Goal: Communication & Community: Ask a question

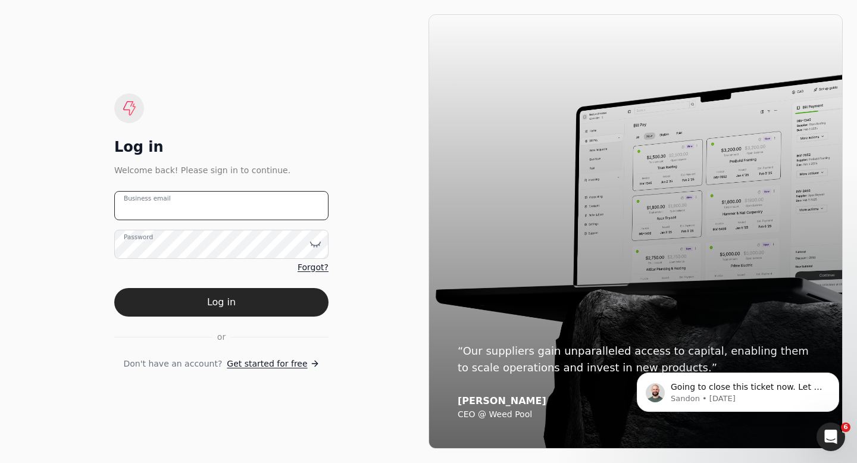
click at [225, 208] on email "Business email" at bounding box center [221, 205] width 214 height 29
type email "[EMAIL_ADDRESS][DOMAIN_NAME]"
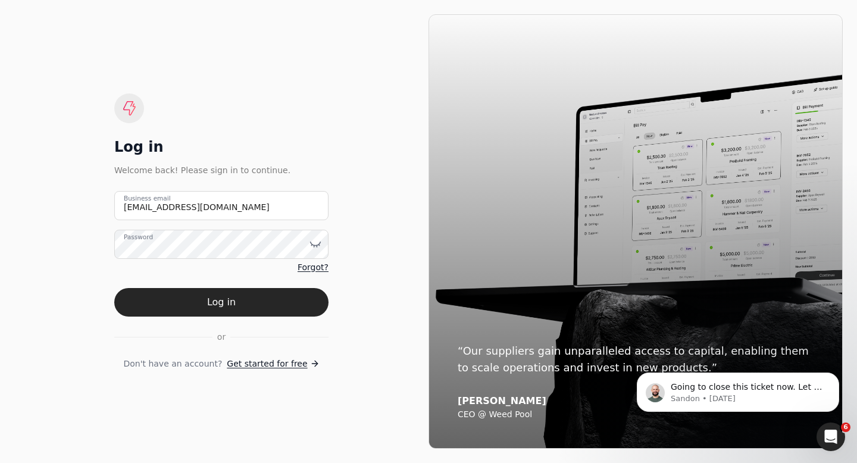
click at [136, 242] on label "Password" at bounding box center [138, 237] width 29 height 10
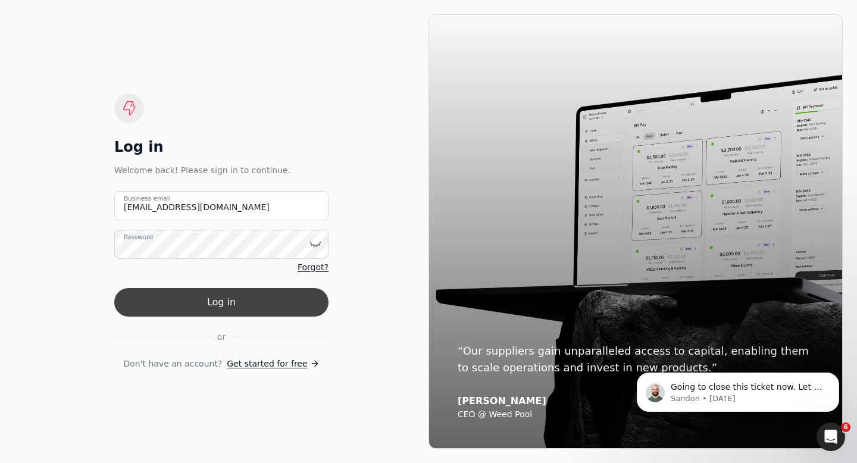
click at [148, 302] on button "Log in" at bounding box center [221, 302] width 214 height 29
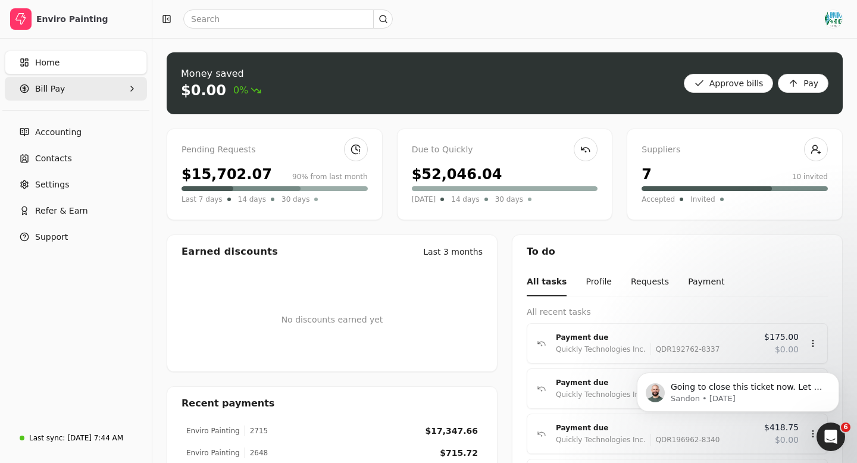
click at [89, 91] on Pay "Bill Pay" at bounding box center [76, 89] width 142 height 24
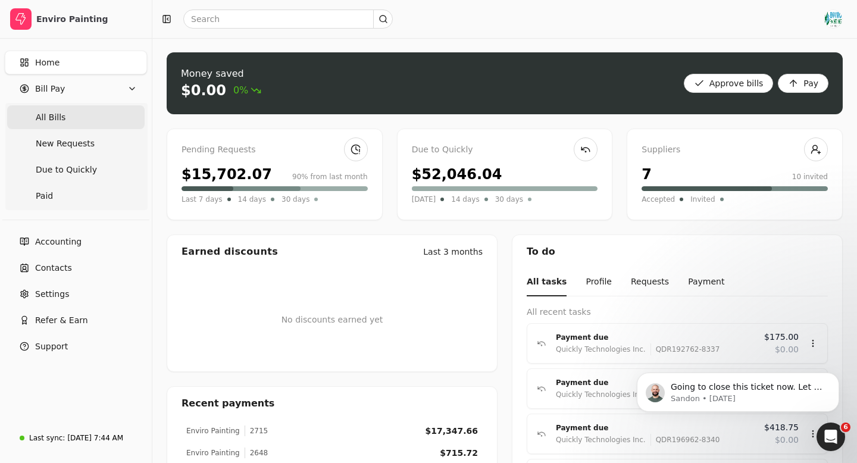
click at [79, 124] on Bills "All Bills" at bounding box center [75, 117] width 137 height 24
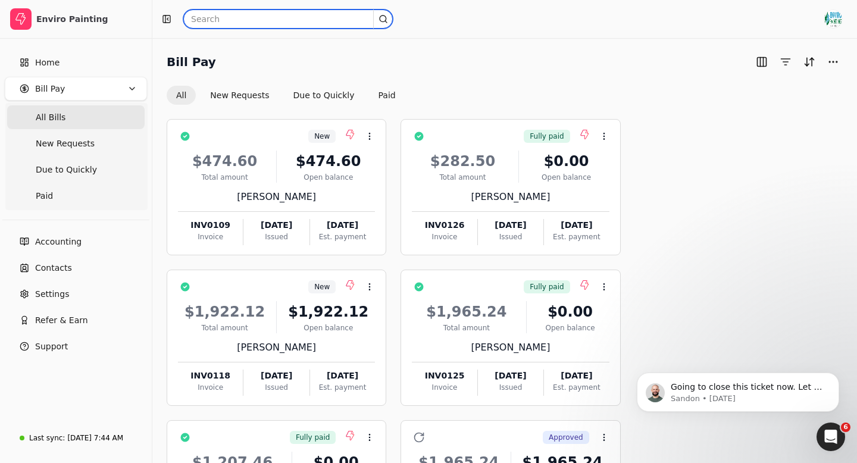
click at [226, 20] on input "text" at bounding box center [287, 19] width 209 height 19
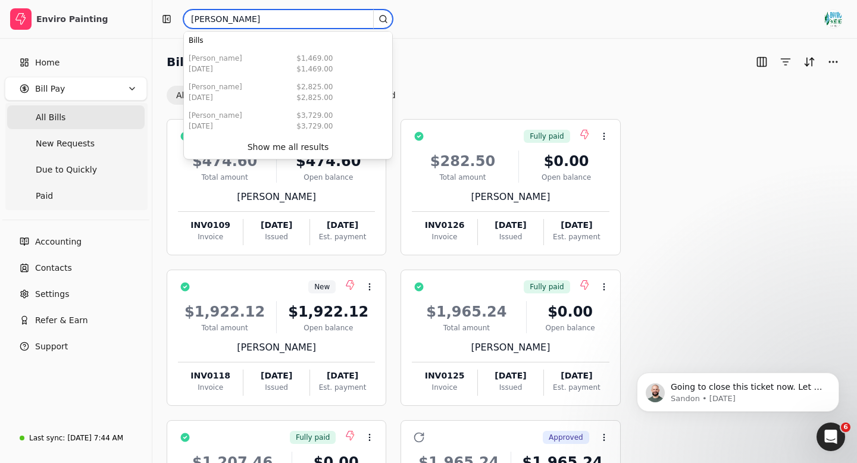
type input "[PERSON_NAME]"
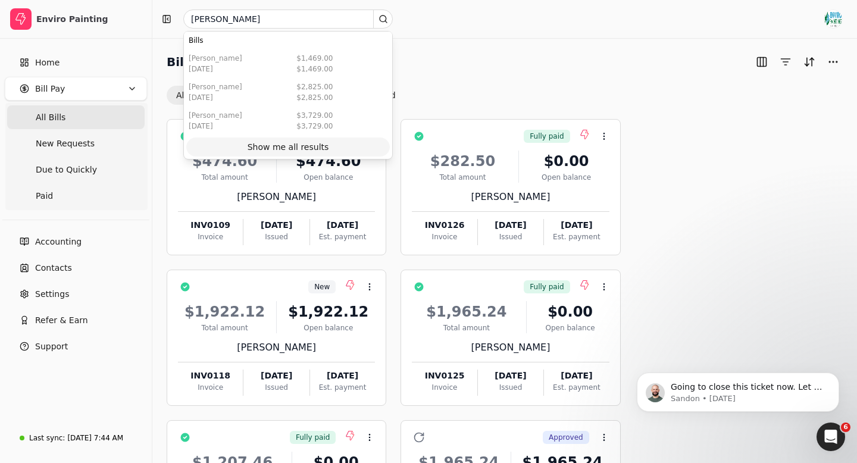
click at [274, 148] on div "Show me all results" at bounding box center [288, 147] width 82 height 12
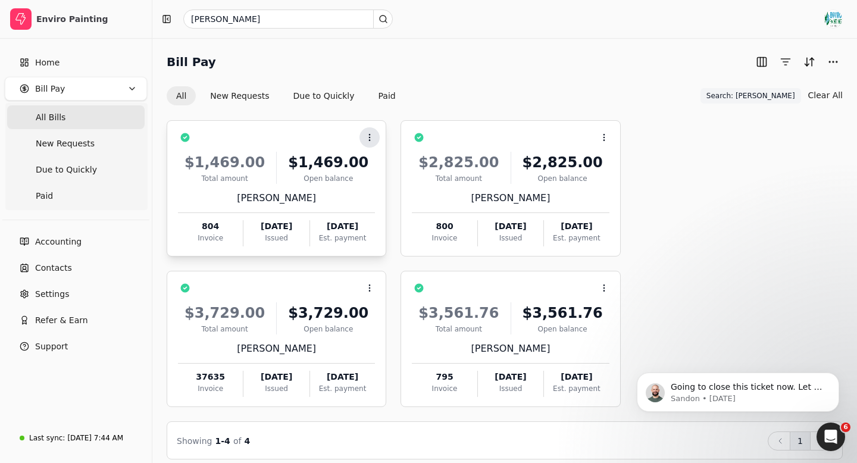
click at [371, 134] on icon at bounding box center [370, 138] width 10 height 10
click at [308, 136] on div "Context Menu Button" at bounding box center [285, 137] width 180 height 20
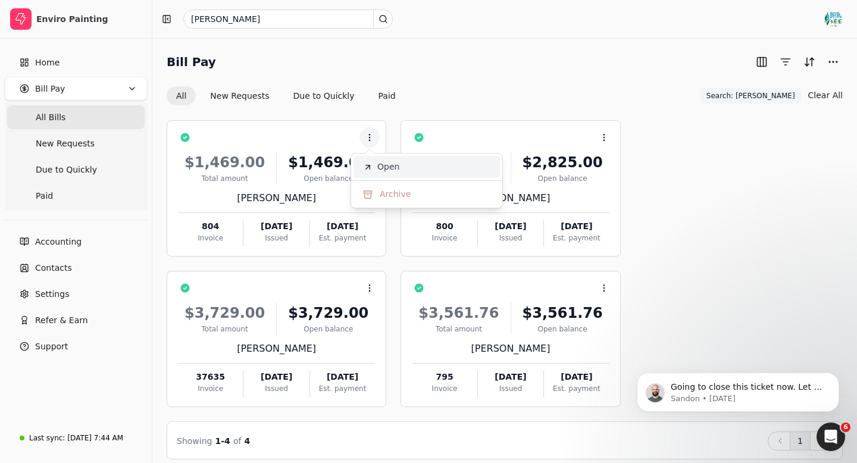
click at [391, 167] on span "Open" at bounding box center [388, 167] width 22 height 12
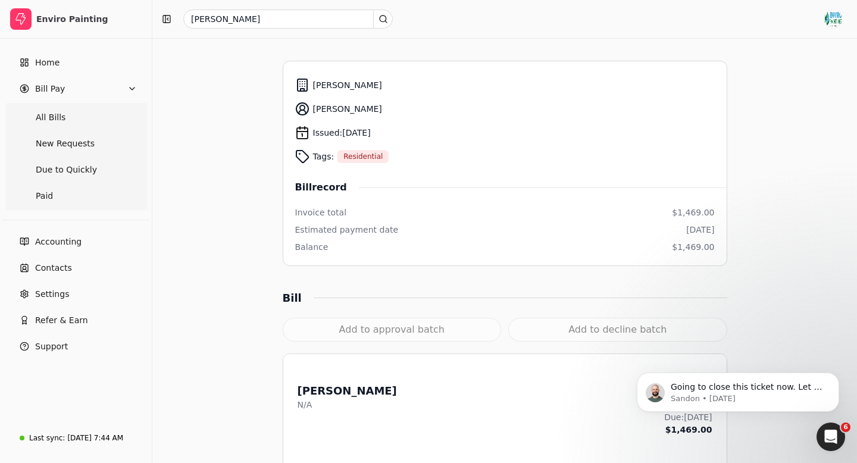
scroll to position [5, 0]
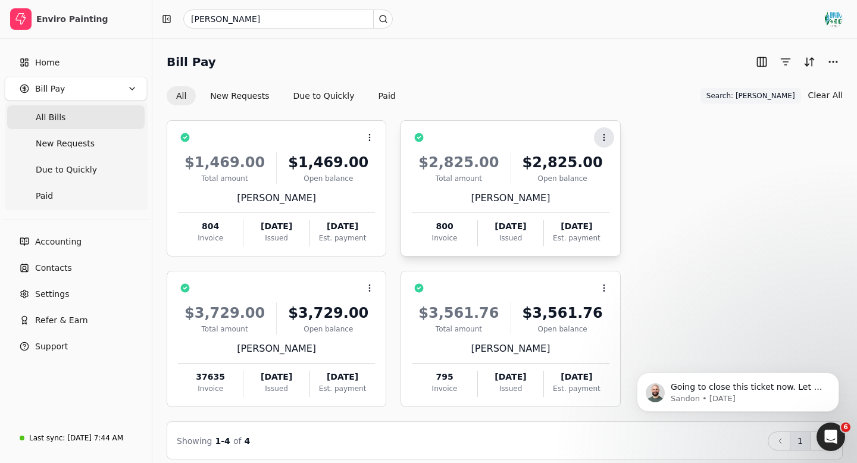
click at [603, 135] on icon at bounding box center [604, 138] width 10 height 10
click at [626, 161] on span "Open" at bounding box center [623, 167] width 22 height 12
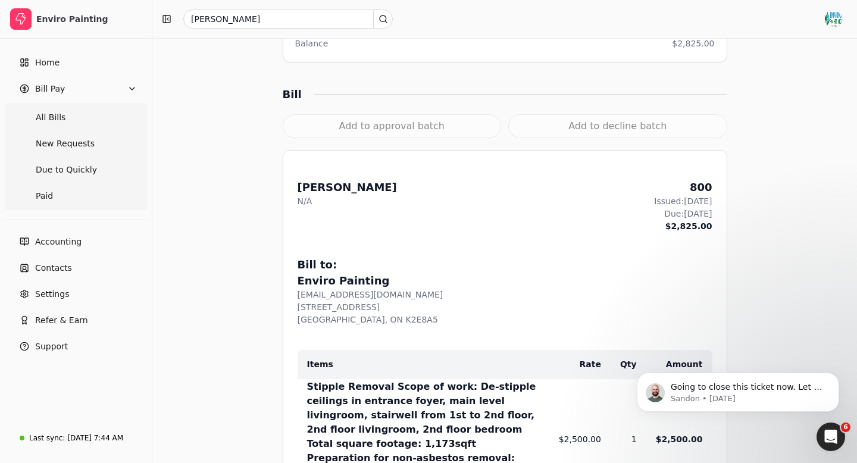
scroll to position [471, 0]
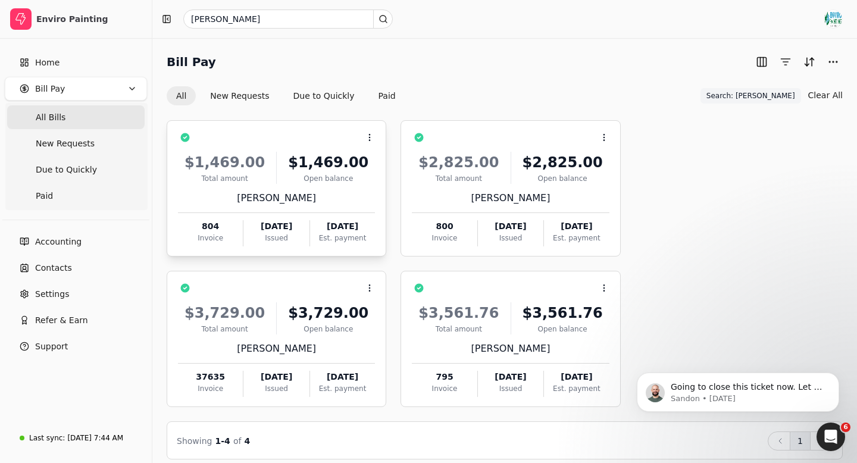
scroll to position [11, 0]
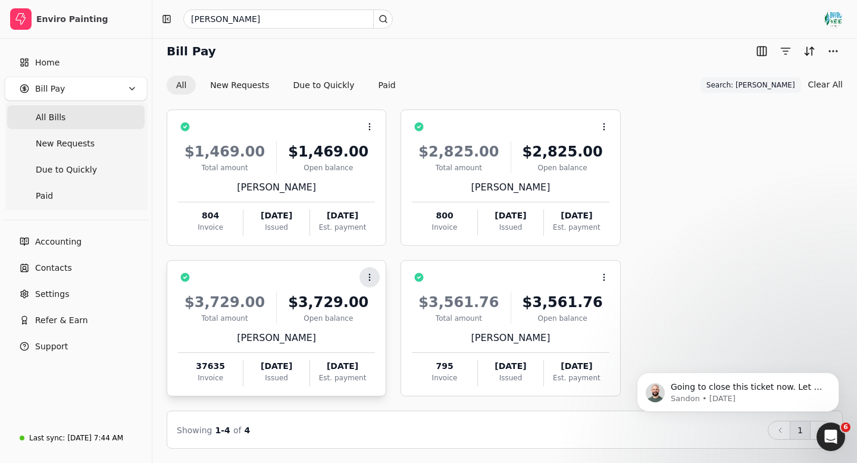
click at [369, 278] on icon at bounding box center [370, 277] width 10 height 10
click at [400, 300] on li "Open" at bounding box center [426, 307] width 146 height 22
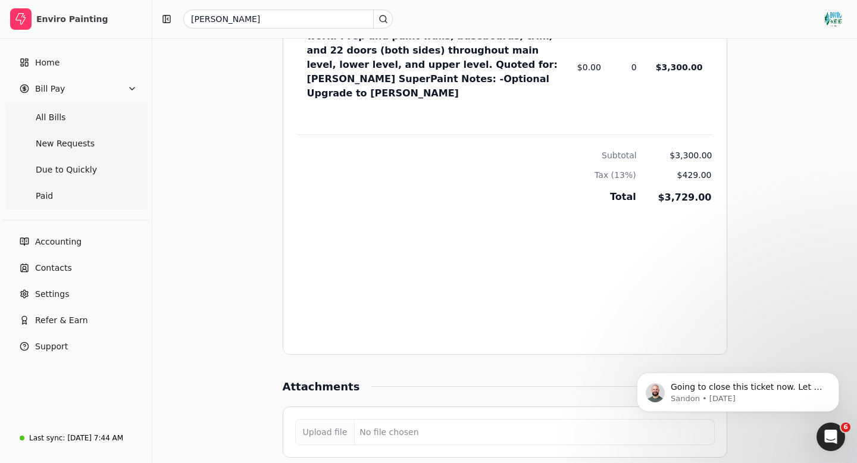
scroll to position [744, 0]
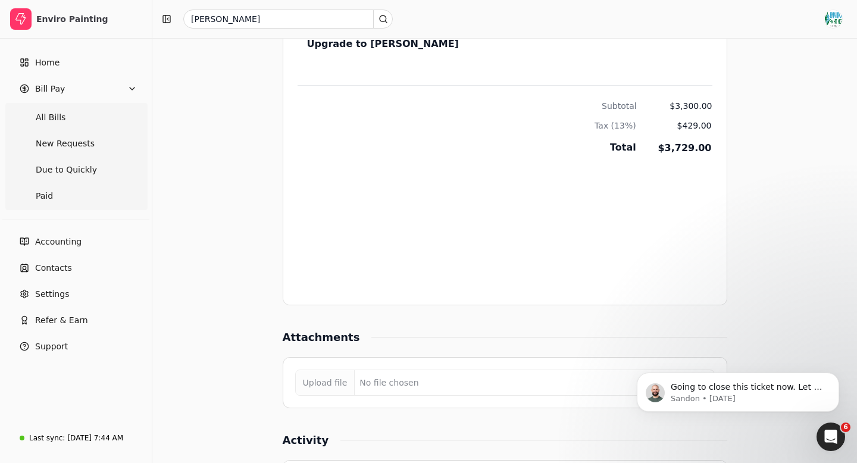
scroll to position [11, 0]
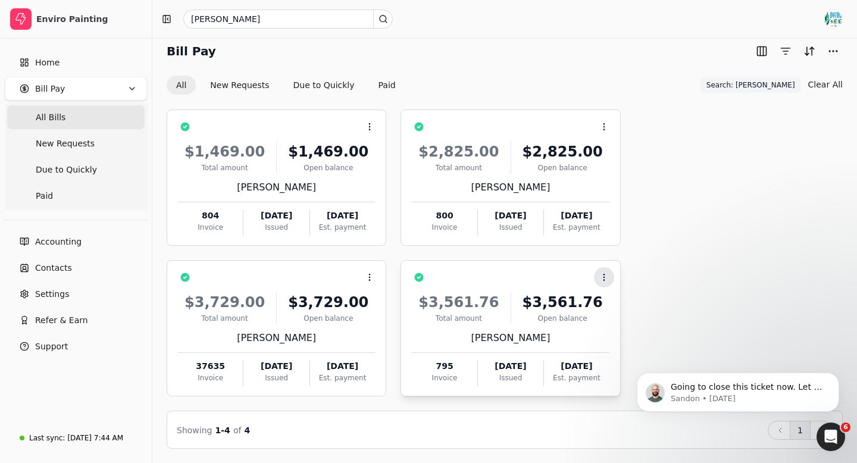
click at [603, 276] on icon at bounding box center [604, 277] width 10 height 10
click at [623, 308] on span "Open" at bounding box center [623, 306] width 22 height 12
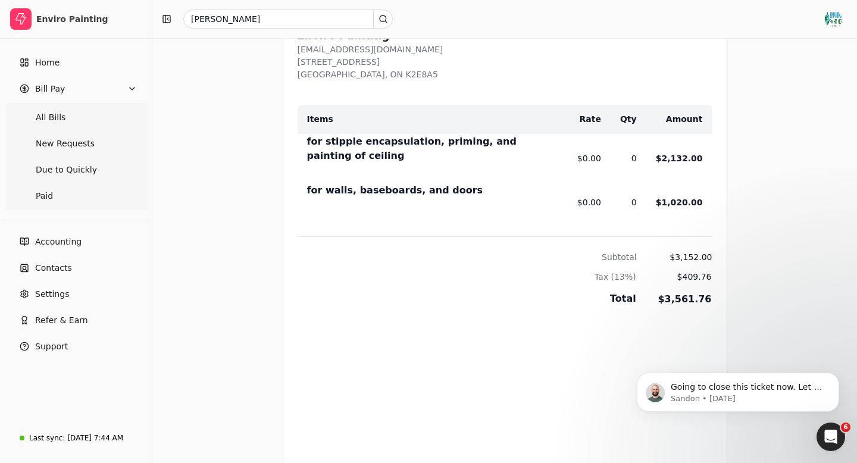
scroll to position [598, 0]
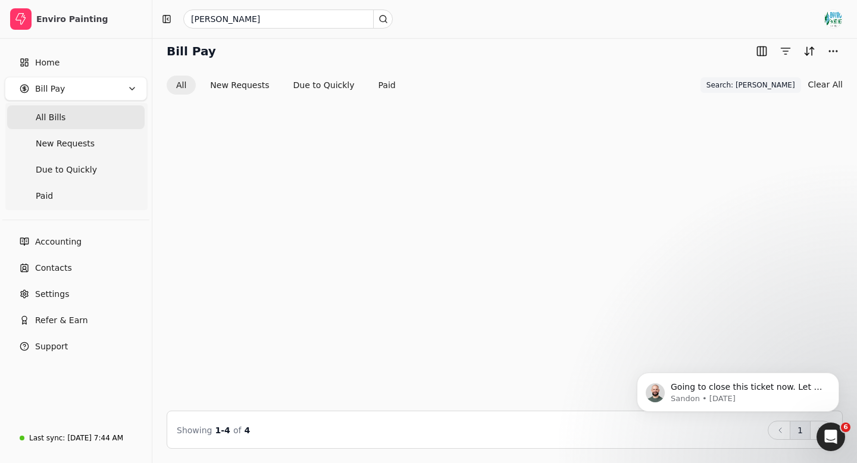
scroll to position [11, 0]
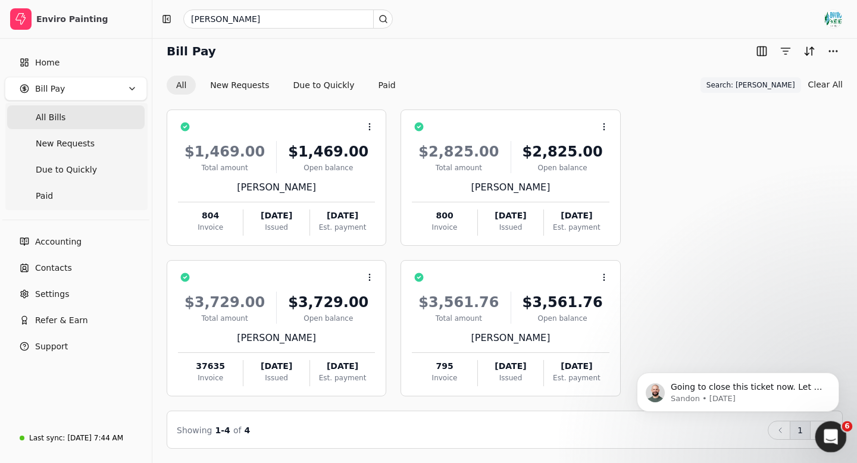
click at [827, 434] on icon "Open Intercom Messenger" at bounding box center [829, 435] width 20 height 20
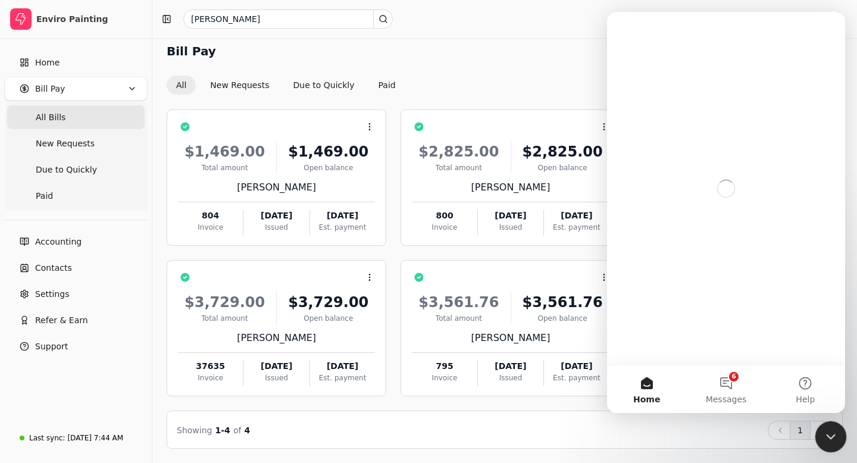
scroll to position [0, 0]
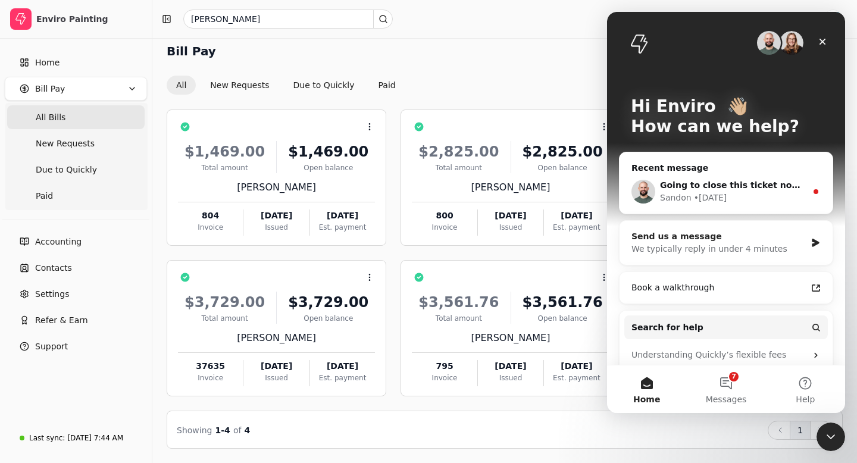
click at [751, 246] on div "We typically reply in under 4 minutes" at bounding box center [718, 249] width 174 height 12
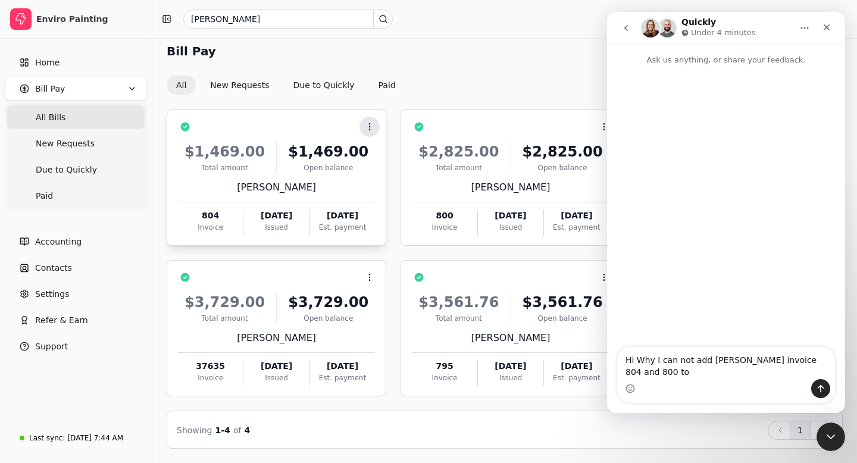
click at [367, 125] on icon at bounding box center [370, 127] width 10 height 10
click at [402, 151] on li "Open" at bounding box center [426, 156] width 146 height 22
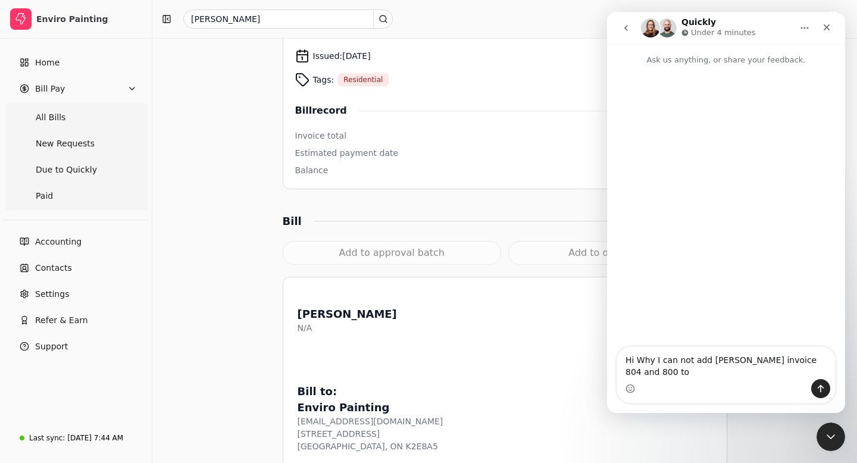
scroll to position [201, 0]
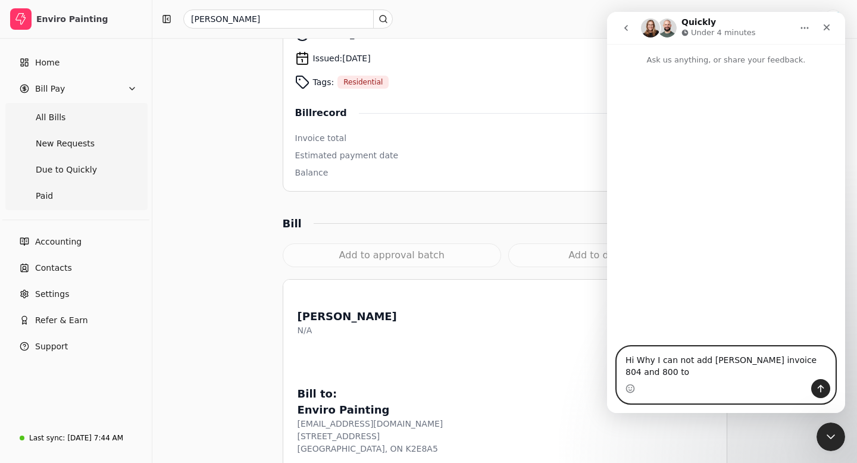
click at [819, 368] on textarea "Hi Why I can not add [PERSON_NAME] invoice 804 and 800 to" at bounding box center [726, 363] width 218 height 32
drag, startPoint x: 687, startPoint y: 373, endPoint x: 622, endPoint y: 362, distance: 65.2
click at [622, 361] on textarea "Hi Why I can not add [PERSON_NAME] invoice 804 and 800 to approval batch?" at bounding box center [726, 363] width 218 height 32
type textarea "Hi Why I can not add [PERSON_NAME] invoice 804 and 800 to approval batch?"
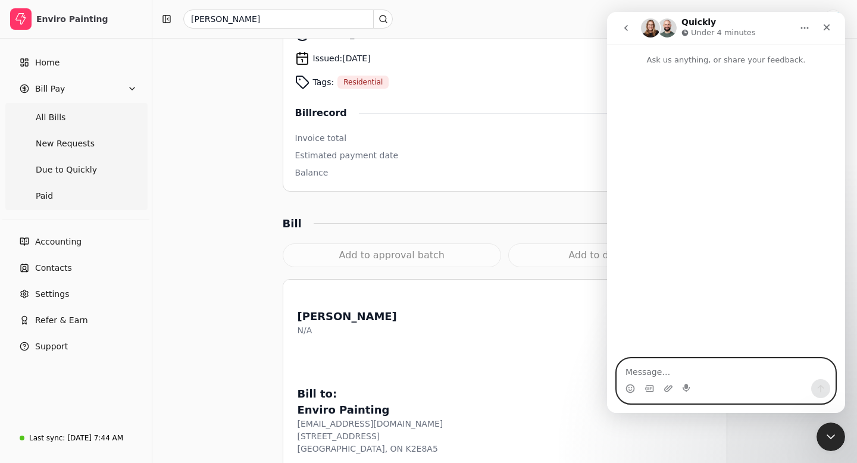
paste textarea "Hi, why can't I add [PERSON_NAME] invoices 804 and 800 to the approval batch?"
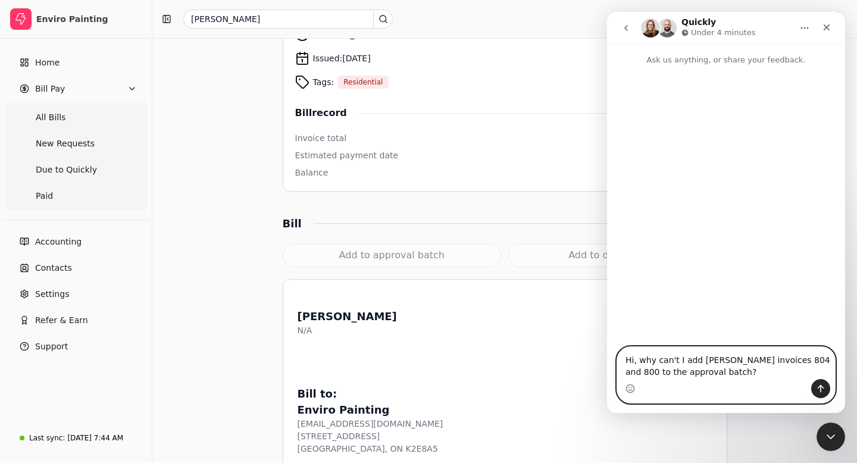
type textarea "Hi, why can't I add [PERSON_NAME] invoices 804 and 800 to the approval batch?"
click at [820, 390] on icon "Send a message…" at bounding box center [821, 389] width 10 height 10
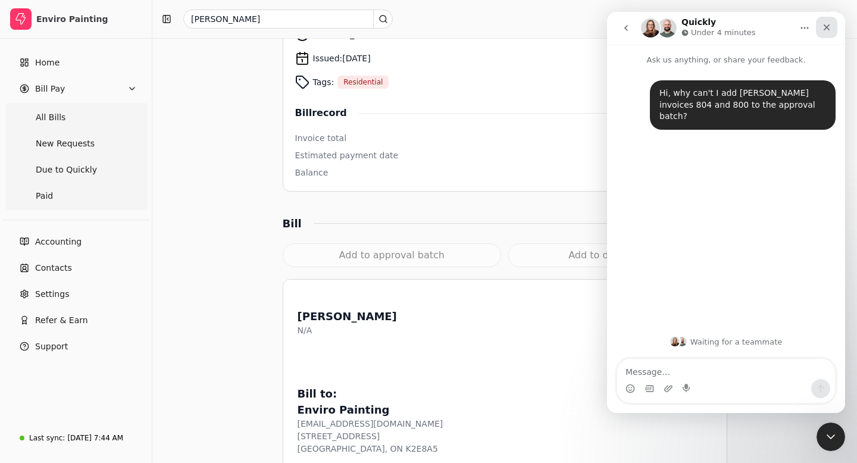
click at [826, 27] on icon "Close" at bounding box center [826, 27] width 7 height 7
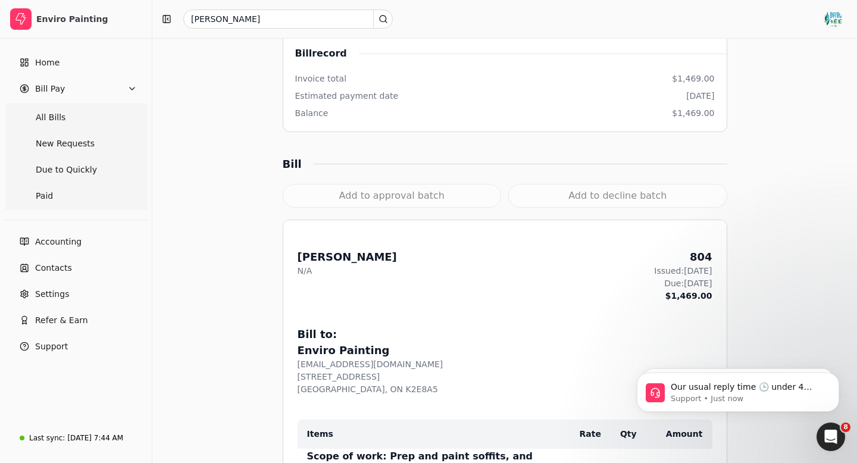
scroll to position [253, 0]
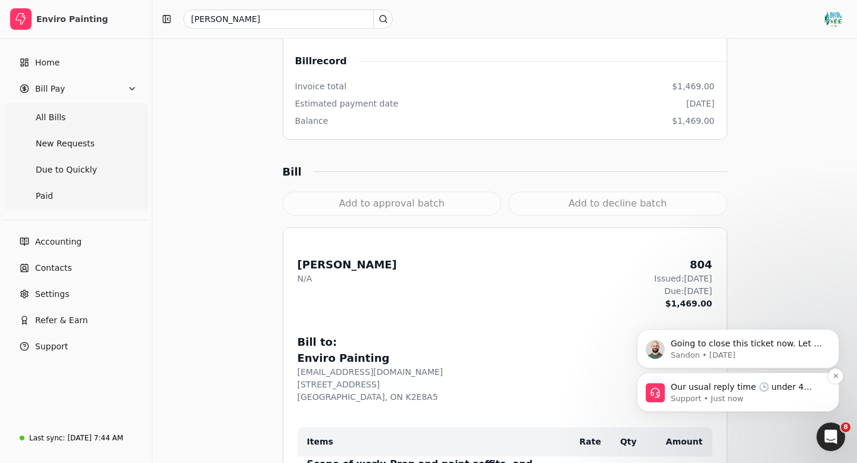
click at [763, 397] on p "Support • Just now" at bounding box center [746, 398] width 153 height 11
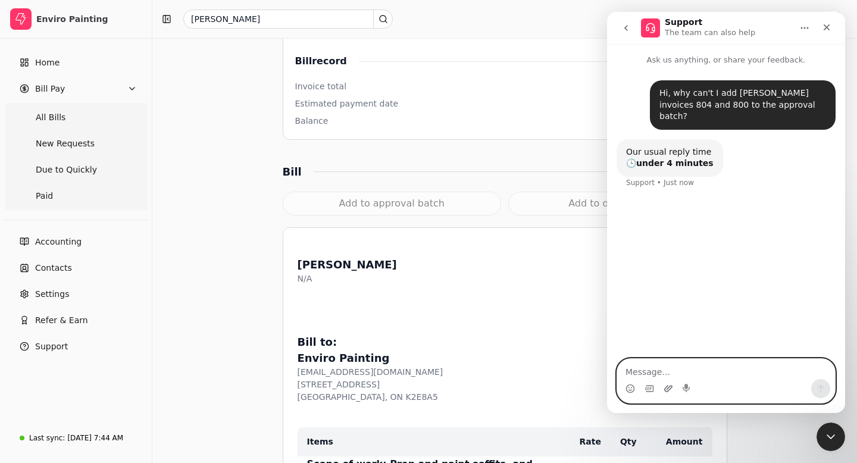
click at [667, 390] on icon "Upload attachment" at bounding box center [668, 389] width 10 height 10
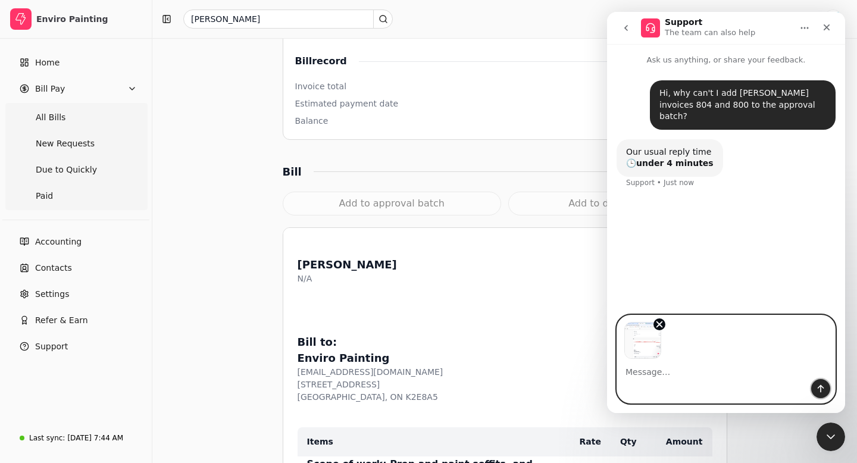
click at [823, 390] on icon "Send a message…" at bounding box center [821, 389] width 10 height 10
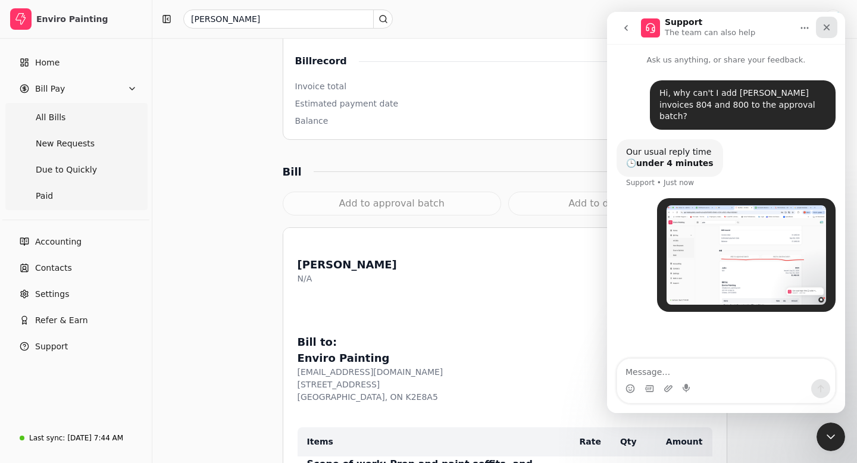
click at [823, 30] on icon "Close" at bounding box center [827, 28] width 10 height 10
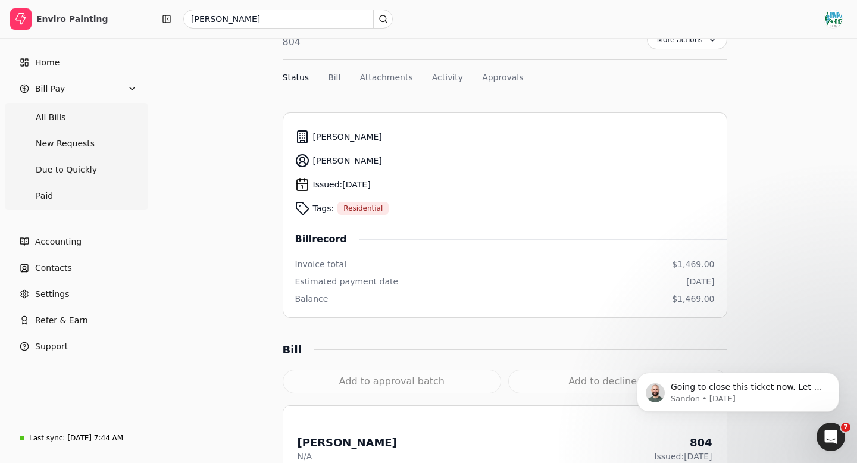
scroll to position [0, 0]
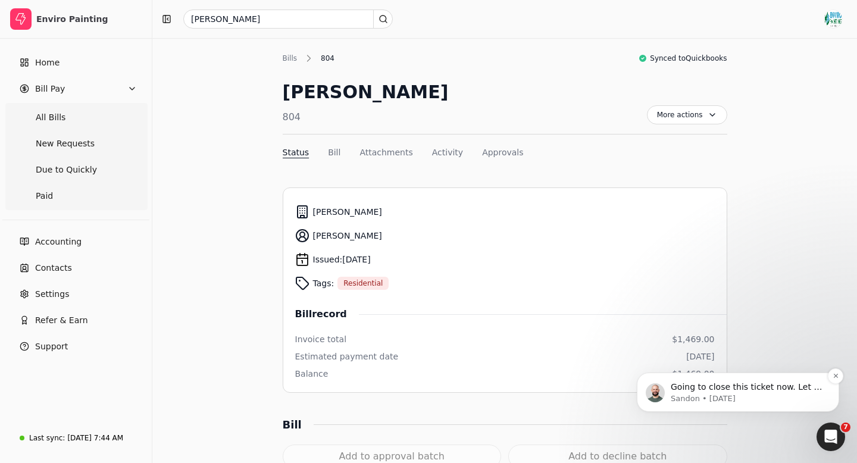
click at [736, 399] on p "Sandon • [DATE]" at bounding box center [746, 398] width 153 height 11
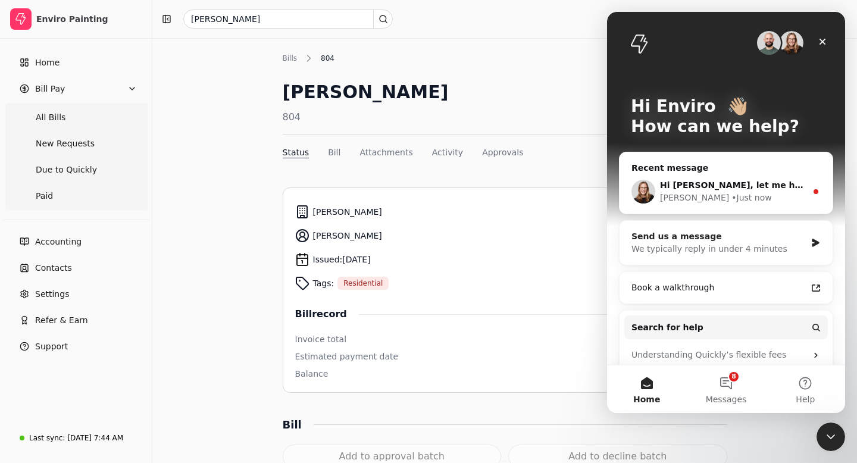
click at [773, 240] on div "Send us a message" at bounding box center [718, 236] width 174 height 12
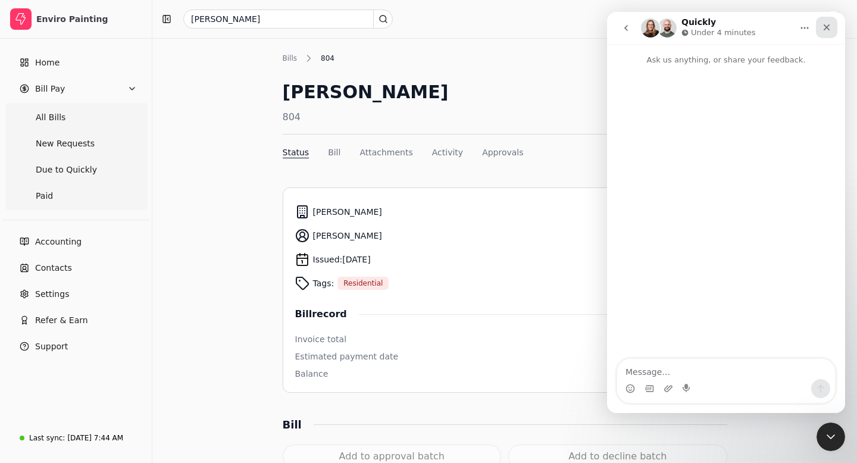
click at [826, 23] on icon "Close" at bounding box center [827, 28] width 10 height 10
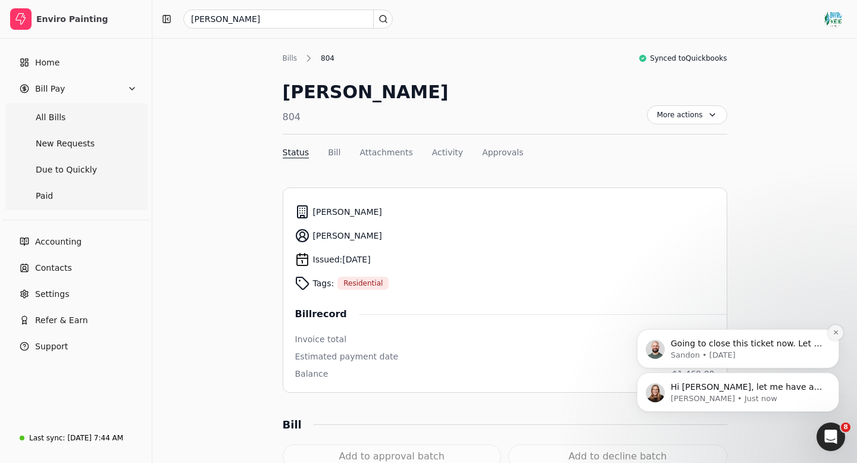
click at [837, 333] on icon "Dismiss notification" at bounding box center [835, 332] width 7 height 7
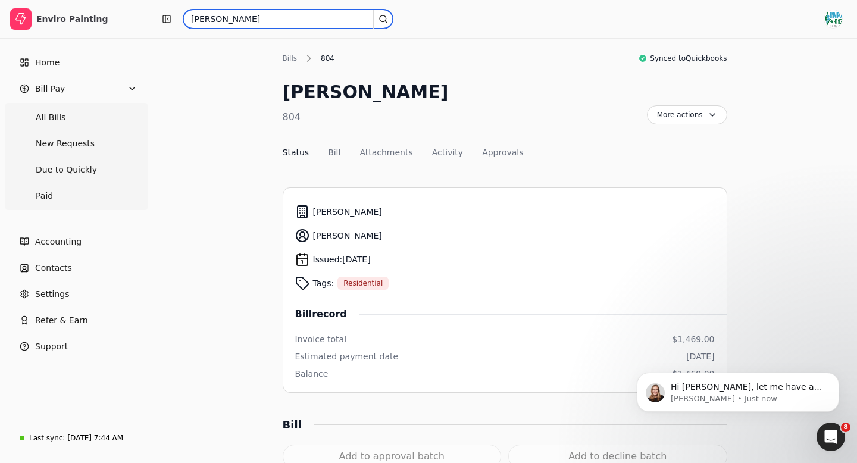
drag, startPoint x: 221, startPoint y: 15, endPoint x: 178, endPoint y: 15, distance: 42.8
click at [178, 15] on div "[PERSON_NAME]" at bounding box center [485, 19] width 657 height 19
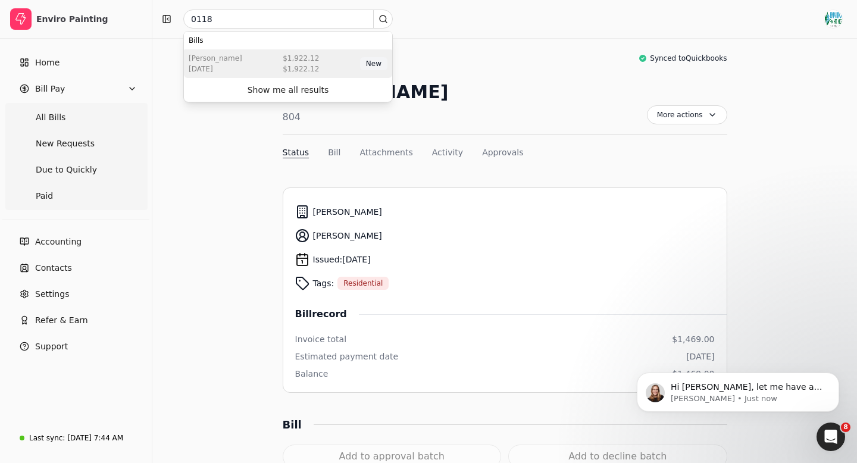
click at [237, 65] on div "[DATE]" at bounding box center [216, 69] width 54 height 11
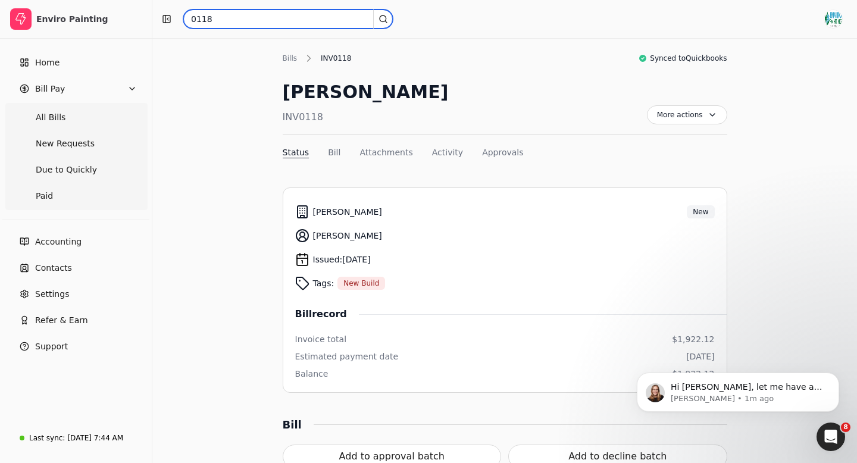
drag, startPoint x: 218, startPoint y: 22, endPoint x: 181, endPoint y: 21, distance: 36.3
click at [181, 21] on div "0118" at bounding box center [485, 19] width 657 height 19
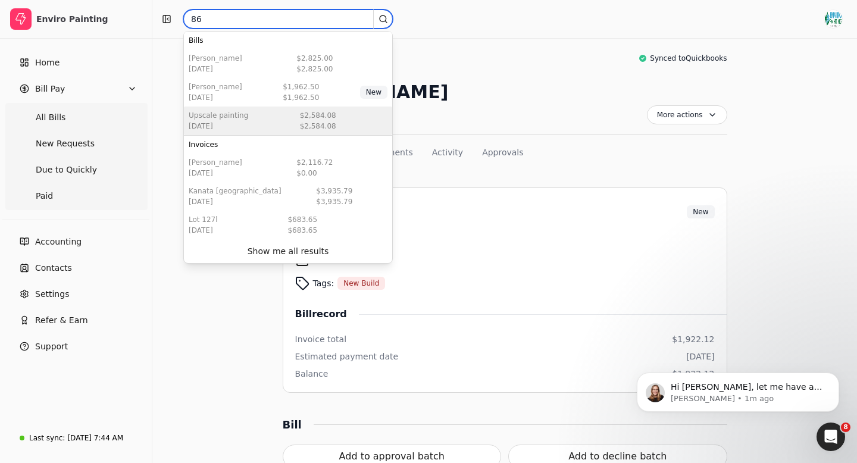
type input "86"
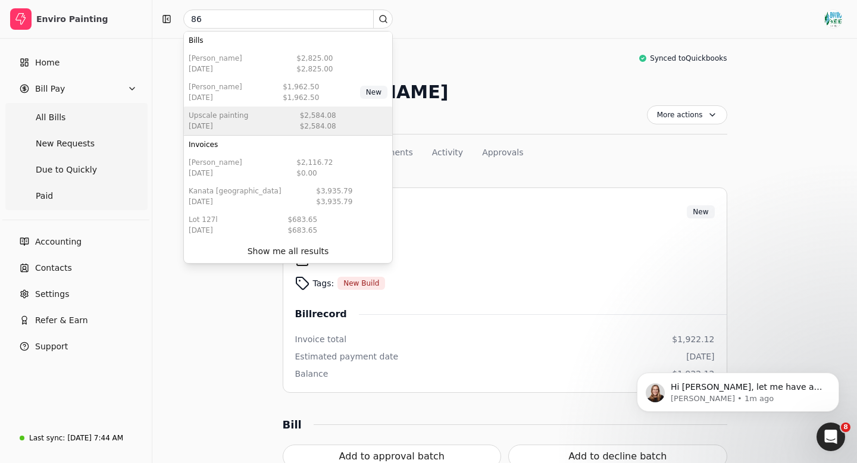
click at [261, 130] on div "Upscale Painting [DATE] $2,584.08 $2,584.08" at bounding box center [288, 120] width 208 height 29
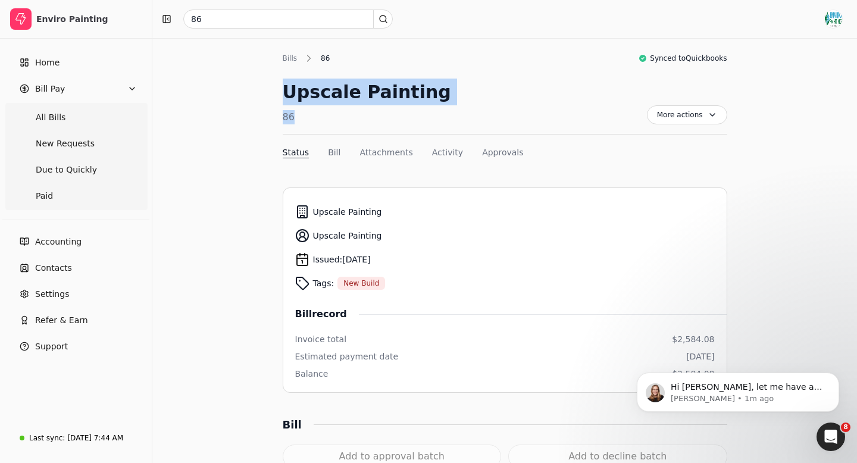
drag, startPoint x: 283, startPoint y: 93, endPoint x: 296, endPoint y: 126, distance: 34.7
click at [296, 126] on div "Upscale Painting 86 More actions Context Menu Button" at bounding box center [505, 107] width 444 height 56
copy div "Upscale Painting 86"
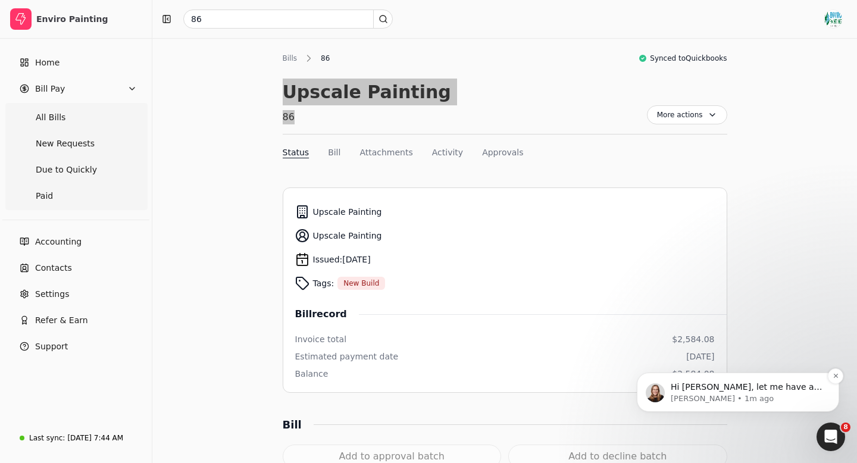
click at [732, 391] on p "Hi [PERSON_NAME], let me have a look!" at bounding box center [746, 387] width 153 height 12
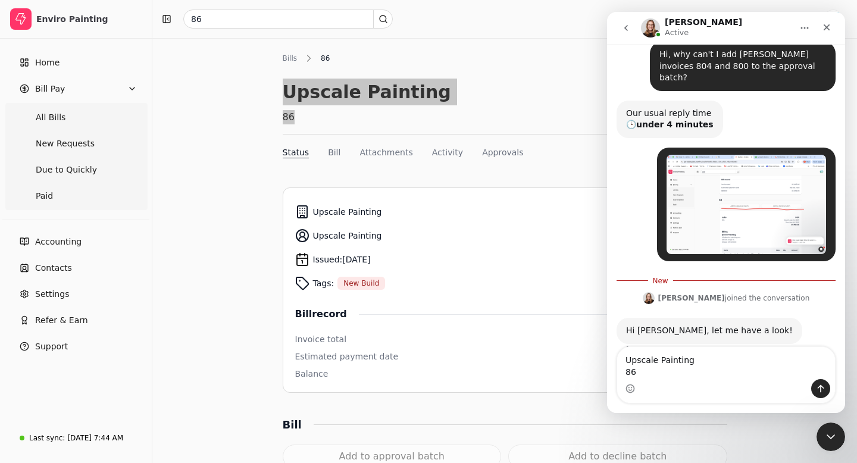
scroll to position [49, 0]
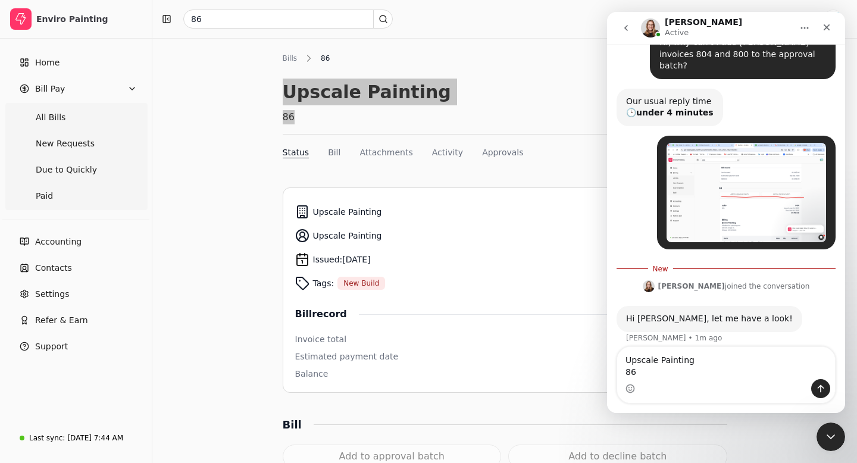
click at [625, 359] on textarea "Upscale Painting 86" at bounding box center [726, 363] width 218 height 32
click at [626, 374] on textarea "Same with Upscale Painting 86" at bounding box center [726, 363] width 218 height 32
type textarea "Same with Upscale Painting invoice 86"
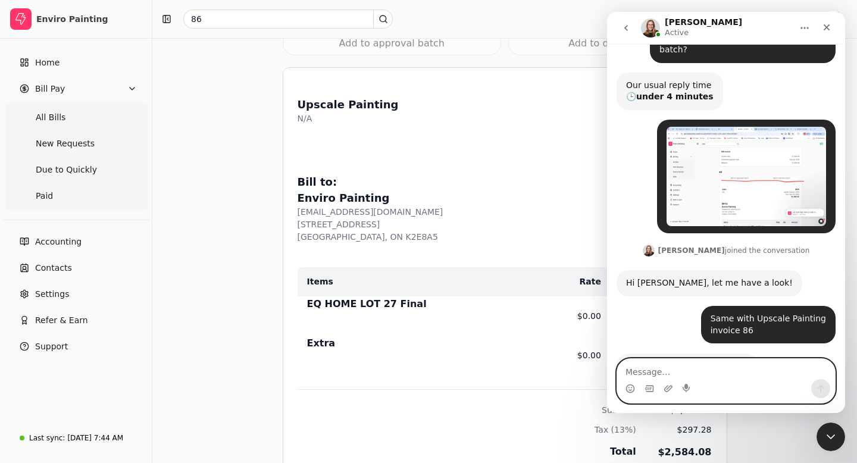
scroll to position [100, 0]
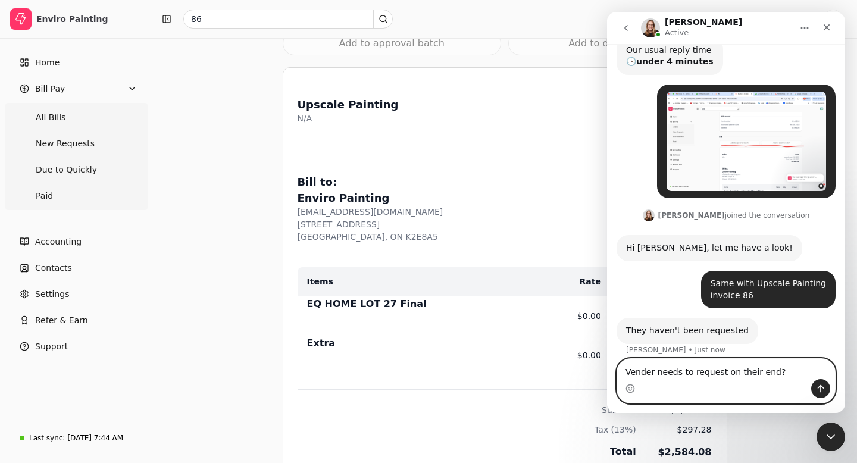
click at [640, 377] on textarea "Vender needs to request on their end?" at bounding box center [726, 369] width 218 height 20
click at [628, 371] on textarea "Vender needs to request on their end?" at bounding box center [726, 369] width 218 height 20
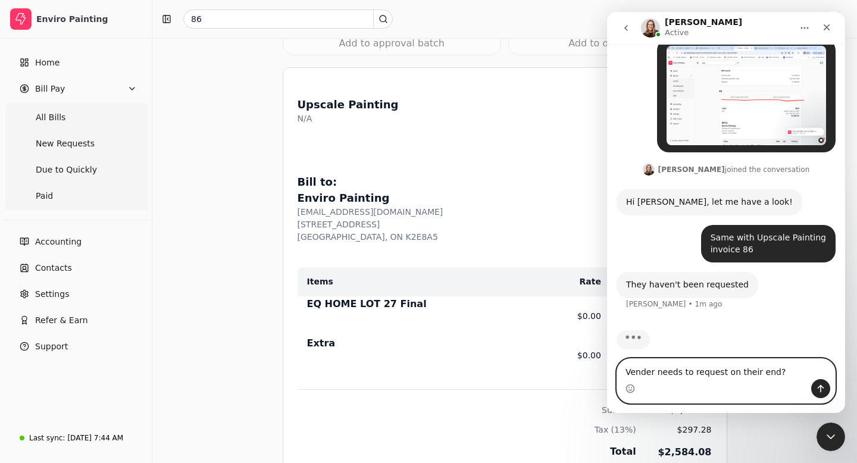
type textarea "Vender needs to request on their end?"
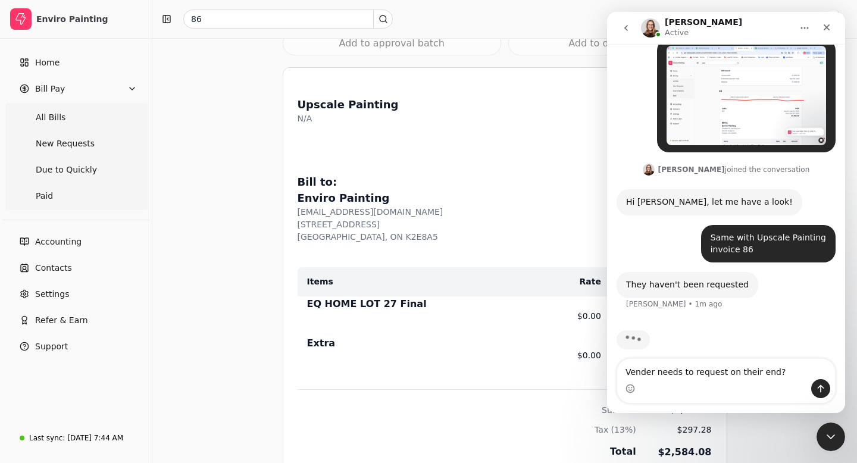
click at [654, 385] on div "Intercom messenger" at bounding box center [726, 388] width 218 height 19
click at [651, 388] on div "Intercom messenger" at bounding box center [726, 388] width 218 height 19
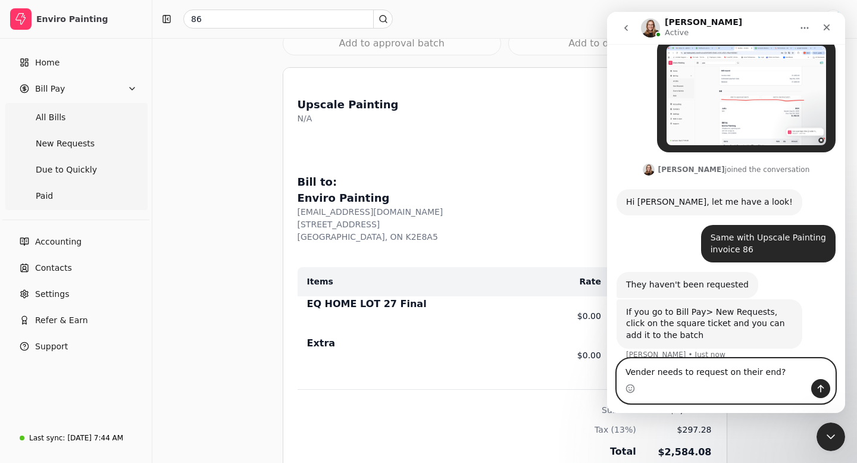
scroll to position [151, 0]
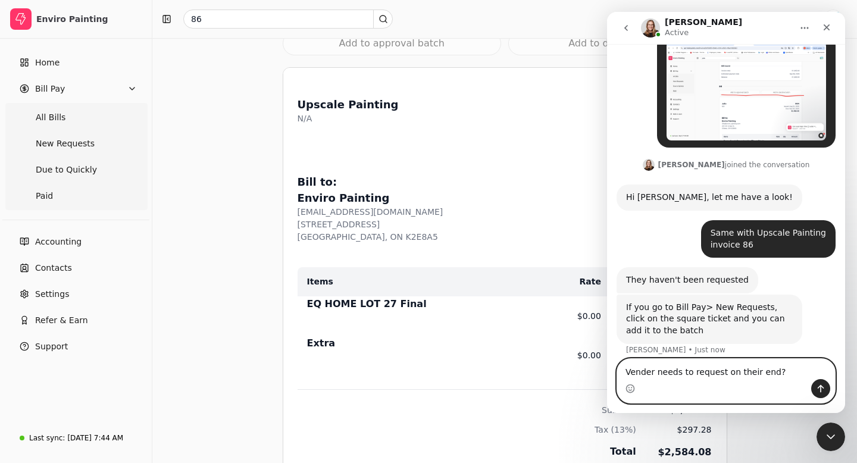
drag, startPoint x: 779, startPoint y: 371, endPoint x: 607, endPoint y: 375, distance: 172.0
click at [607, 374] on div "Vender needs to request on their end? Vender needs to request on their end?" at bounding box center [726, 380] width 238 height 45
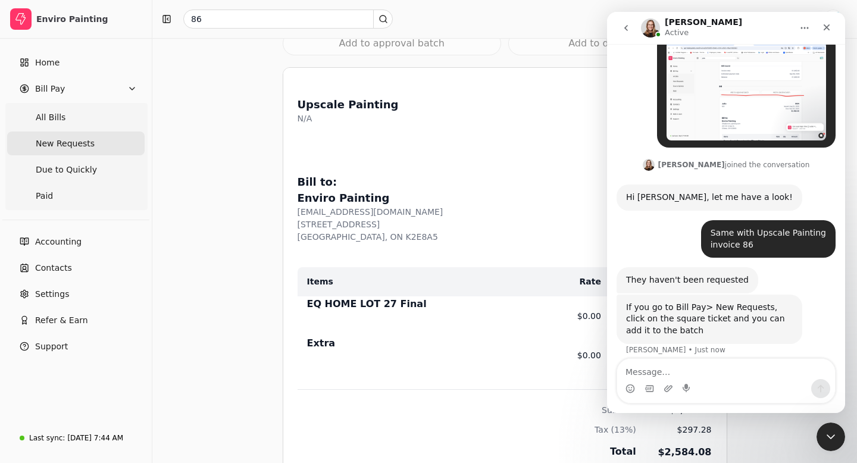
click at [61, 145] on span "New Requests" at bounding box center [65, 143] width 59 height 12
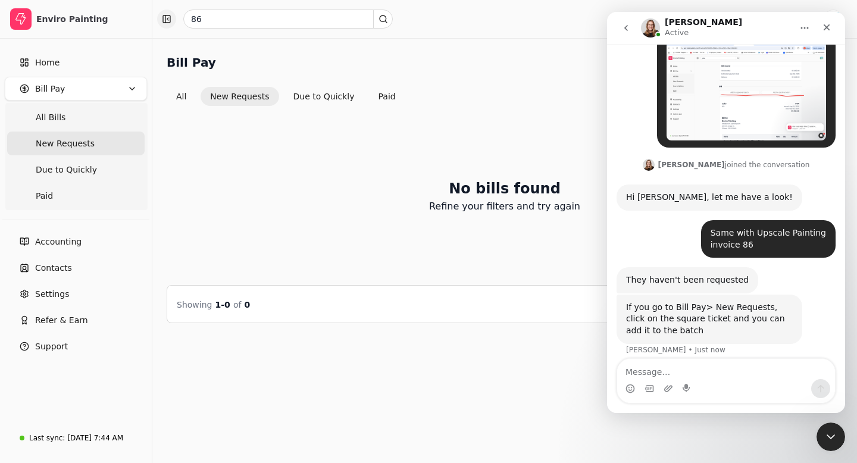
click at [170, 20] on button "button" at bounding box center [166, 19] width 19 height 19
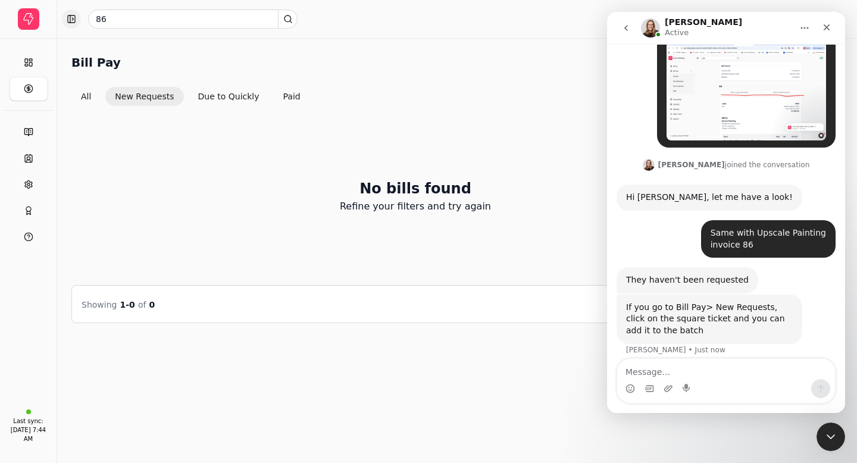
click at [77, 21] on button "button" at bounding box center [71, 19] width 19 height 19
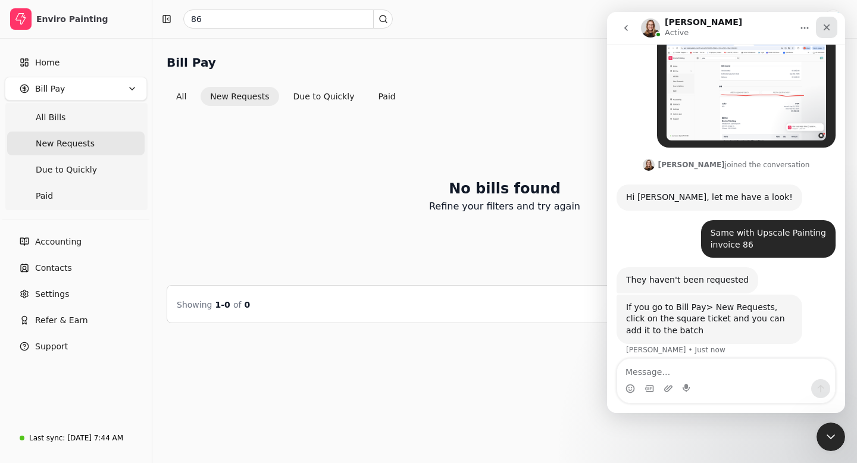
click at [825, 27] on icon "Close" at bounding box center [827, 28] width 10 height 10
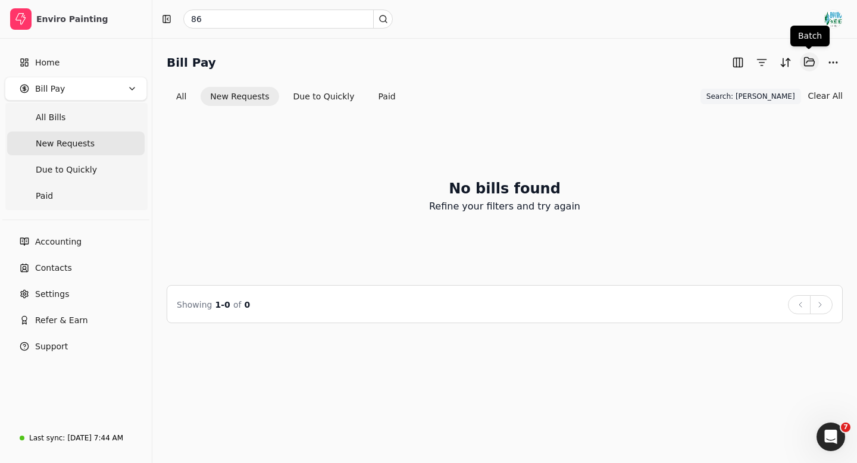
click at [807, 64] on button "Selected items: 0" at bounding box center [809, 61] width 19 height 19
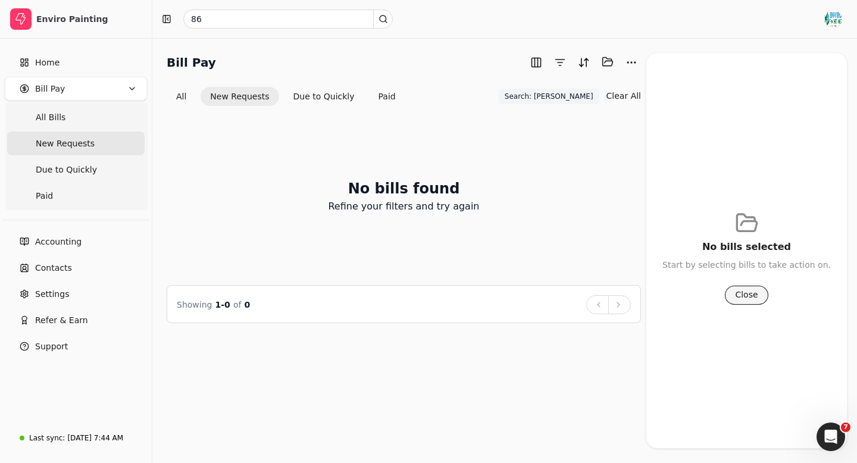
click at [749, 289] on button "Close" at bounding box center [746, 295] width 43 height 19
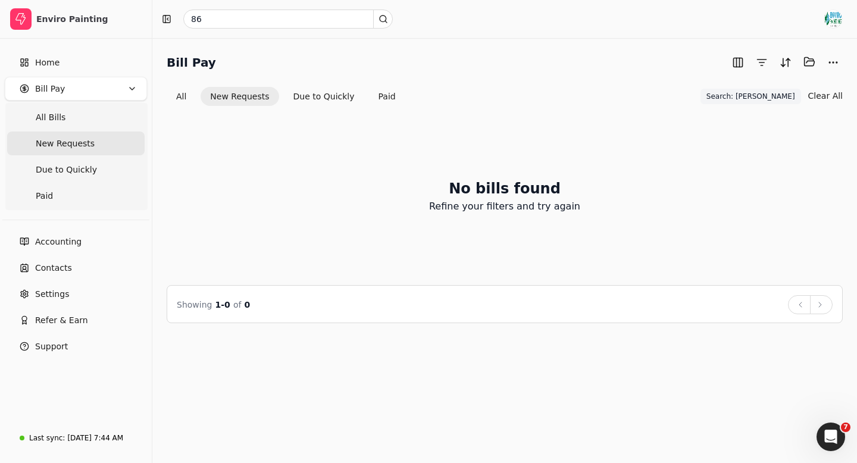
click at [236, 92] on button "New Requests" at bounding box center [239, 96] width 78 height 19
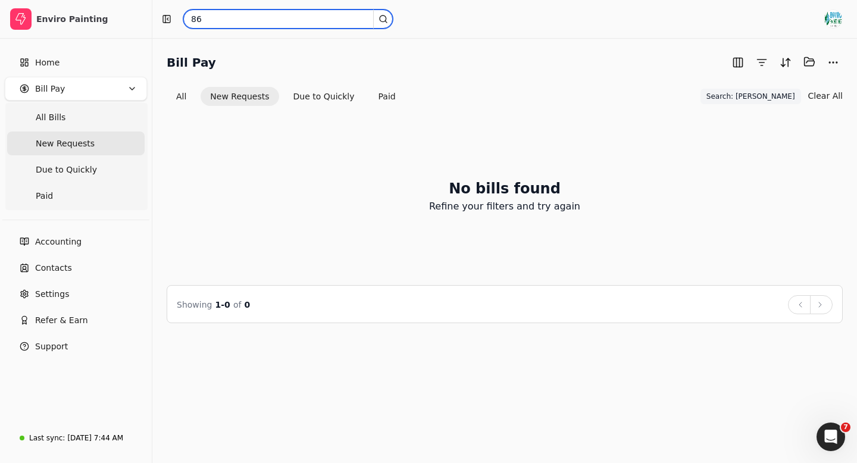
click at [210, 17] on input "86" at bounding box center [287, 19] width 209 height 19
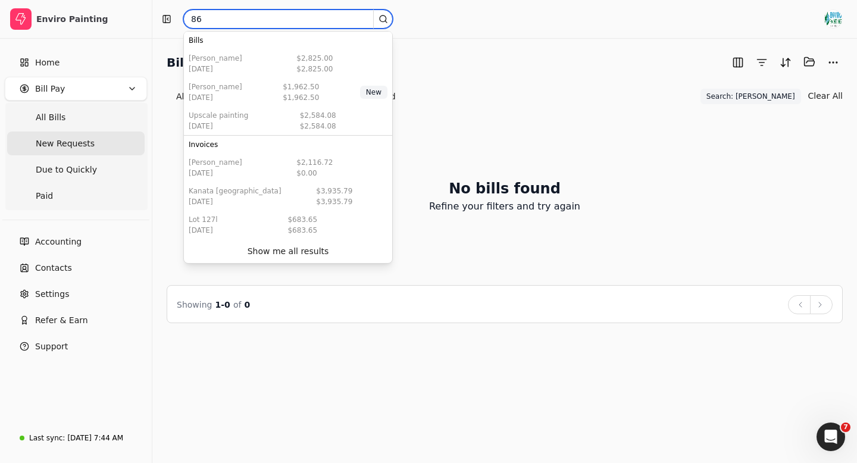
type input "8"
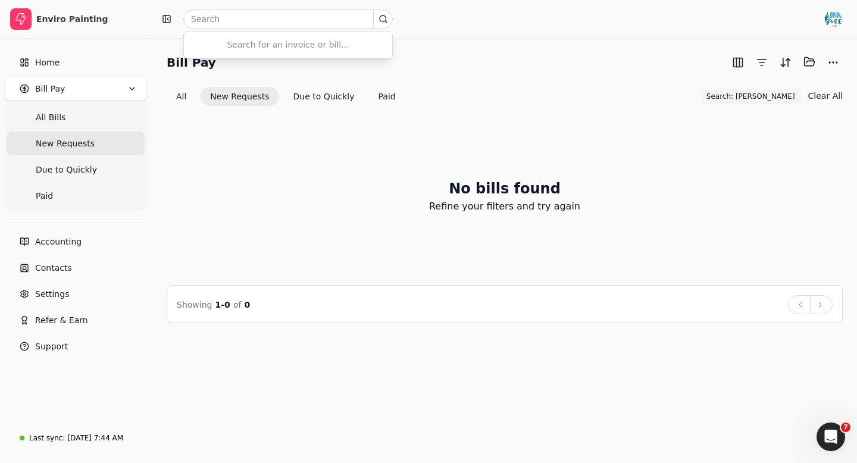
click at [265, 206] on div "No bills found Refine your filters and try again" at bounding box center [505, 196] width 676 height 150
click at [76, 140] on span "New Requests" at bounding box center [65, 143] width 59 height 12
click at [240, 98] on button "New Requests" at bounding box center [239, 96] width 78 height 19
click at [58, 87] on span "Bill Pay" at bounding box center [50, 89] width 30 height 12
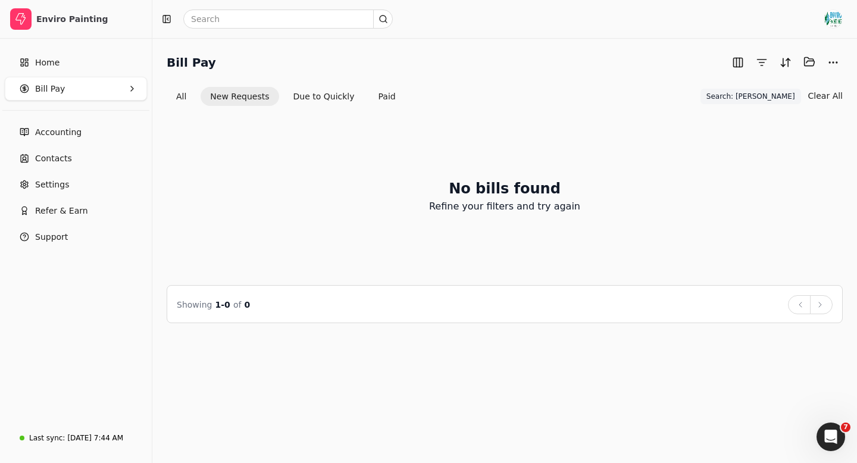
click at [65, 92] on Pay "Bill Pay" at bounding box center [76, 89] width 142 height 24
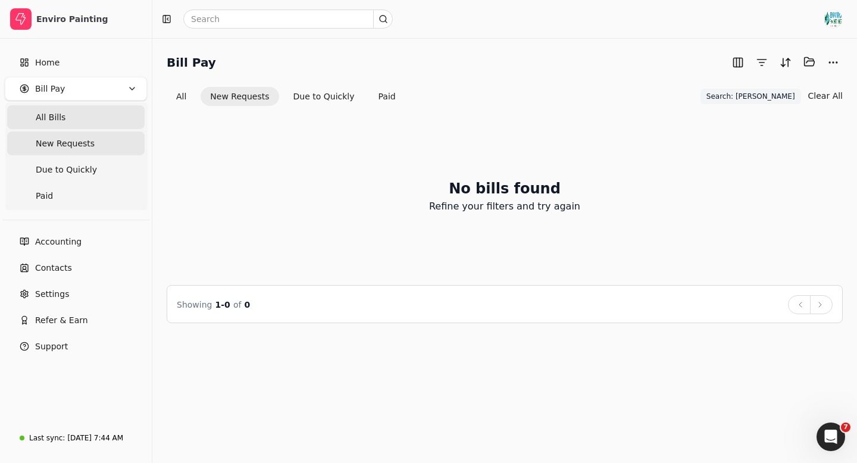
click at [71, 118] on Bills "All Bills" at bounding box center [75, 117] width 137 height 24
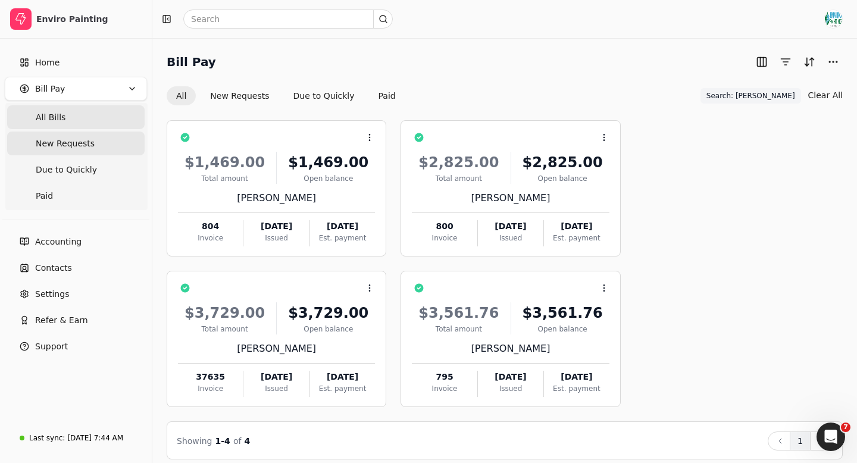
click at [50, 148] on span "New Requests" at bounding box center [65, 143] width 59 height 12
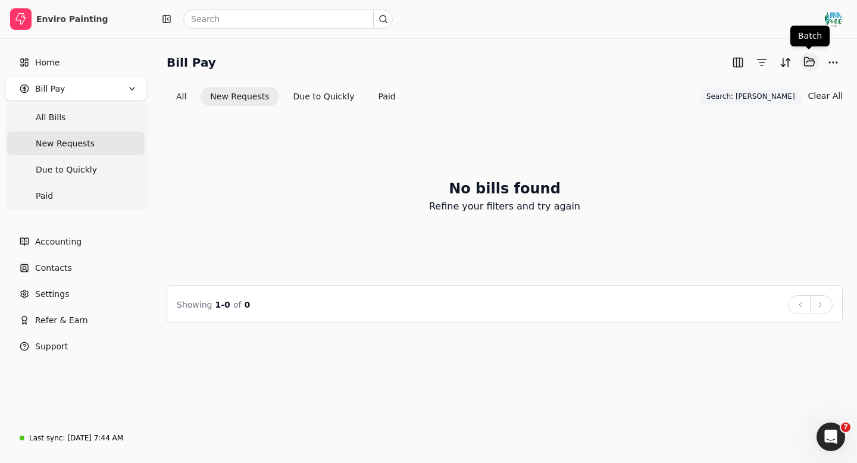
click at [807, 62] on button "Selected items: 0" at bounding box center [809, 61] width 19 height 19
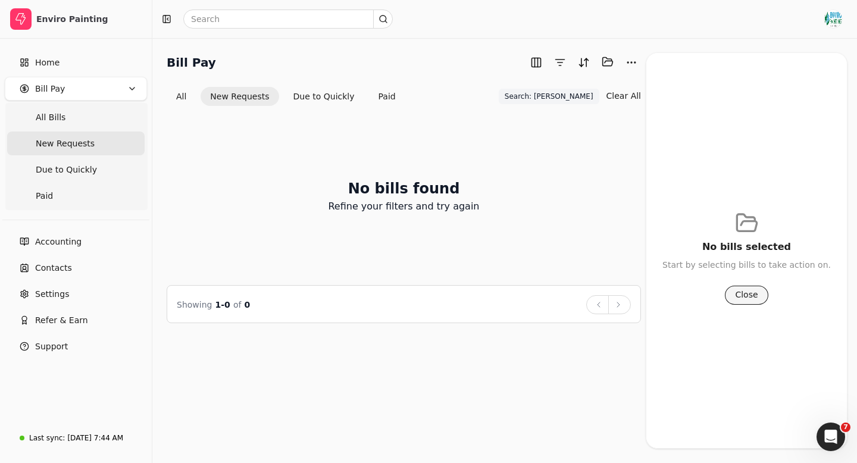
click at [751, 294] on button "Close" at bounding box center [746, 295] width 43 height 19
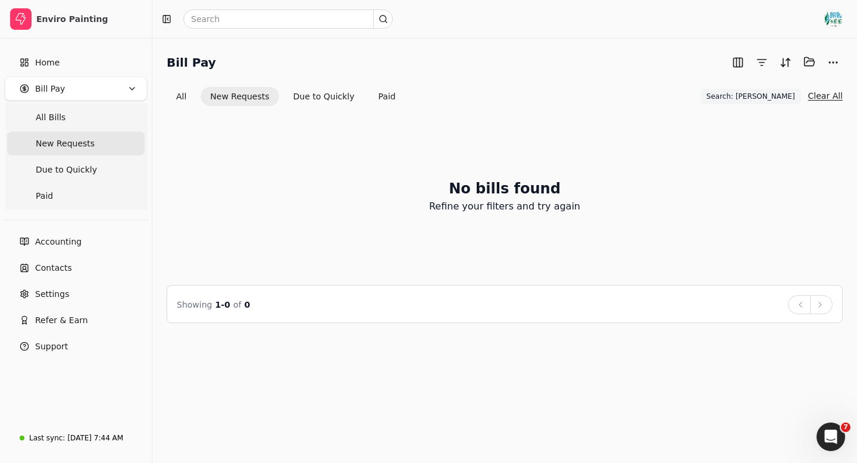
click at [823, 94] on button "Clear All" at bounding box center [825, 95] width 35 height 19
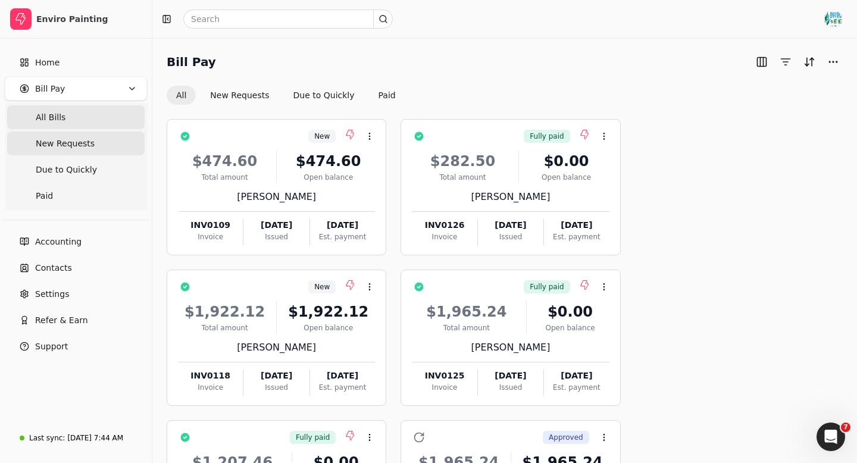
click at [76, 144] on span "New Requests" at bounding box center [65, 143] width 59 height 12
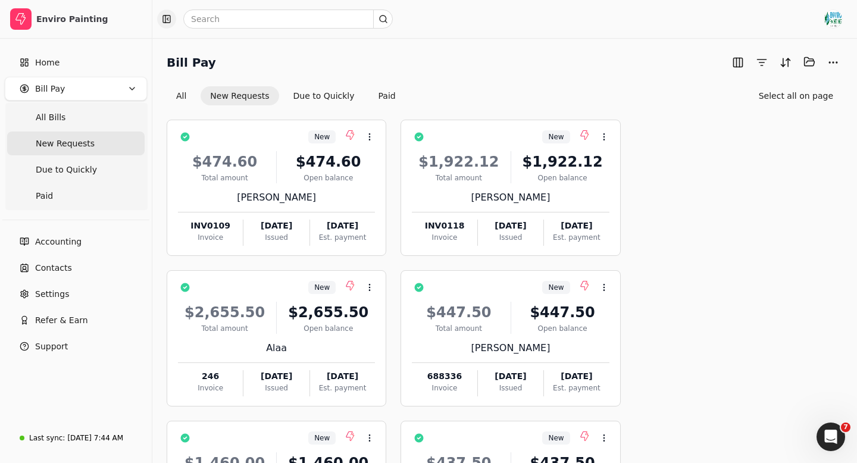
click at [167, 23] on button "button" at bounding box center [166, 19] width 19 height 19
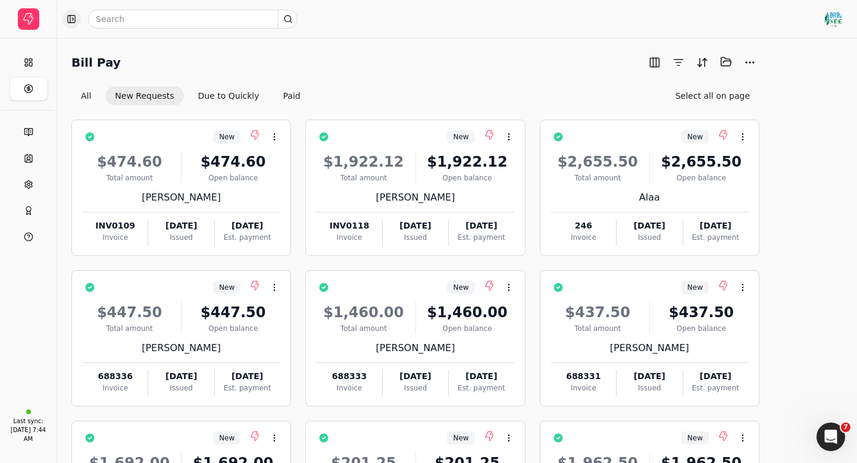
click at [74, 17] on button "button" at bounding box center [71, 19] width 19 height 19
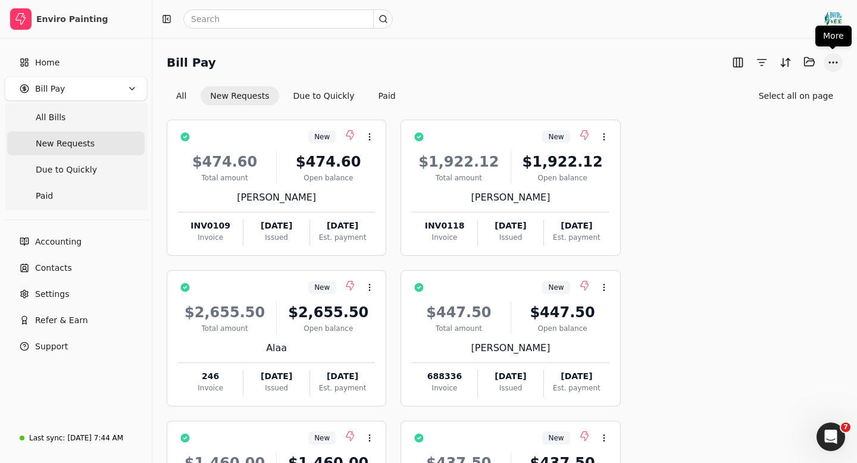
click at [830, 63] on button "More" at bounding box center [832, 62] width 19 height 19
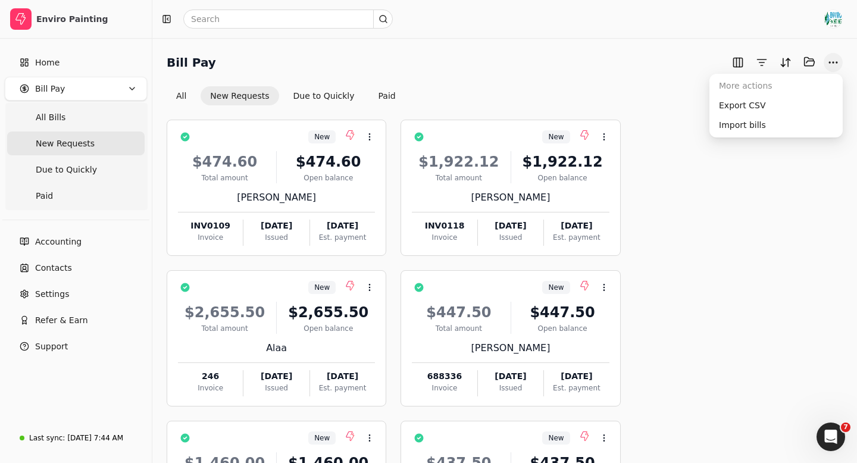
click at [830, 63] on button "More" at bounding box center [832, 62] width 19 height 19
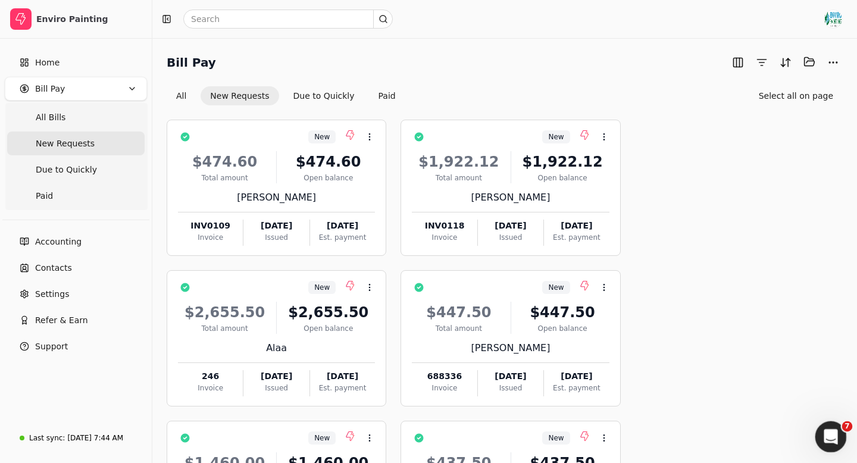
click at [829, 427] on icon "Open Intercom Messenger" at bounding box center [829, 435] width 20 height 20
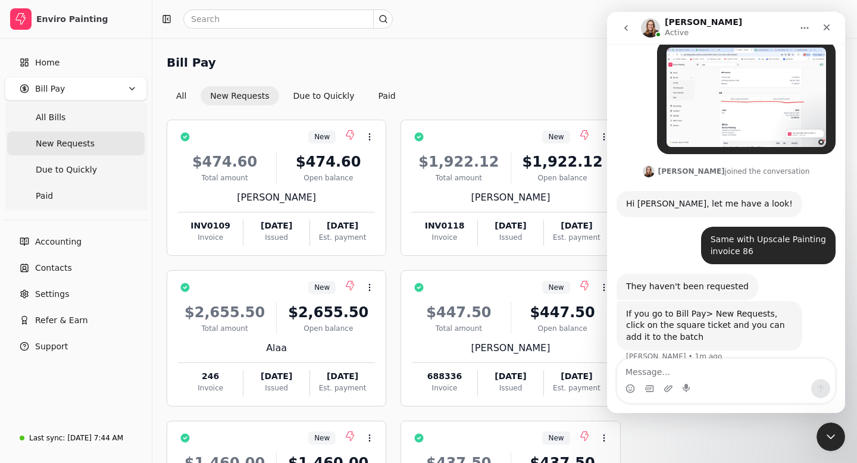
scroll to position [151, 0]
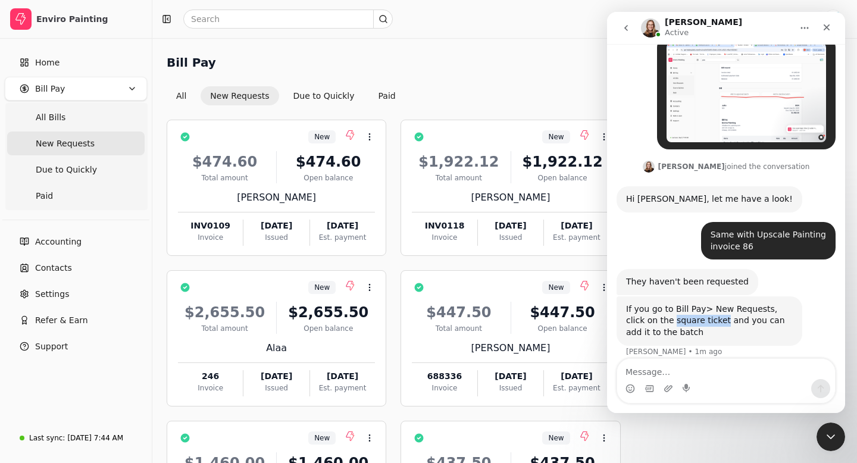
drag, startPoint x: 653, startPoint y: 310, endPoint x: 701, endPoint y: 312, distance: 48.2
click at [701, 312] on div "If you go to Bill Pay> New Requests, click on the square ticket and you can add…" at bounding box center [709, 320] width 167 height 35
copy div "square ticket"
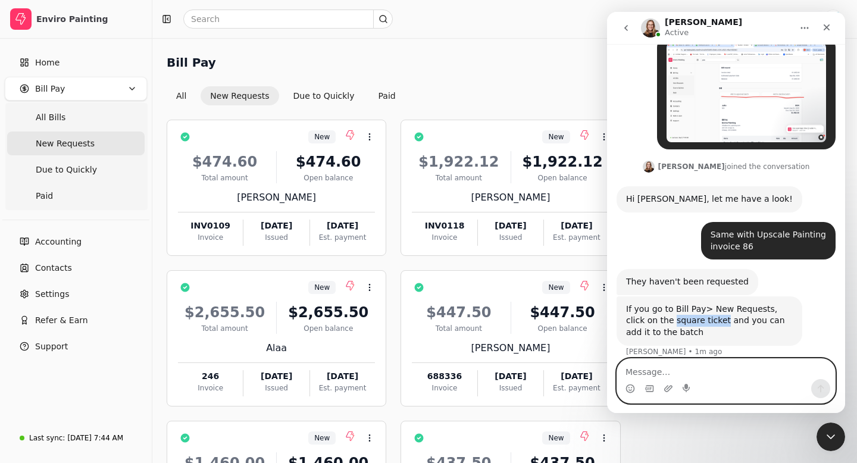
click at [635, 370] on textarea "Message…" at bounding box center [726, 369] width 218 height 20
paste textarea "square ticket"
click at [625, 371] on textarea "square ticket" at bounding box center [726, 369] width 218 height 20
type textarea "Where is the square ticket"
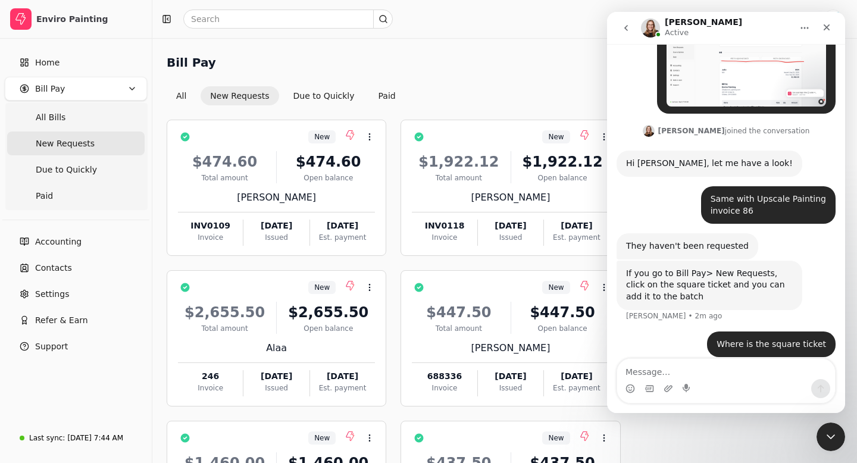
click at [627, 28] on icon "go back" at bounding box center [626, 28] width 10 height 10
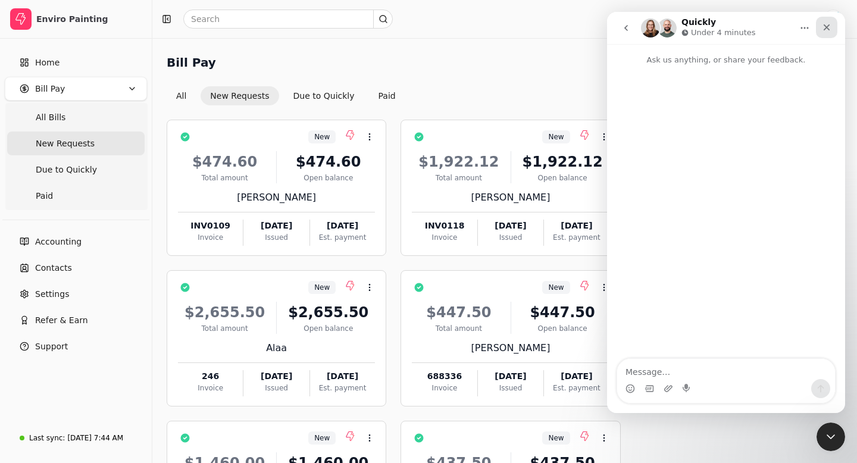
click at [824, 29] on icon "Close" at bounding box center [826, 27] width 7 height 7
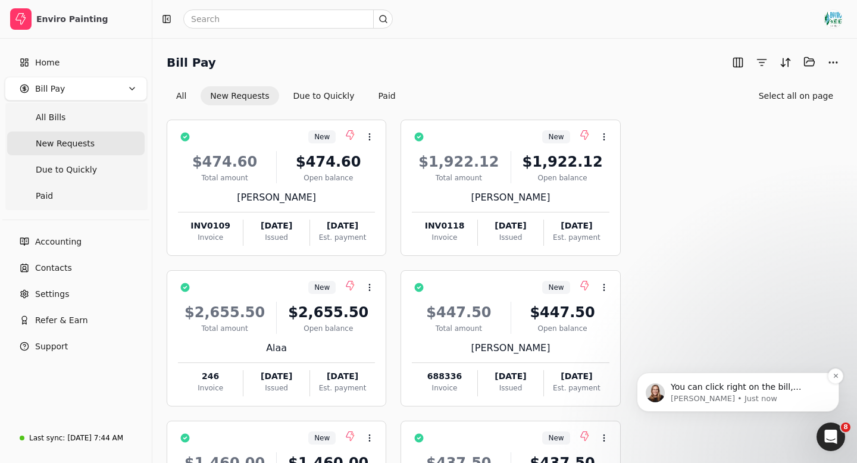
click at [706, 396] on p "[PERSON_NAME] • Just now" at bounding box center [746, 398] width 153 height 11
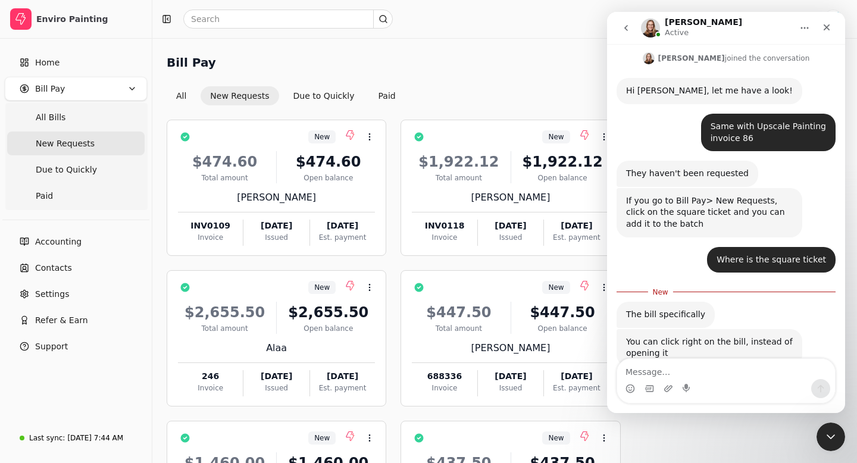
scroll to position [280, 0]
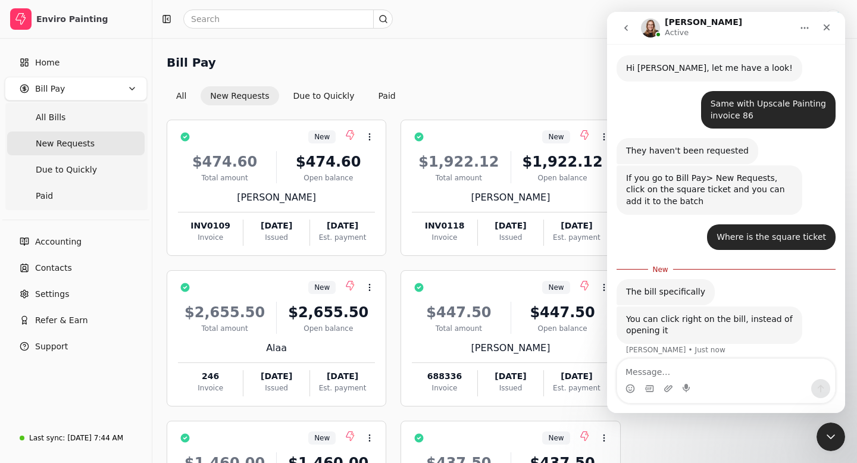
click at [70, 143] on span "New Requests" at bounding box center [65, 143] width 59 height 12
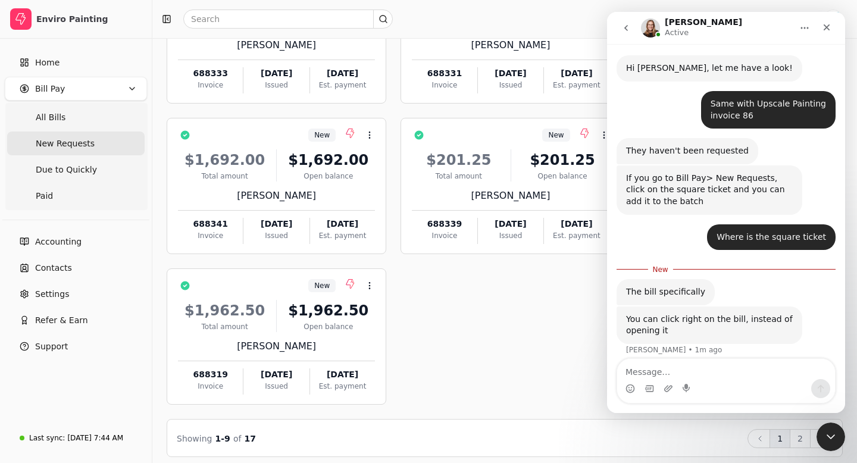
scroll to position [461, 0]
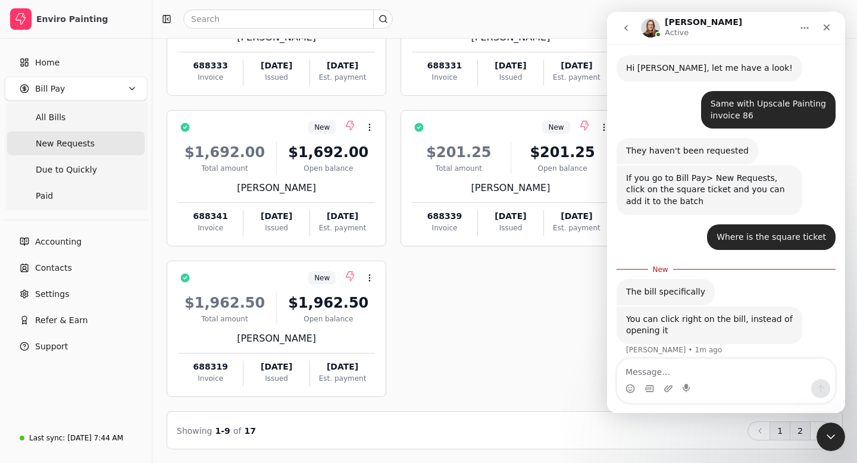
click at [800, 432] on button "2" at bounding box center [799, 430] width 21 height 19
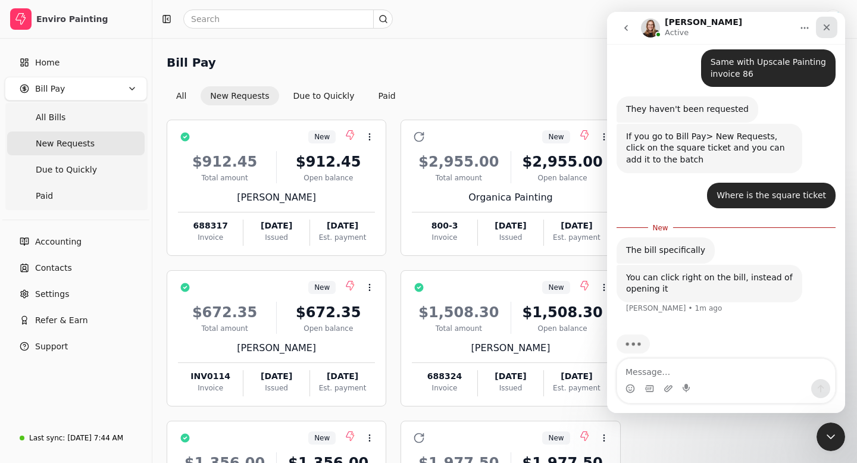
scroll to position [325, 0]
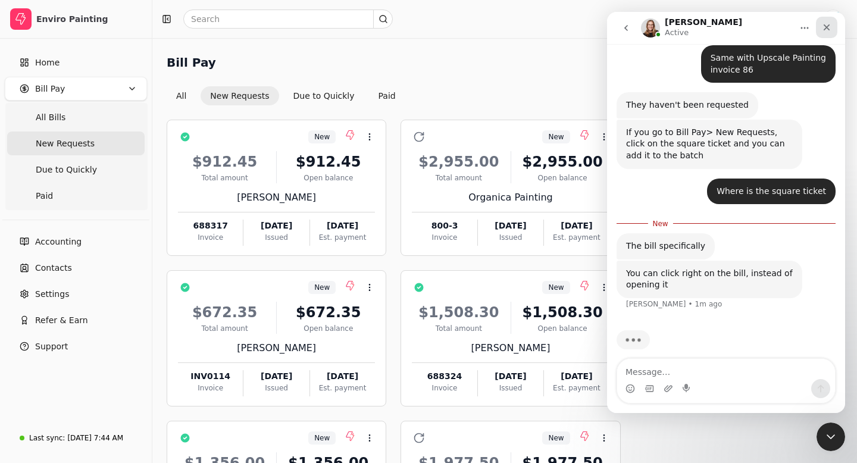
click at [824, 23] on icon "Close" at bounding box center [827, 28] width 10 height 10
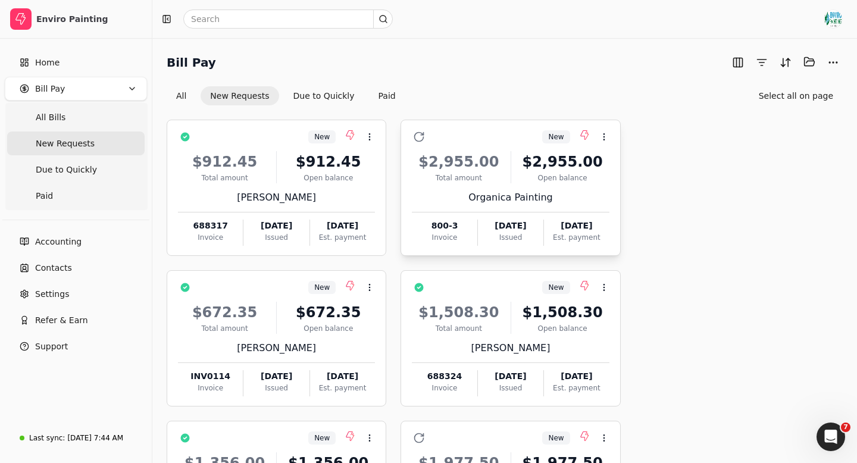
click at [571, 190] on div "Organica Painting" at bounding box center [510, 197] width 197 height 14
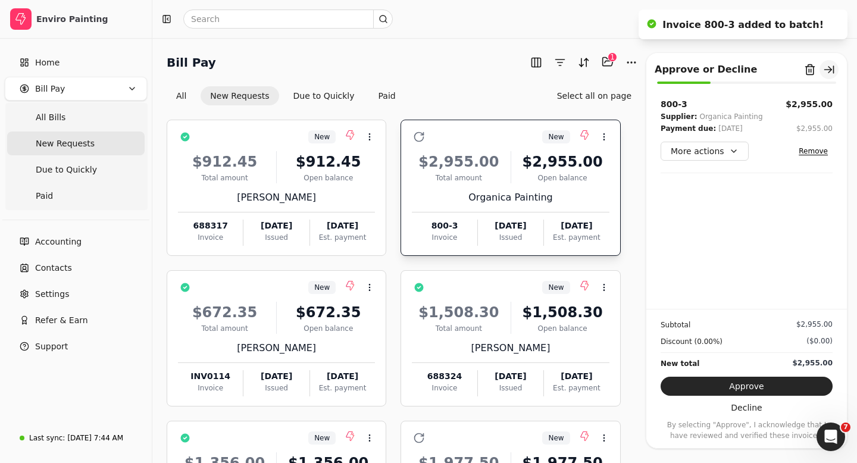
click at [828, 66] on button "button" at bounding box center [828, 69] width 19 height 19
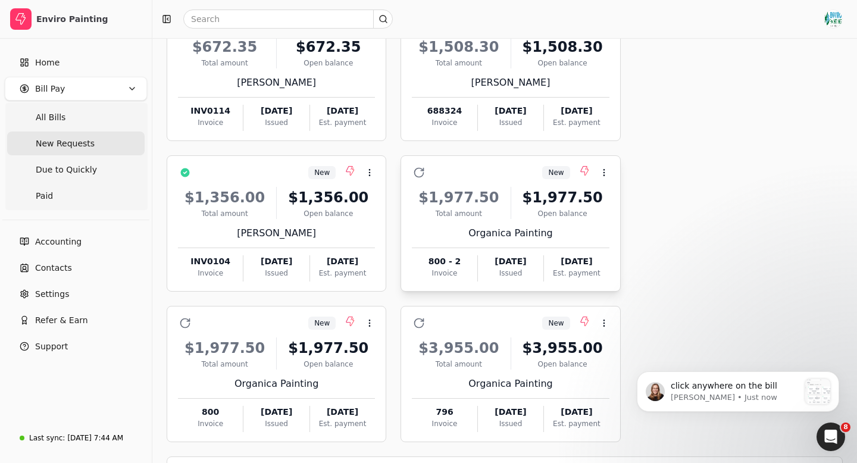
scroll to position [311, 0]
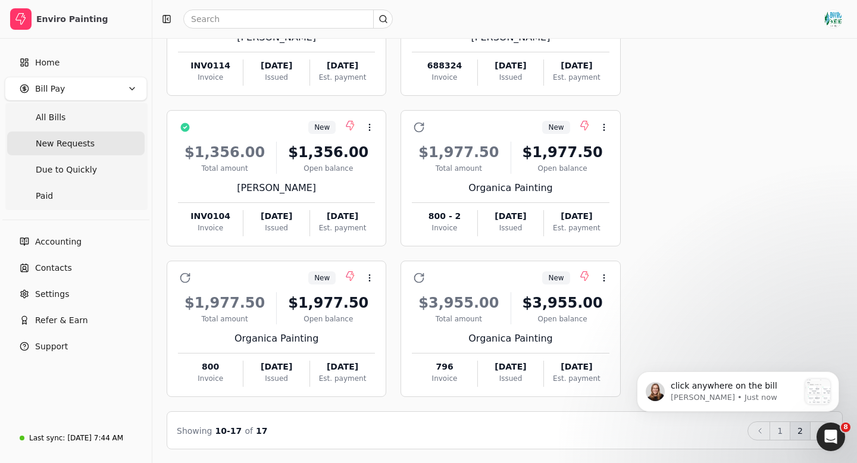
click html "click anywhere on the [PERSON_NAME] [PERSON_NAME] • Just now"
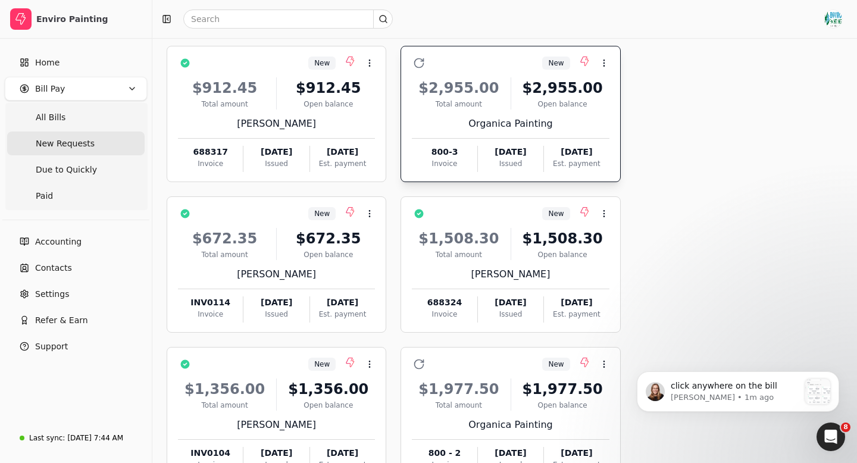
scroll to position [73, 0]
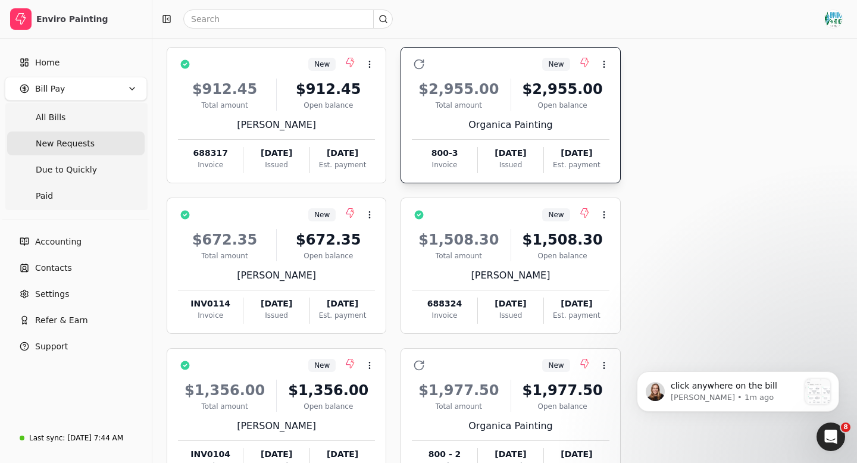
click at [480, 118] on div "Organica Painting" at bounding box center [510, 125] width 197 height 14
click at [606, 61] on icon at bounding box center [604, 64] width 10 height 10
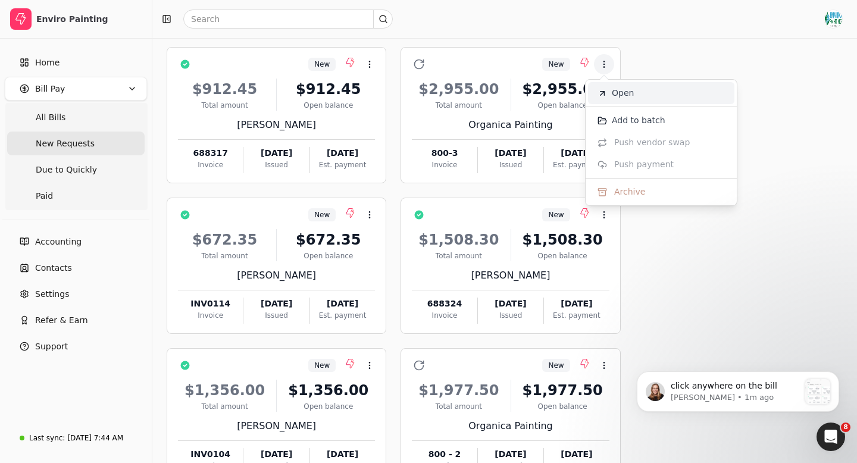
click at [618, 97] on span "Open" at bounding box center [623, 93] width 22 height 12
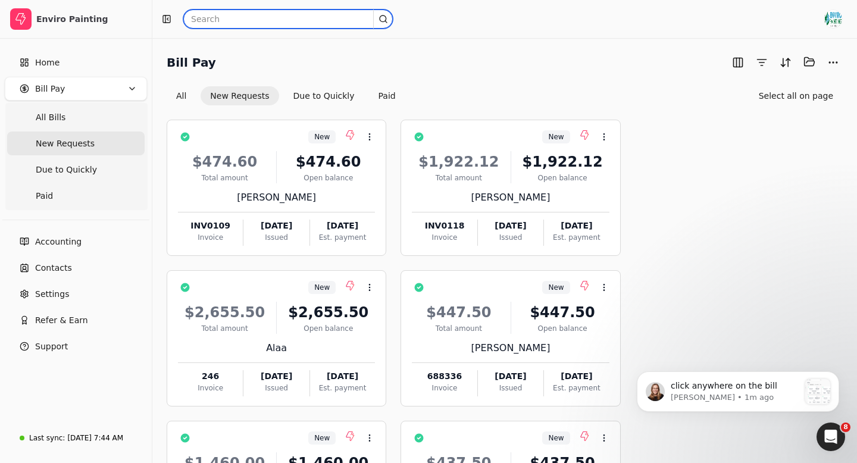
click at [206, 18] on input "text" at bounding box center [287, 19] width 209 height 19
type input "[PERSON_NAME]"
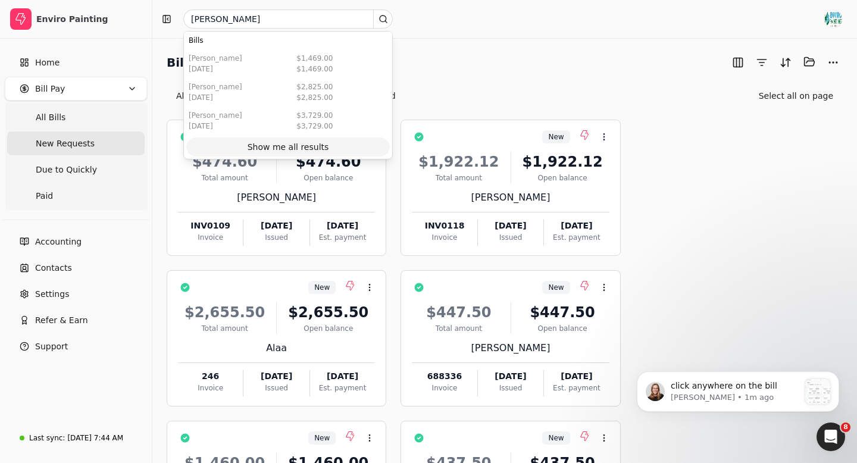
click at [296, 145] on div "Show me all results" at bounding box center [288, 147] width 82 height 12
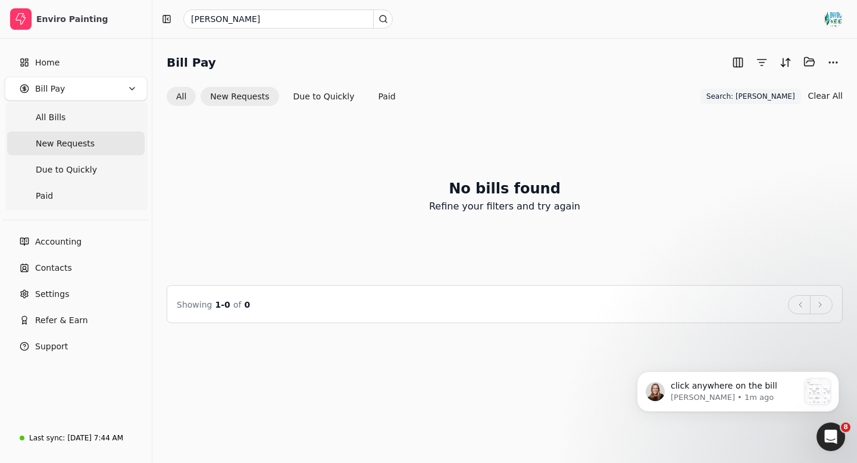
click at [178, 96] on button "All" at bounding box center [181, 96] width 29 height 19
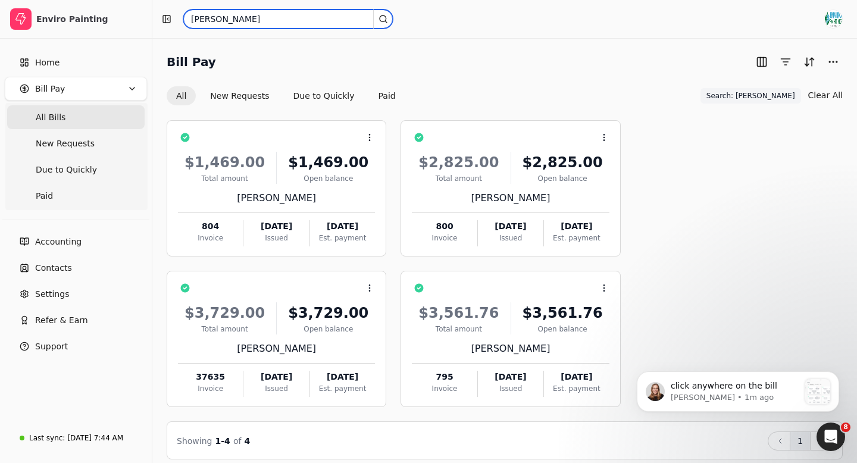
click at [218, 23] on input "[PERSON_NAME]" at bounding box center [287, 19] width 209 height 19
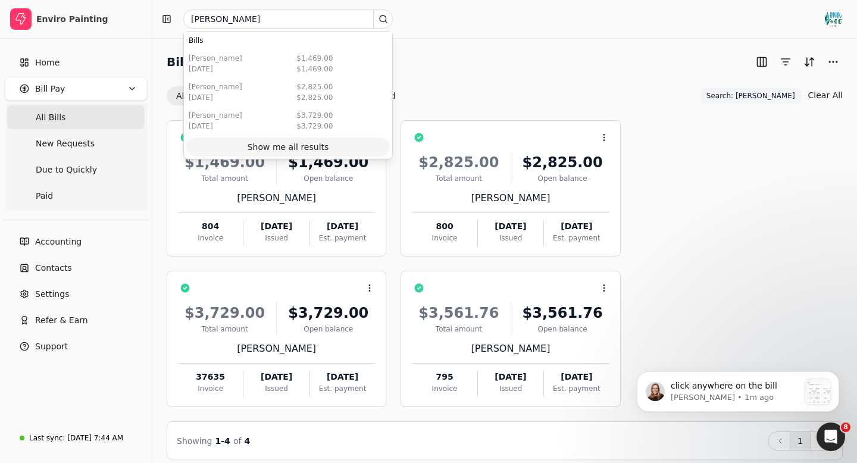
click at [264, 148] on div "Show me all results" at bounding box center [288, 147] width 82 height 12
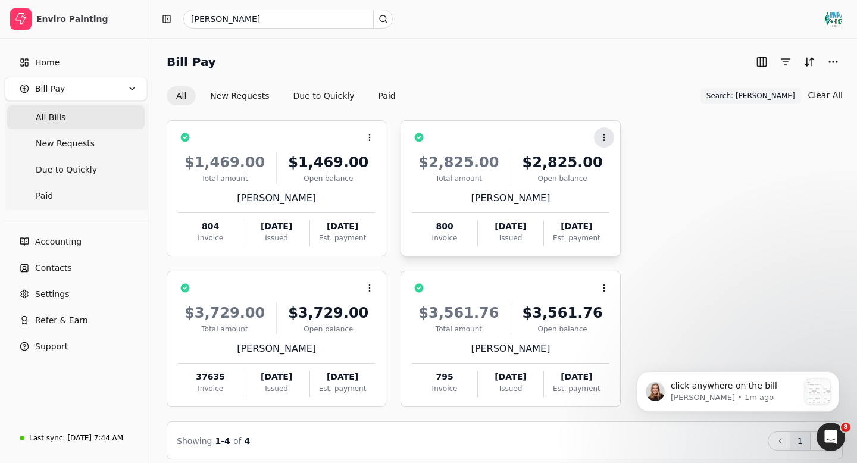
click at [603, 134] on circle at bounding box center [603, 134] width 1 height 1
click at [231, 95] on button "New Requests" at bounding box center [239, 95] width 78 height 19
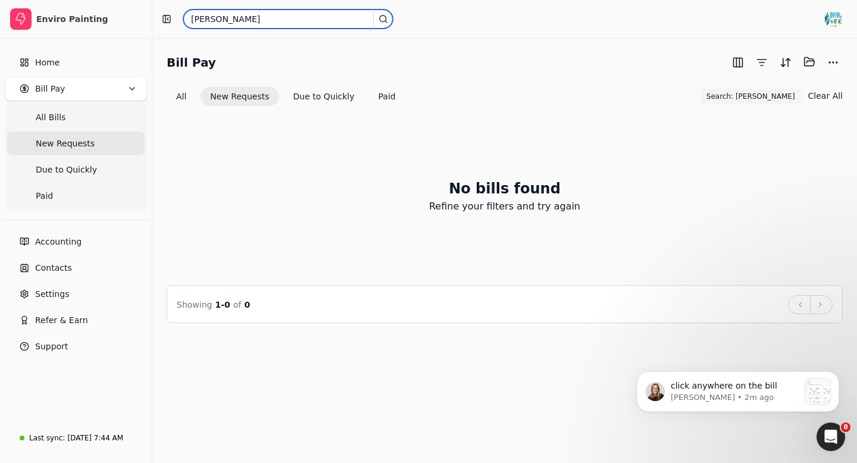
click at [214, 18] on input "[PERSON_NAME]" at bounding box center [287, 19] width 209 height 19
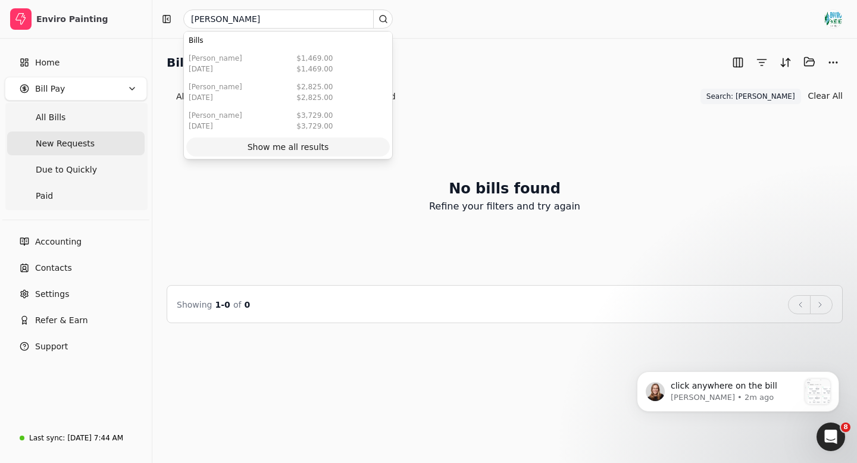
click at [268, 147] on div "Show me all results" at bounding box center [288, 147] width 82 height 12
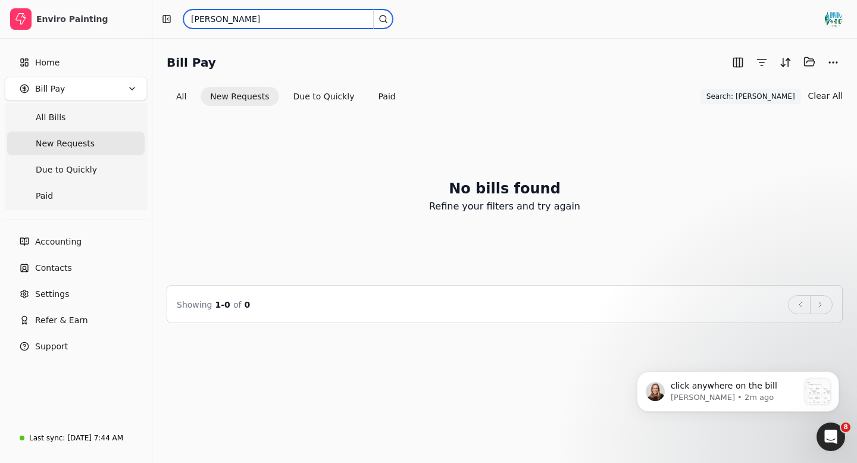
click at [215, 22] on input "[PERSON_NAME]" at bounding box center [287, 19] width 209 height 19
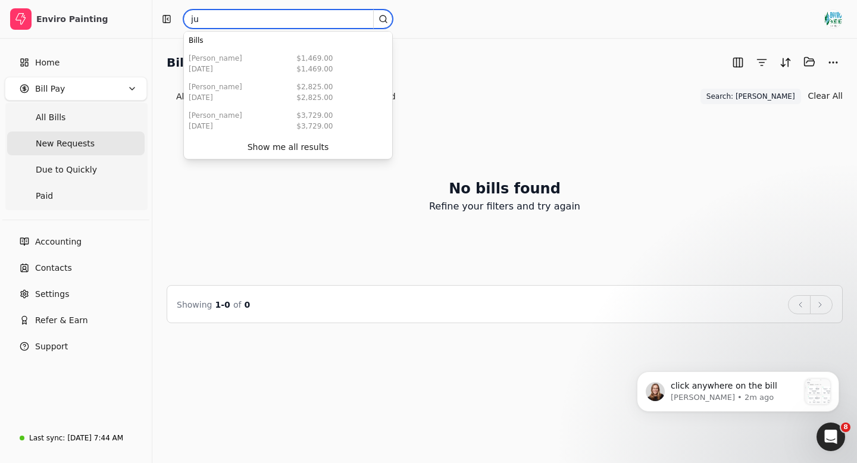
type input "j"
type input "organic"
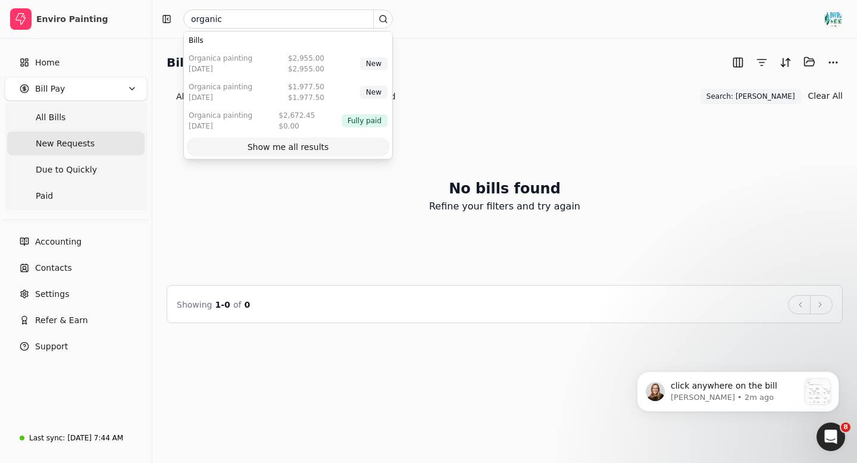
click at [267, 145] on div "Show me all results" at bounding box center [288, 147] width 82 height 12
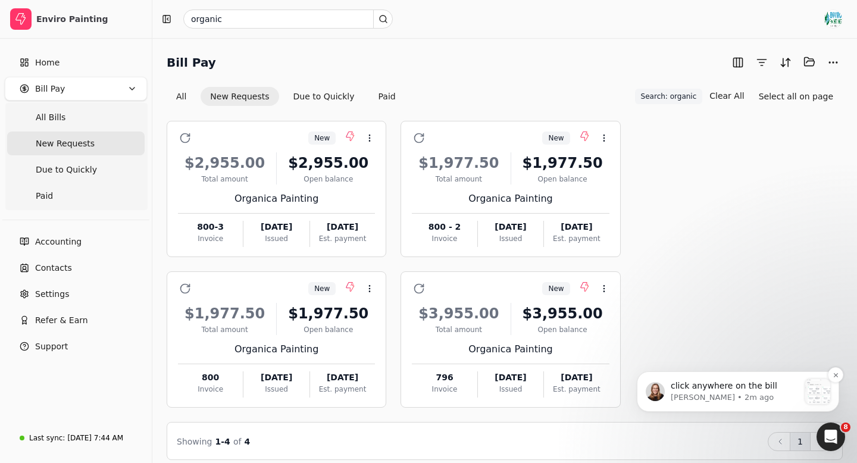
click at [712, 399] on p "[PERSON_NAME] • 2m ago" at bounding box center [734, 397] width 128 height 11
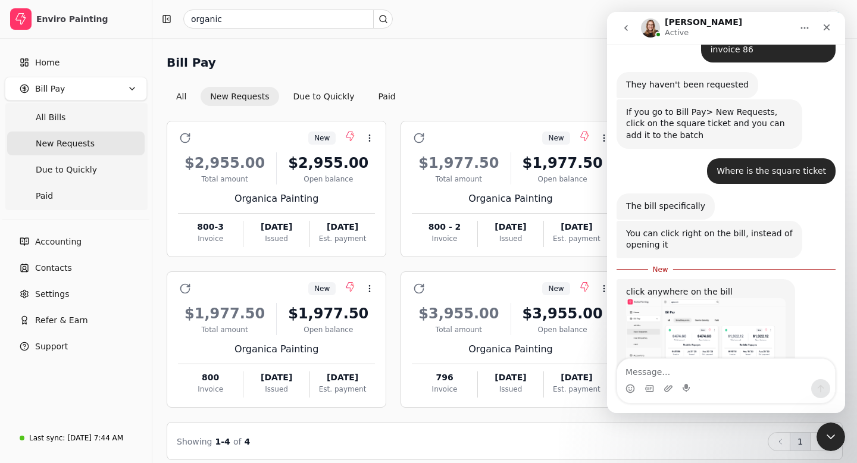
scroll to position [405, 0]
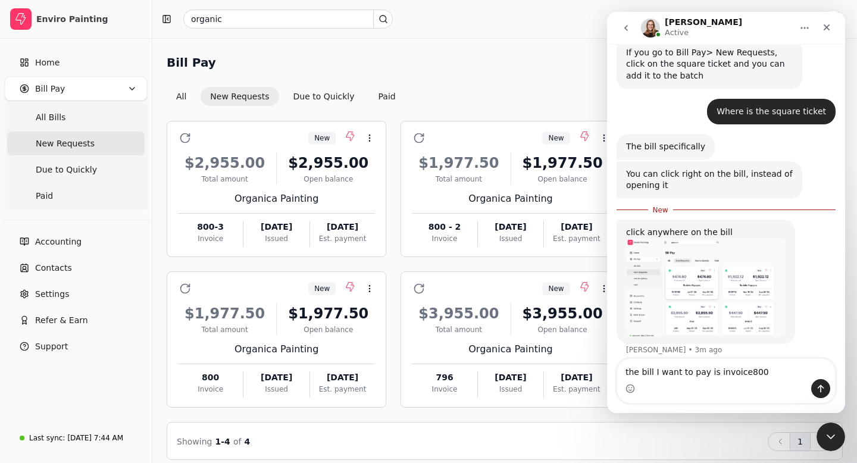
type textarea "the bill I want to pay is invoice 800"
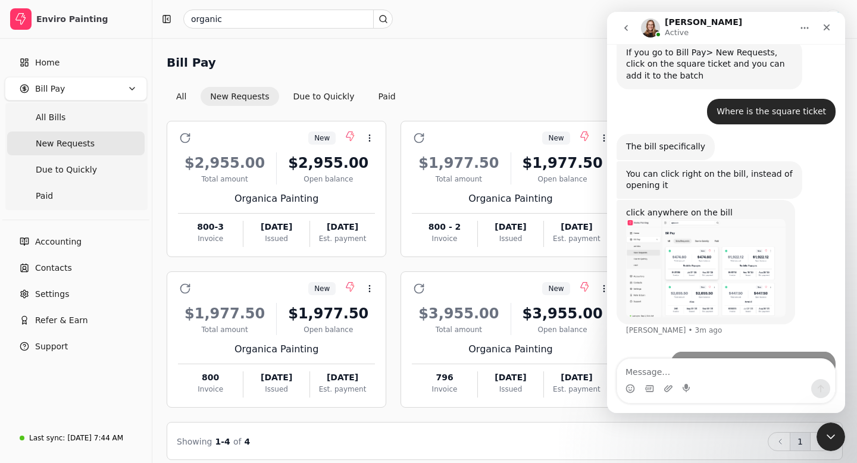
scroll to position [421, 0]
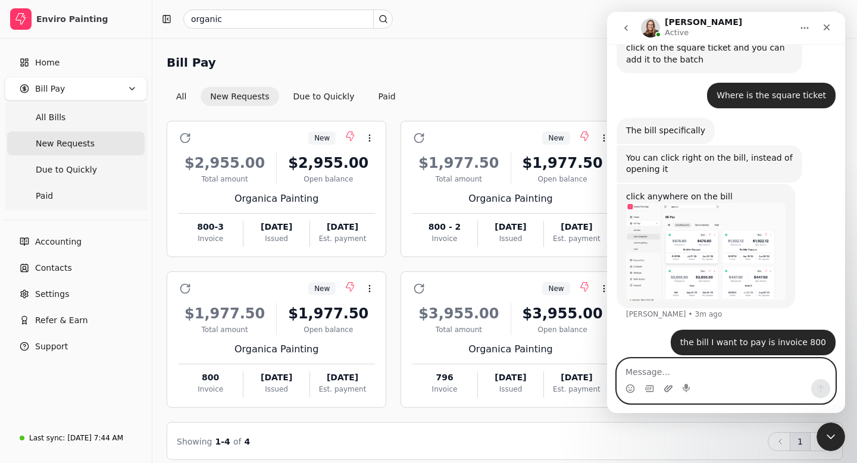
click at [666, 386] on icon "Upload attachment" at bounding box center [668, 388] width 8 height 7
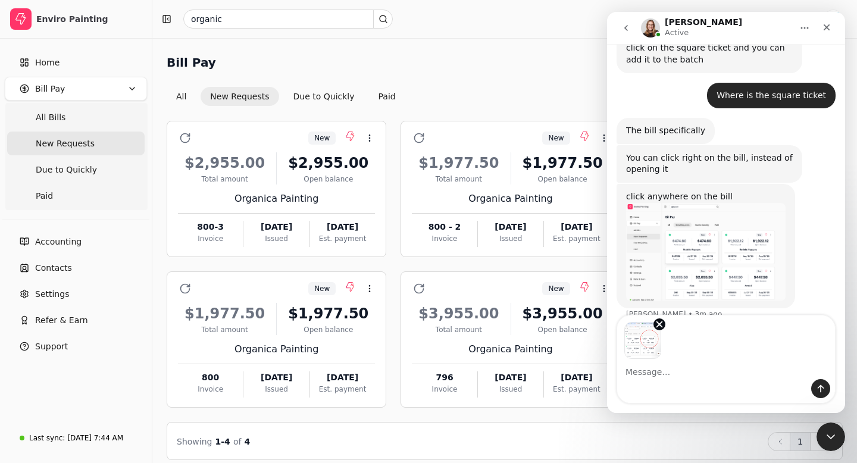
scroll to position [465, 0]
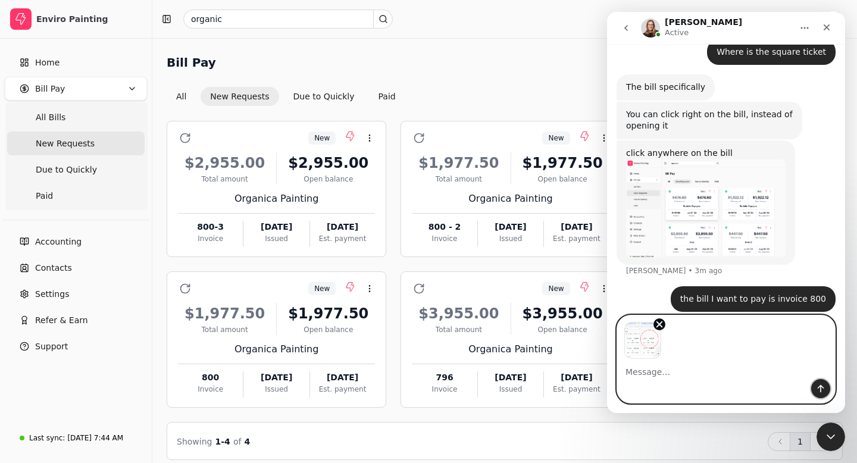
click at [819, 390] on icon "Send a message…" at bounding box center [821, 389] width 10 height 10
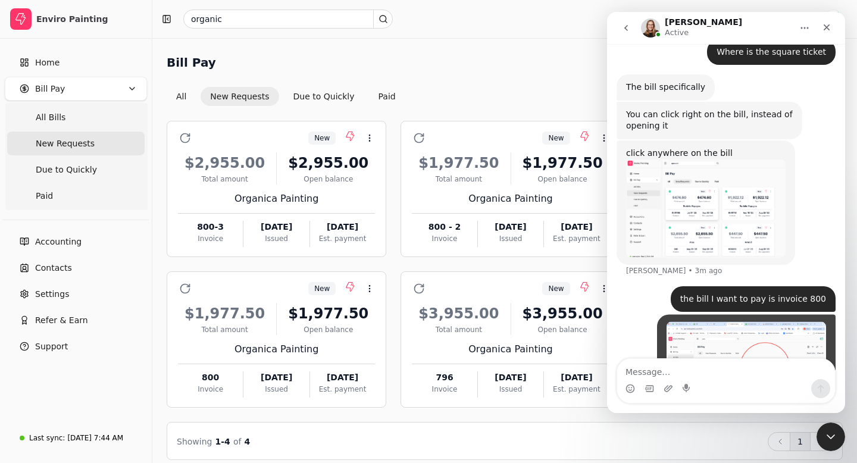
scroll to position [536, 0]
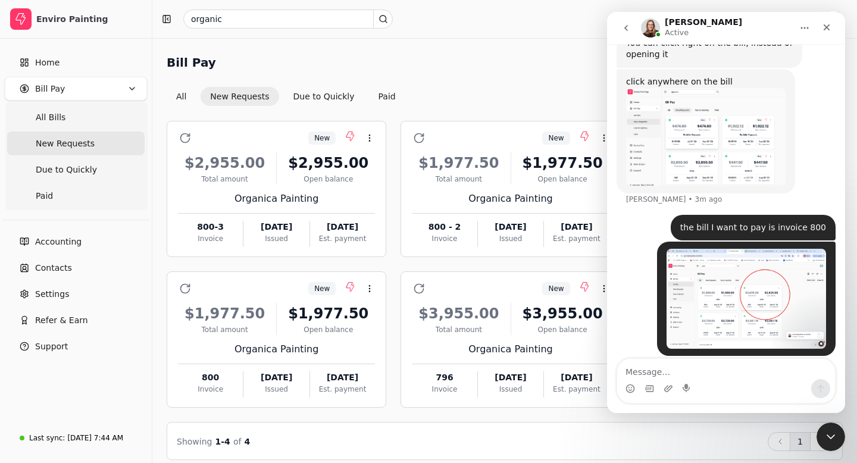
click at [734, 288] on img "user says…" at bounding box center [745, 299] width 159 height 100
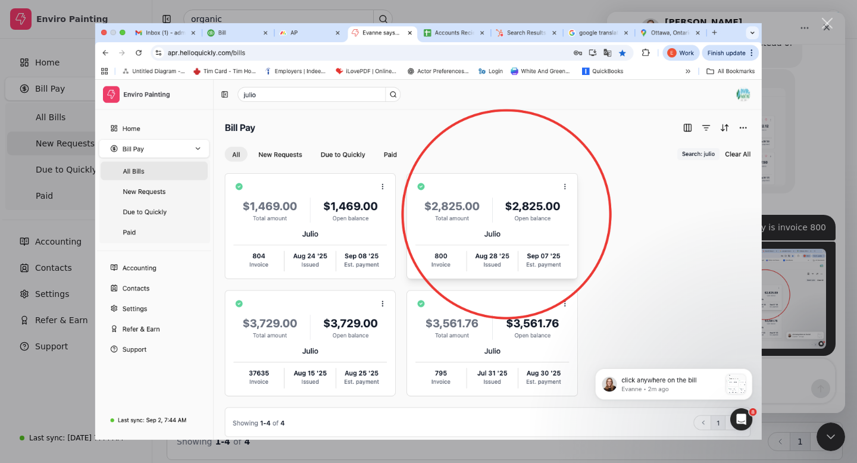
scroll to position [0, 0]
click at [826, 26] on div "Close" at bounding box center [827, 23] width 11 height 11
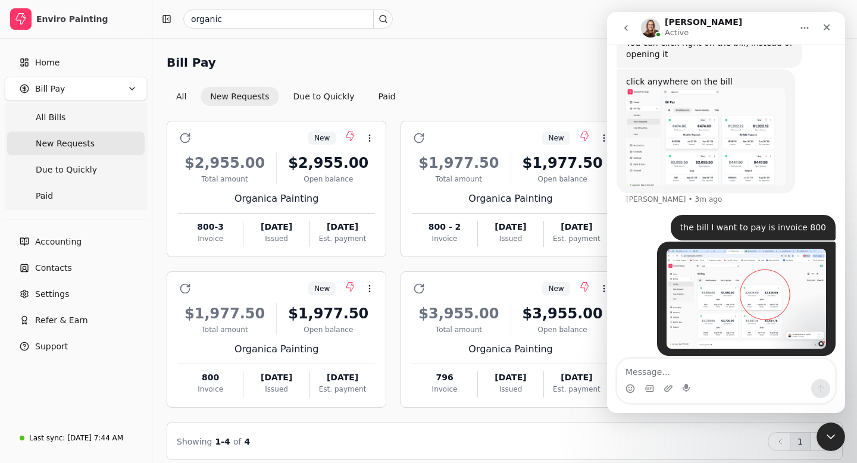
click at [723, 125] on img "Evanne says…" at bounding box center [705, 137] width 159 height 98
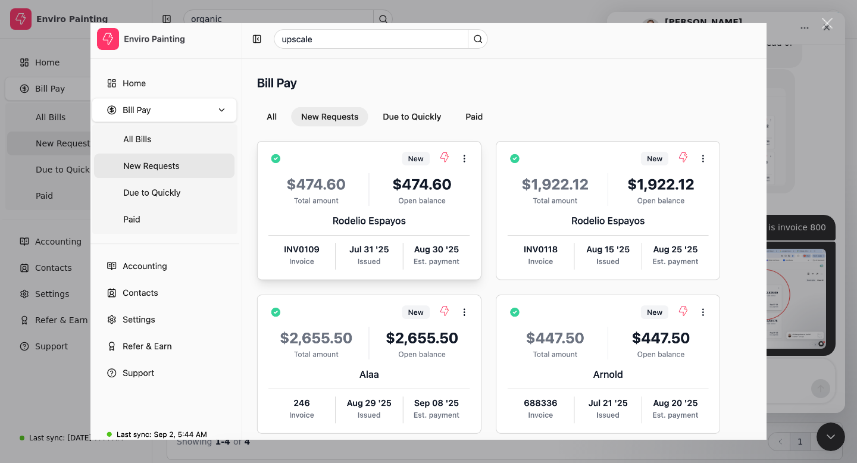
click at [827, 22] on div "Close" at bounding box center [827, 23] width 11 height 11
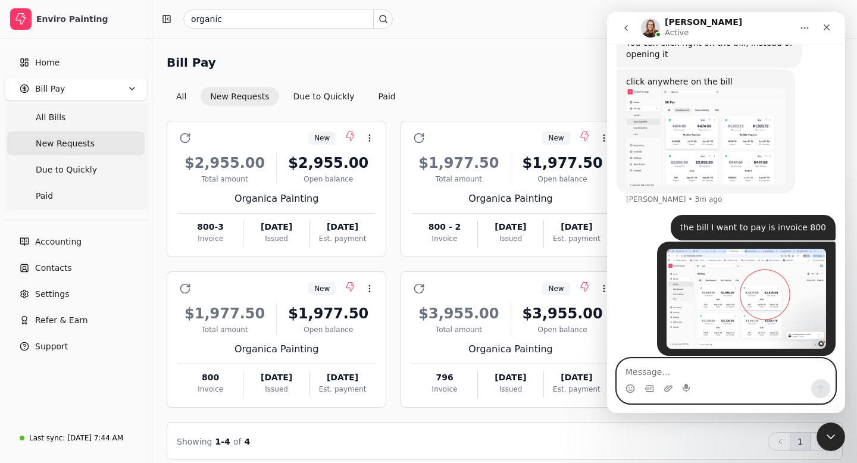
click at [635, 374] on textarea "Message…" at bounding box center [726, 369] width 218 height 20
type textarea "amount $2825"
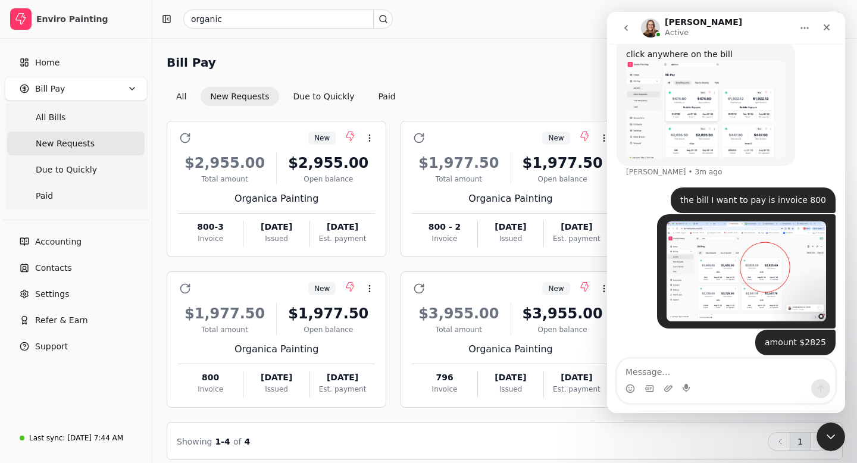
click at [770, 260] on img "Enviro says…" at bounding box center [745, 271] width 159 height 100
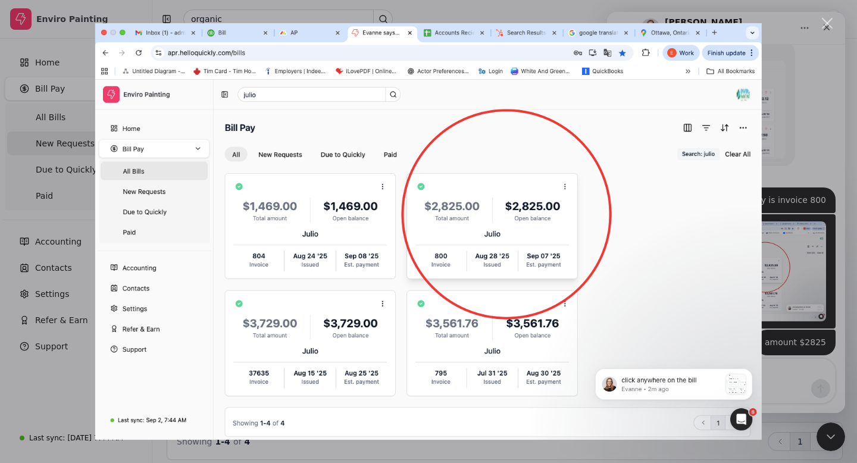
click at [828, 24] on div "Close" at bounding box center [827, 23] width 11 height 11
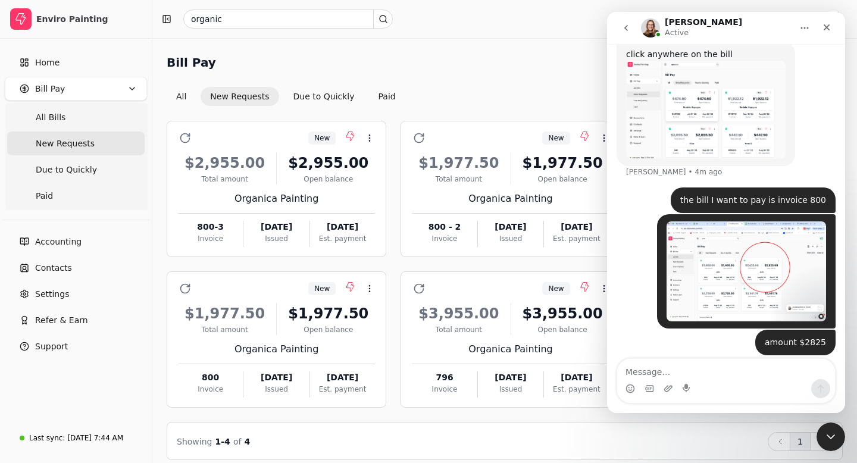
click at [79, 145] on span "New Requests" at bounding box center [65, 143] width 59 height 12
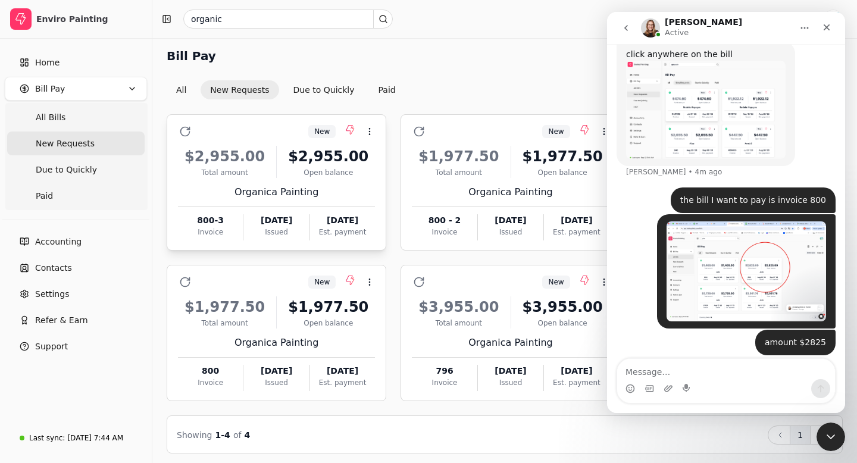
scroll to position [4, 0]
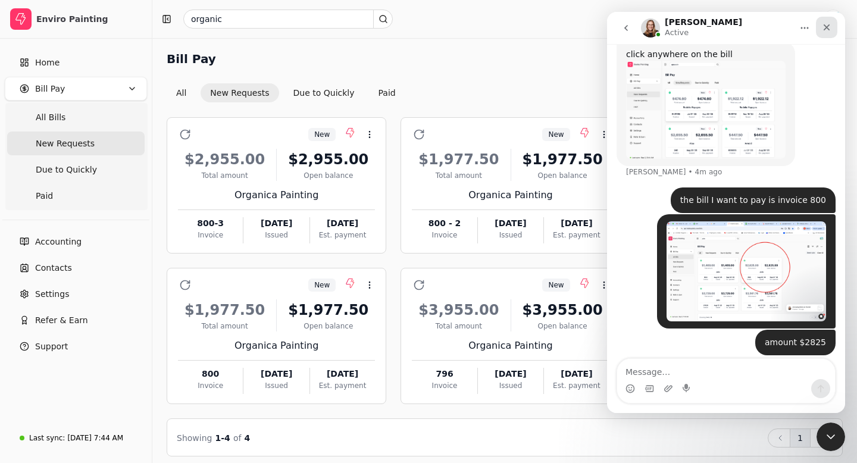
click at [825, 27] on icon "Close" at bounding box center [827, 28] width 10 height 10
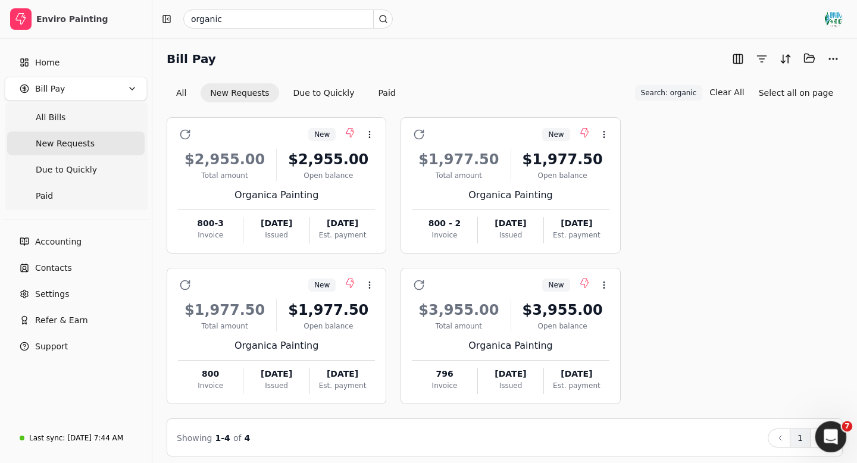
click at [828, 430] on icon "Open Intercom Messenger" at bounding box center [829, 435] width 20 height 20
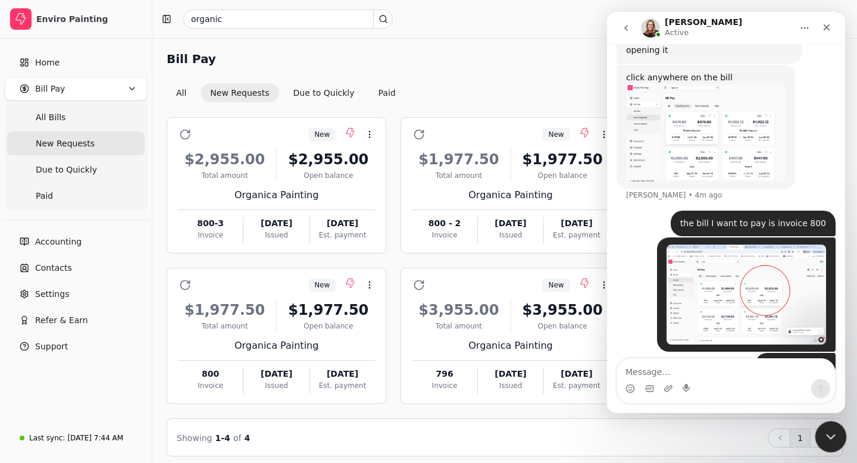
scroll to position [563, 0]
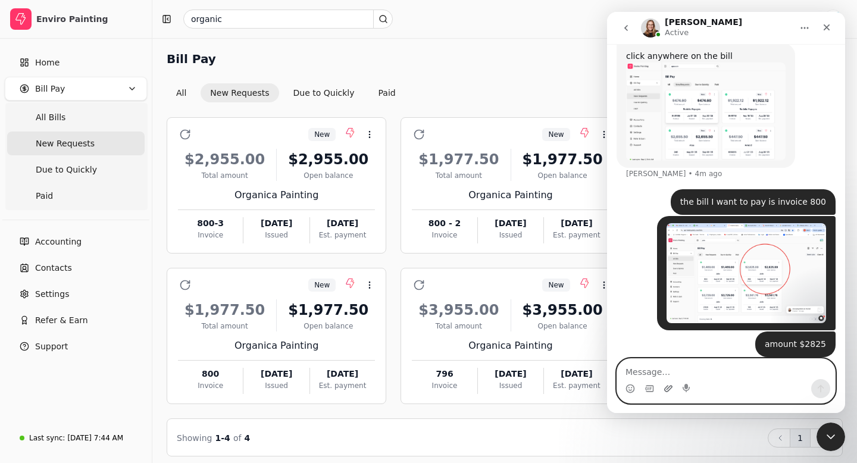
click at [667, 390] on icon "Upload attachment" at bounding box center [668, 389] width 10 height 10
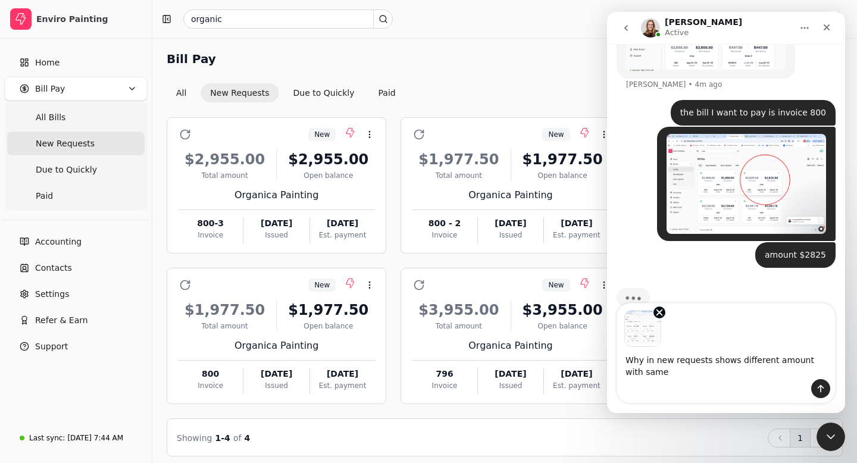
scroll to position [664, 0]
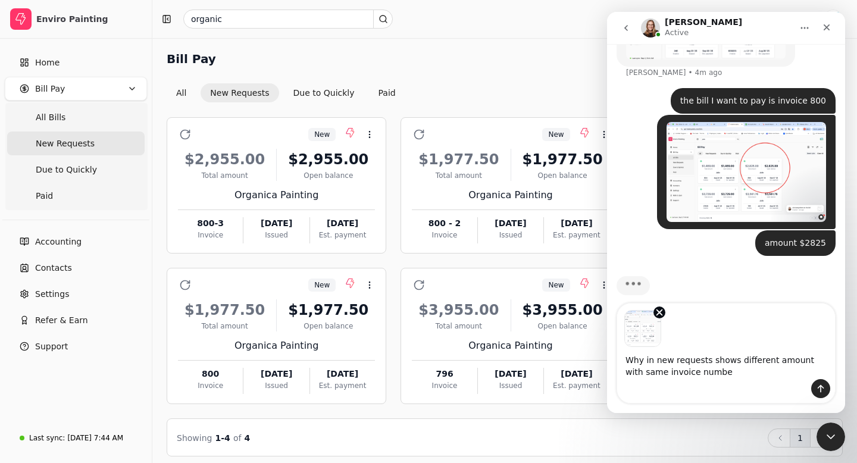
type textarea "Why in new requests shows different amount with same invoice number"
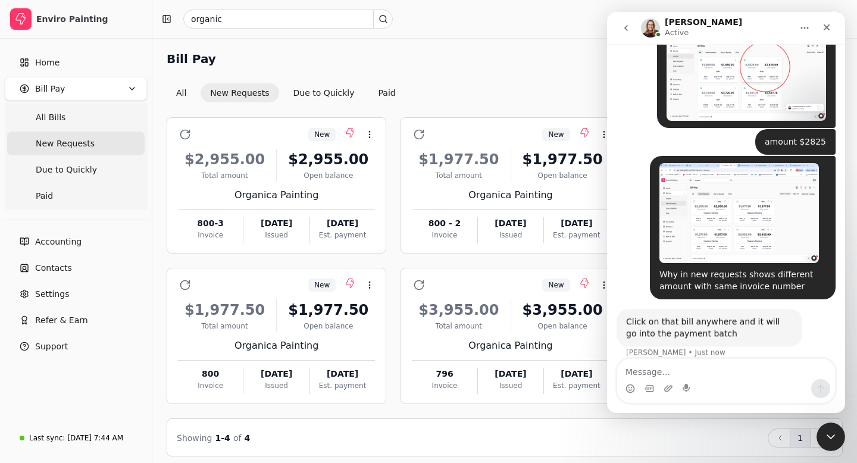
scroll to position [755, 0]
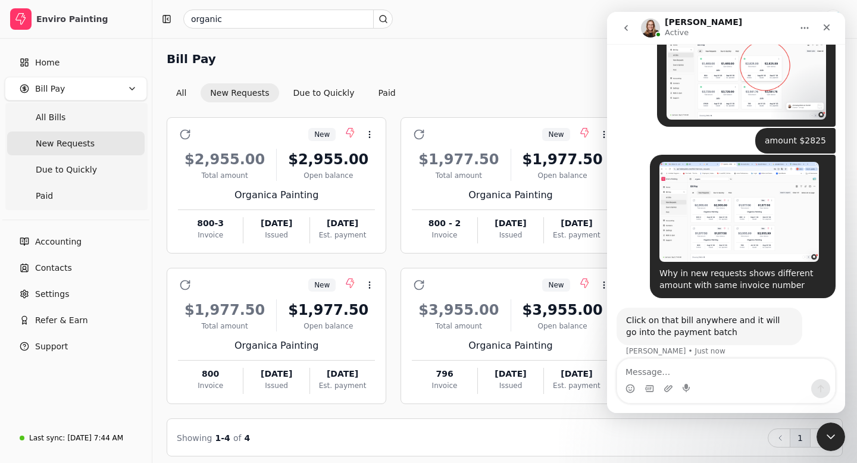
click at [748, 222] on img "Enviro says…" at bounding box center [738, 212] width 159 height 100
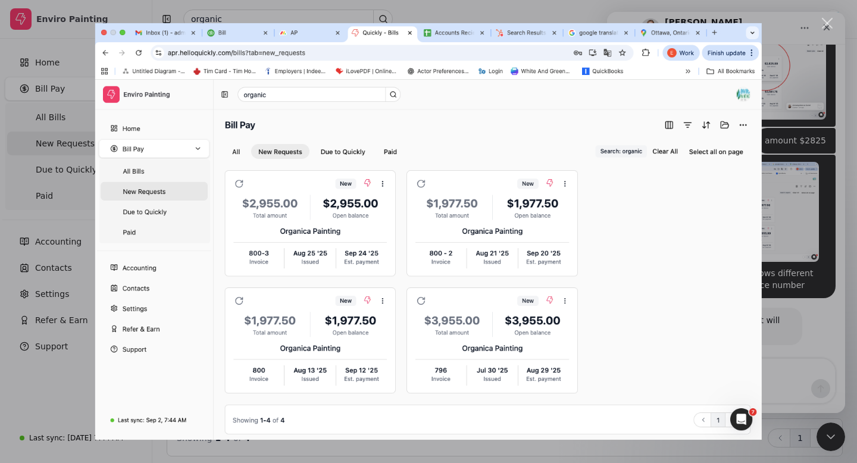
click at [827, 23] on div "Close" at bounding box center [827, 23] width 11 height 11
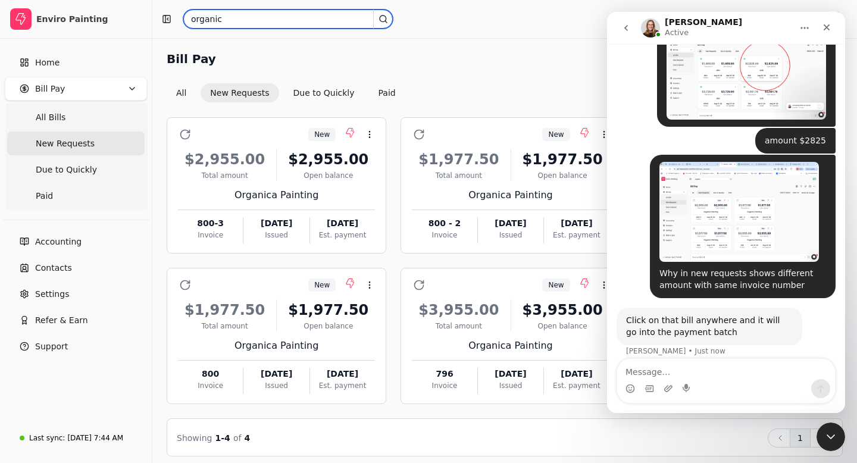
click at [239, 20] on input "organic" at bounding box center [287, 19] width 209 height 19
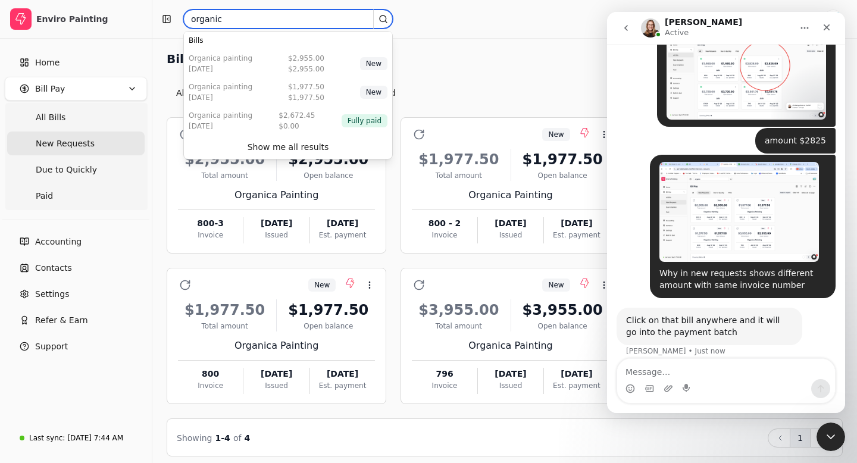
drag, startPoint x: 239, startPoint y: 20, endPoint x: 186, endPoint y: 19, distance: 52.9
click at [183, 18] on input "organic" at bounding box center [287, 19] width 209 height 19
type input "[PERSON_NAME]"
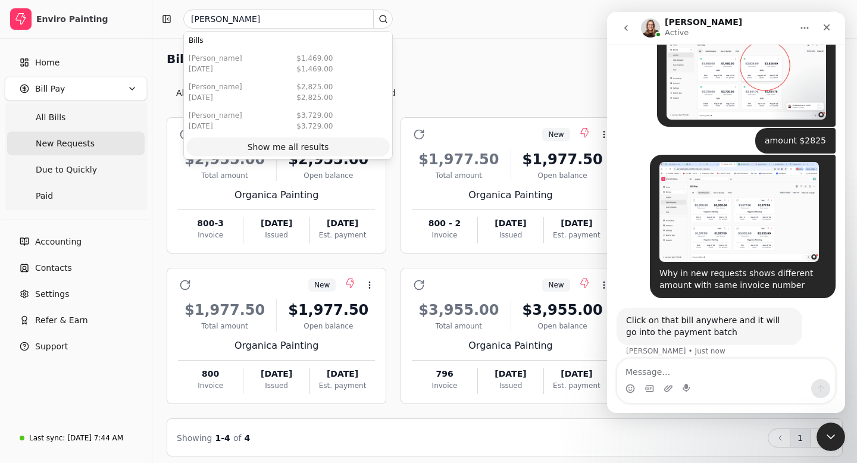
click at [261, 148] on div "Show me all results" at bounding box center [288, 147] width 82 height 12
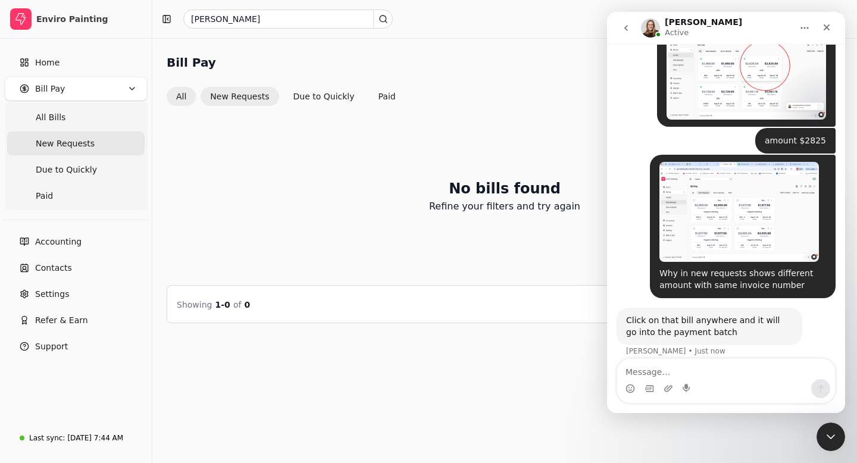
click at [178, 100] on button "All" at bounding box center [181, 96] width 29 height 19
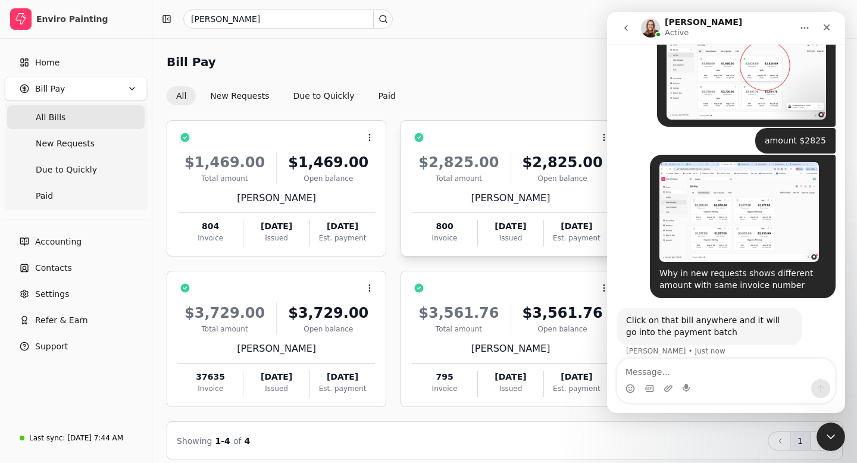
click at [454, 196] on div "[PERSON_NAME]" at bounding box center [510, 198] width 197 height 14
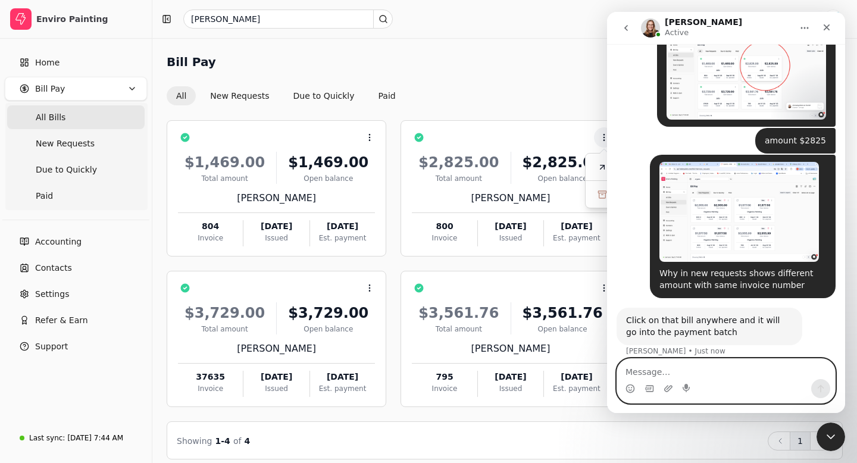
click at [631, 368] on textarea "Message…" at bounding box center [726, 369] width 218 height 20
type textarea "no I cant"
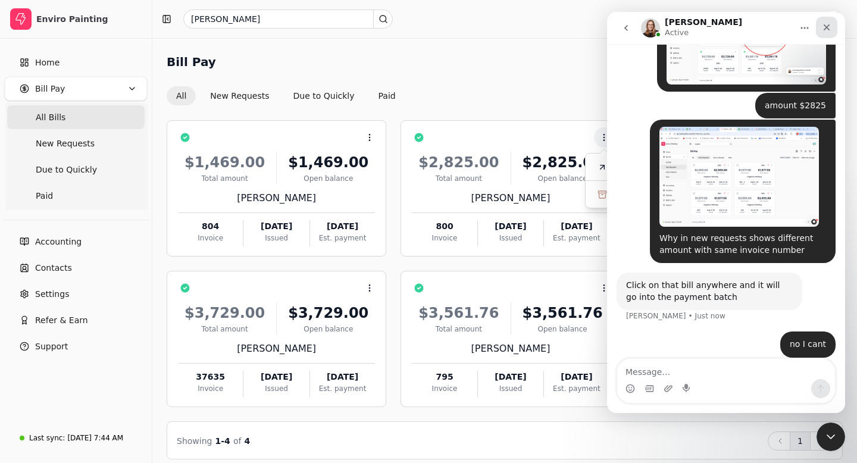
click at [827, 25] on icon "Close" at bounding box center [827, 28] width 10 height 10
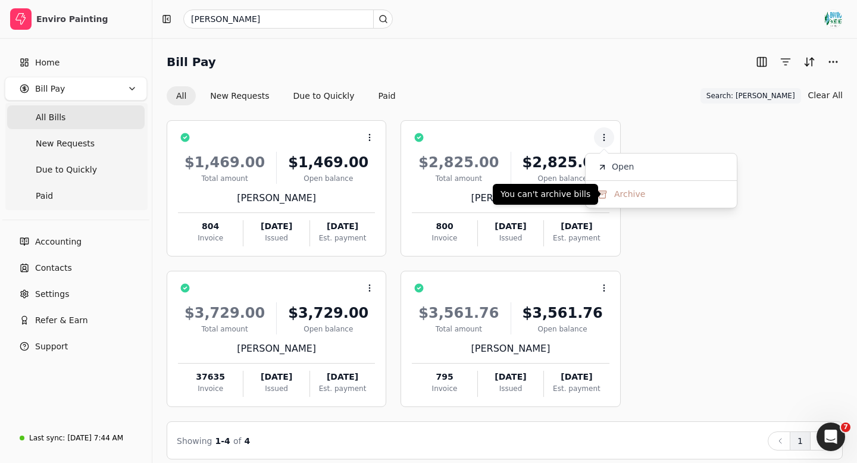
click at [693, 273] on div "Context Menu Button $1,469.00 Total amount $1,469.00 Open balance [PERSON_NAME]…" at bounding box center [505, 263] width 676 height 287
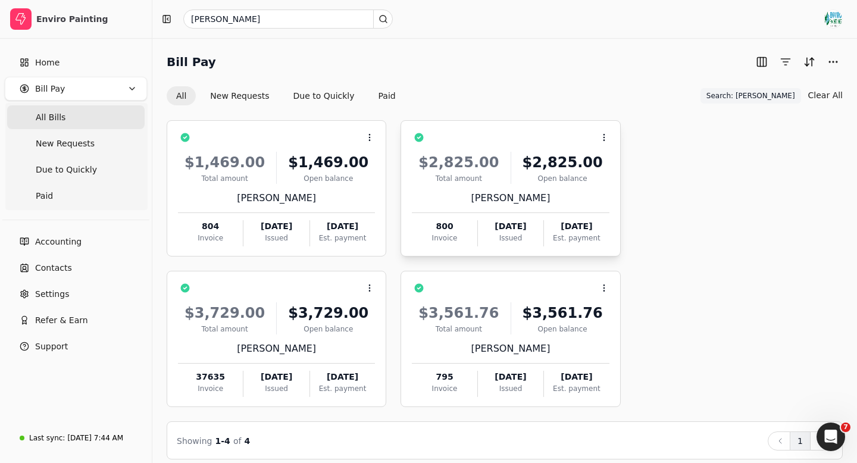
click at [546, 194] on div "[PERSON_NAME]" at bounding box center [510, 198] width 197 height 14
click at [826, 435] on icon "Open Intercom Messenger" at bounding box center [829, 435] width 20 height 20
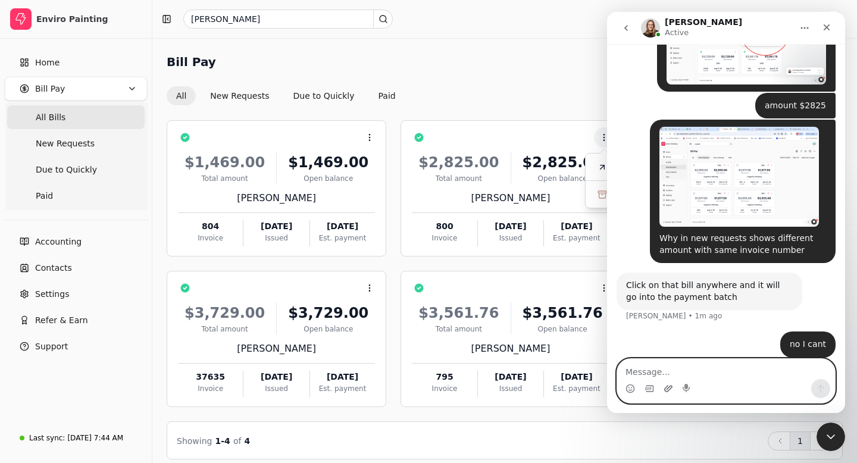
click at [667, 387] on icon "Upload attachment" at bounding box center [668, 388] width 8 height 7
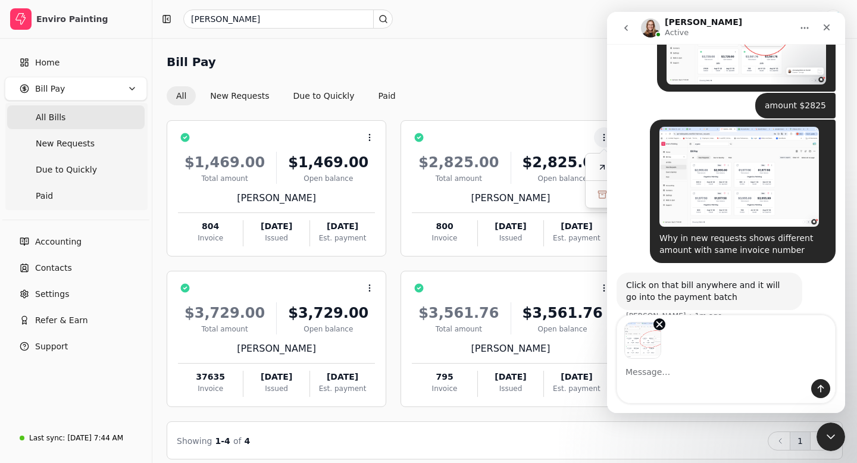
scroll to position [833, 0]
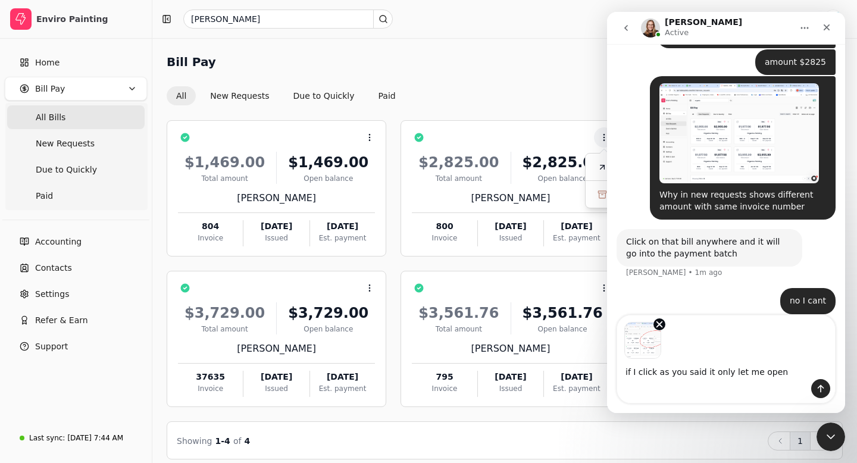
click at [707, 371] on textarea "if I click as you said it only let me open" at bounding box center [726, 369] width 218 height 20
type textarea "if I click as you said, only let me open"
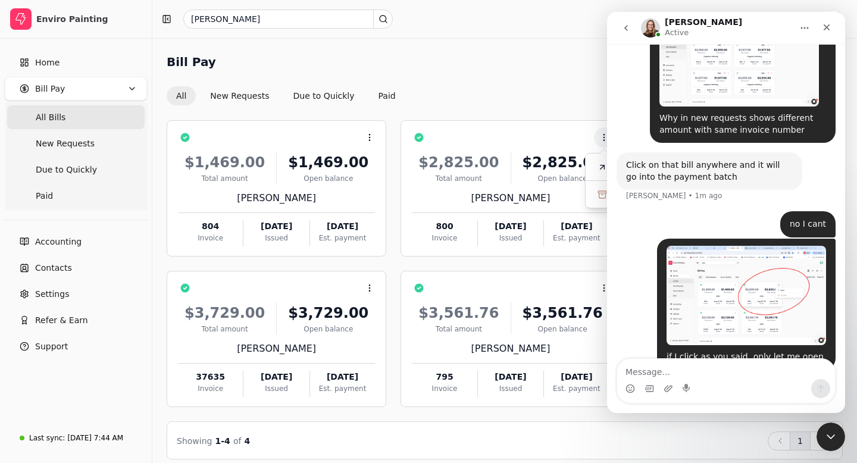
scroll to position [923, 0]
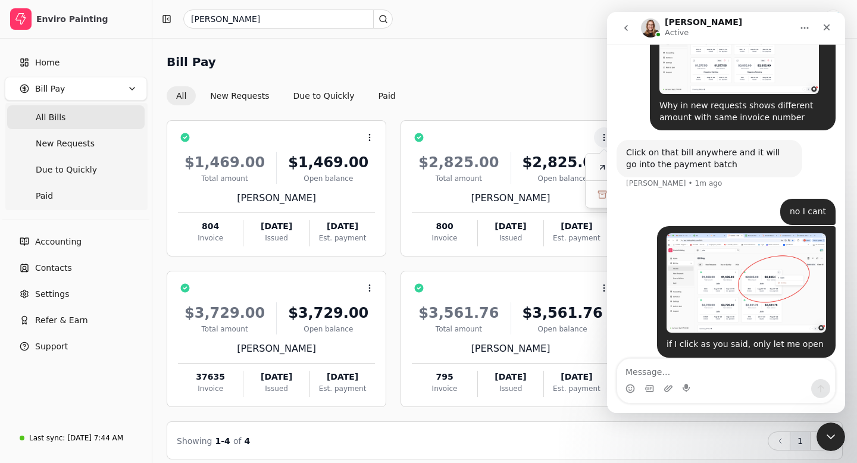
click at [750, 274] on img "Enviro says…" at bounding box center [745, 283] width 159 height 100
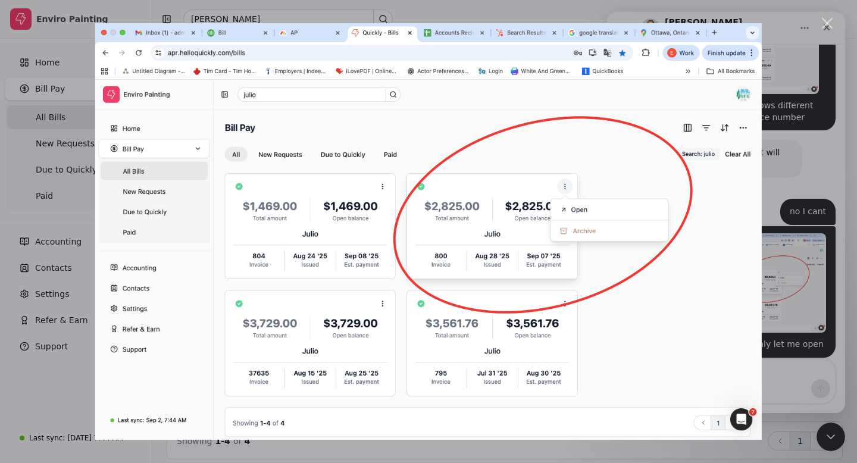
click at [825, 21] on div "Close" at bounding box center [827, 23] width 11 height 11
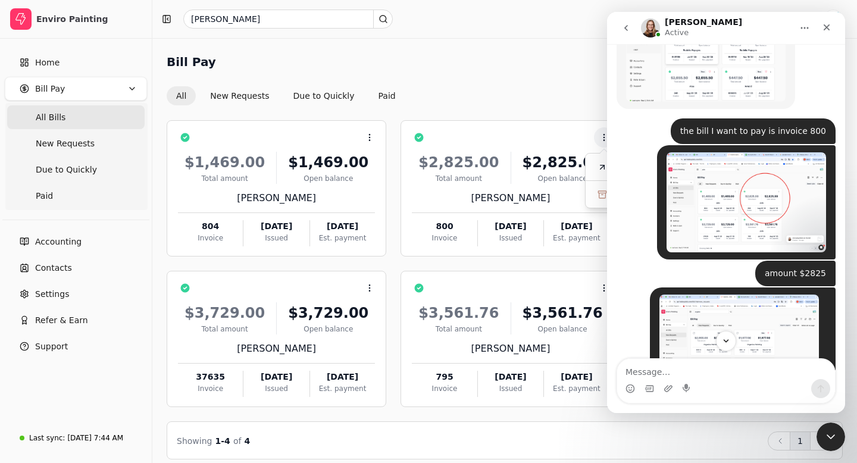
scroll to position [798, 0]
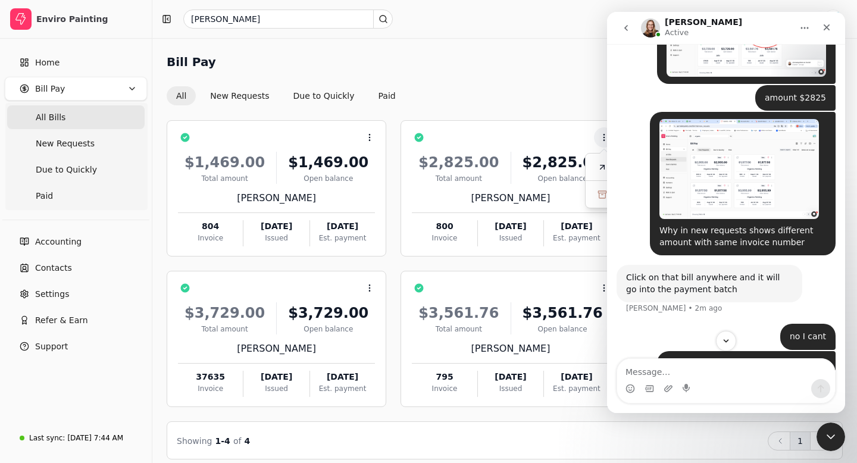
click at [738, 175] on img "Enviro says…" at bounding box center [738, 169] width 159 height 100
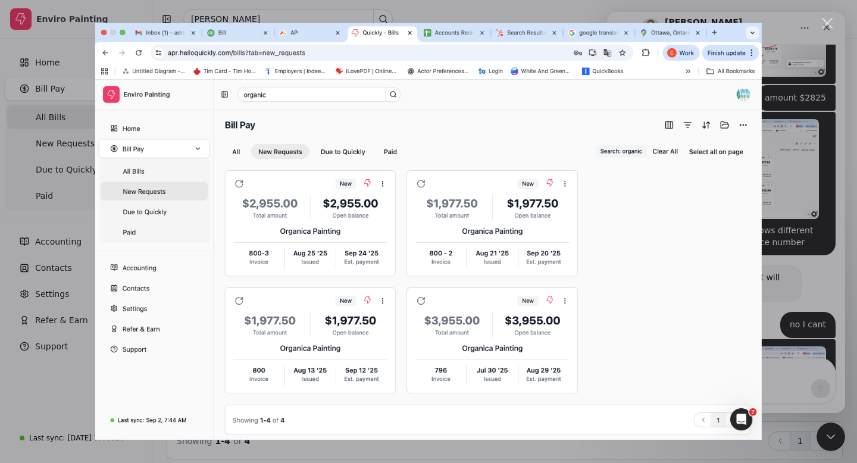
click at [826, 21] on div "Close" at bounding box center [827, 23] width 11 height 11
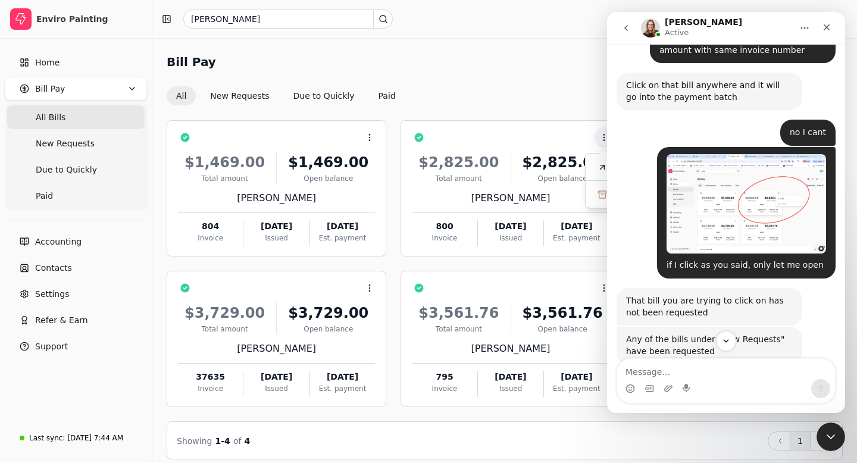
scroll to position [1009, 0]
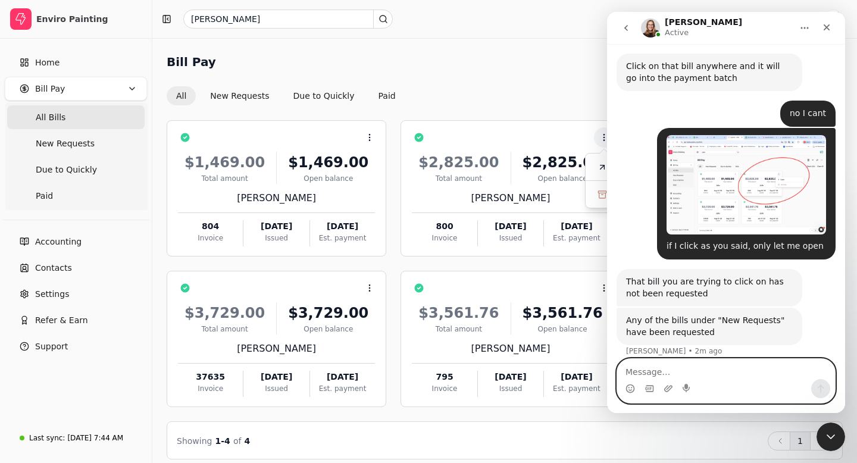
click at [636, 371] on textarea "Message…" at bounding box center [726, 369] width 218 height 20
type textarea "So I need to ask the sub to request on their end?"
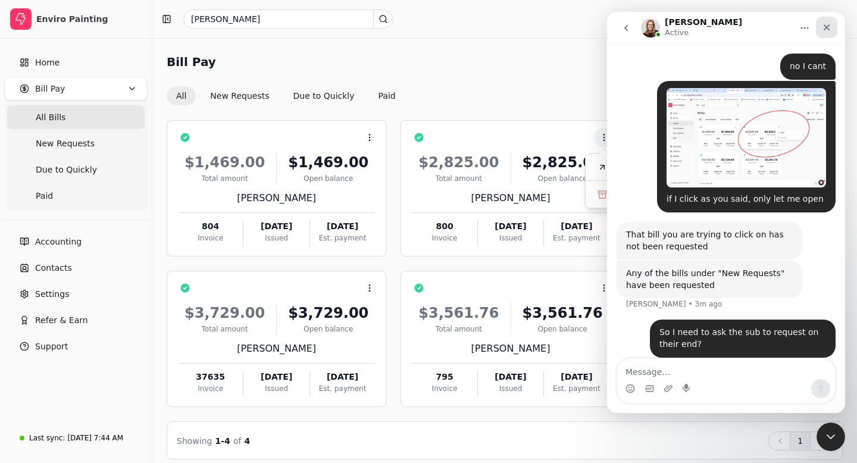
click at [823, 29] on icon "Close" at bounding box center [827, 28] width 10 height 10
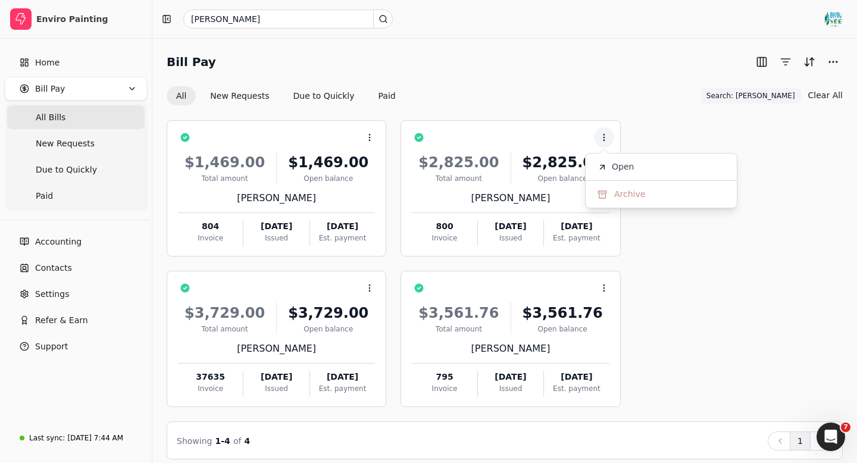
click at [727, 340] on div "Context Menu Button $1,469.00 Total amount $1,469.00 Open balance [PERSON_NAME]…" at bounding box center [505, 263] width 676 height 287
click at [832, 443] on div "Open Intercom Messenger" at bounding box center [828, 434] width 39 height 39
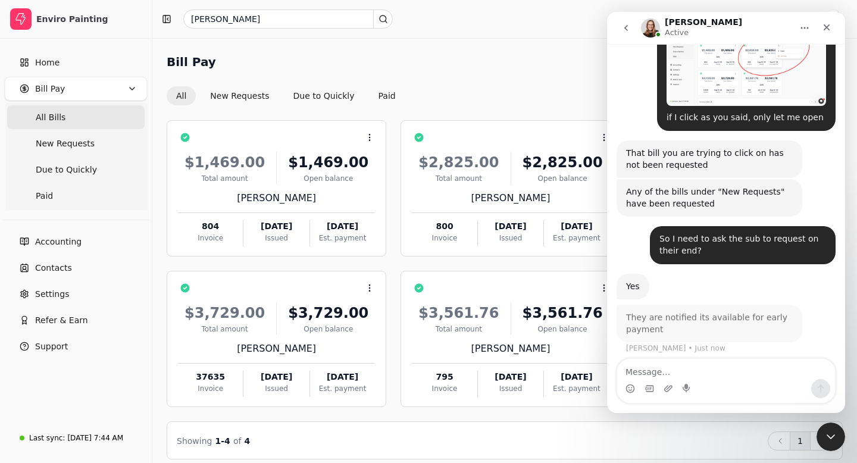
scroll to position [1130, 0]
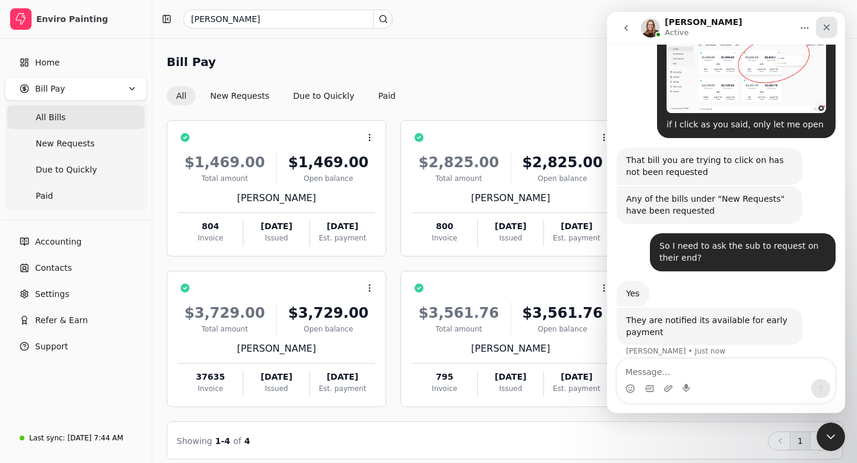
click at [825, 37] on div "Close" at bounding box center [826, 27] width 21 height 21
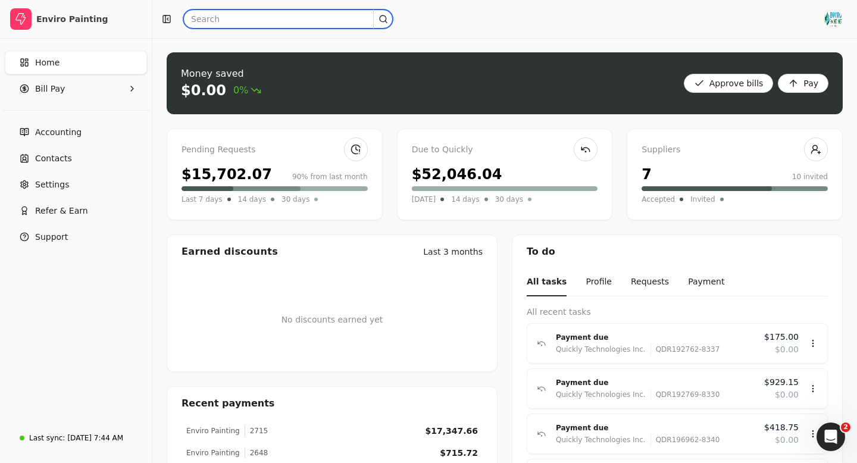
click at [217, 22] on input "text" at bounding box center [287, 19] width 209 height 19
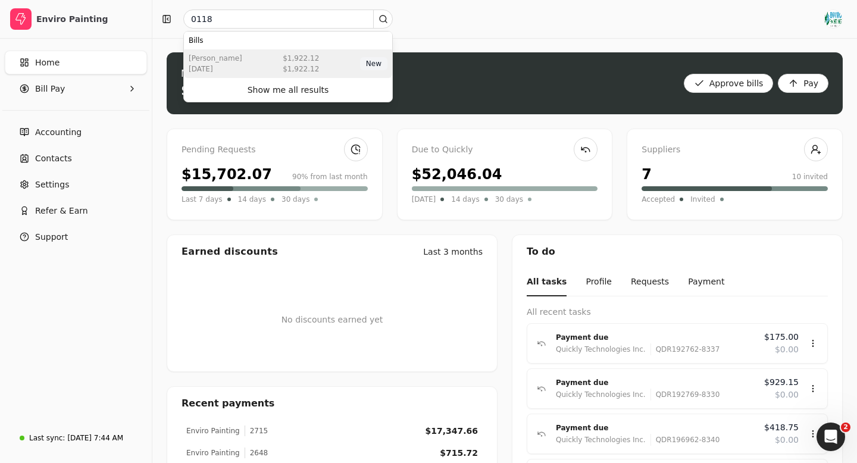
click at [227, 74] on div "[DATE]" at bounding box center [216, 69] width 54 height 11
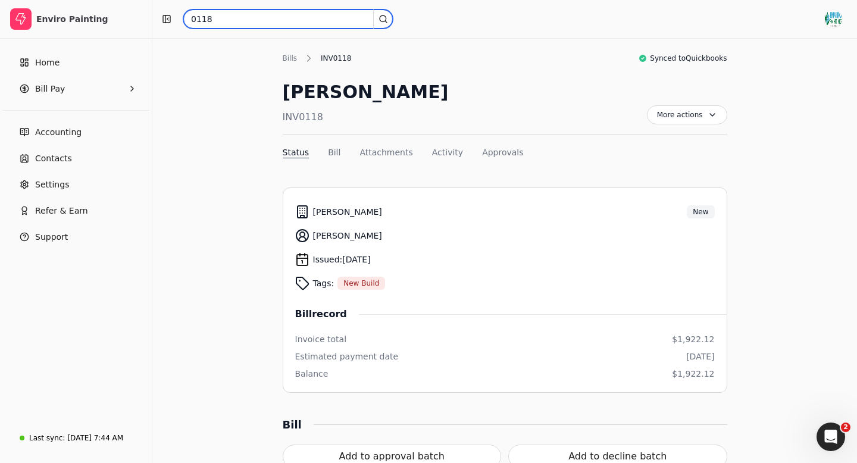
drag, startPoint x: 218, startPoint y: 18, endPoint x: 184, endPoint y: 19, distance: 33.3
click at [183, 18] on input "0118" at bounding box center [287, 19] width 209 height 19
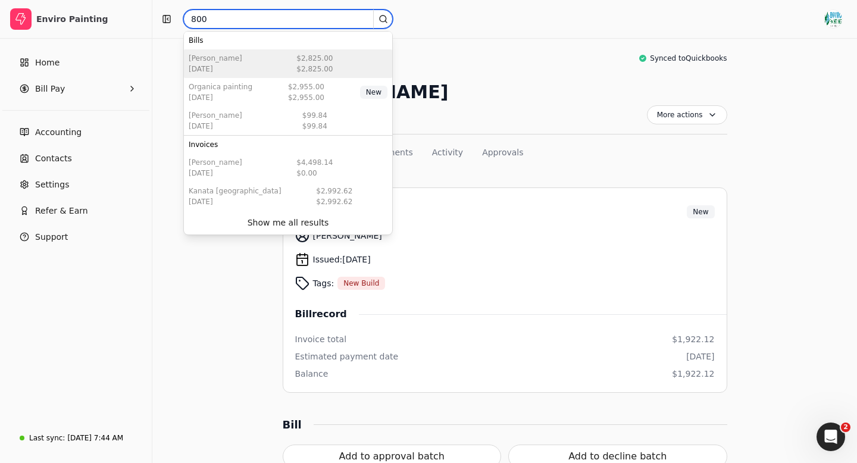
type input "800"
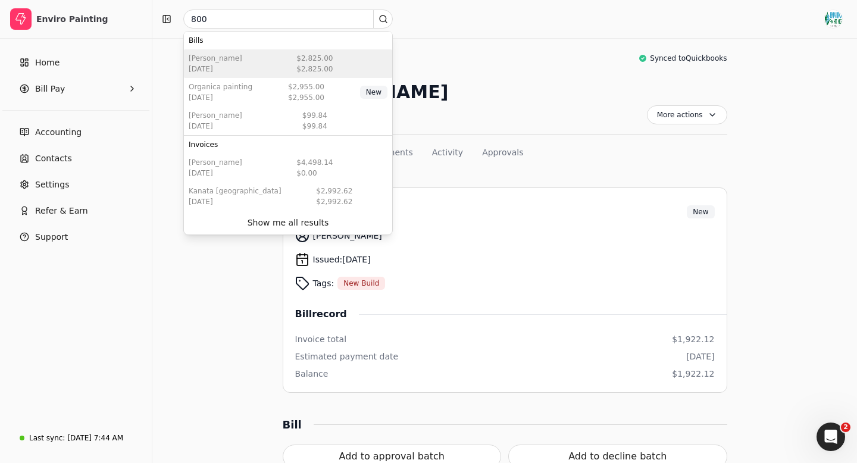
click at [214, 64] on div "[DATE]" at bounding box center [216, 69] width 54 height 11
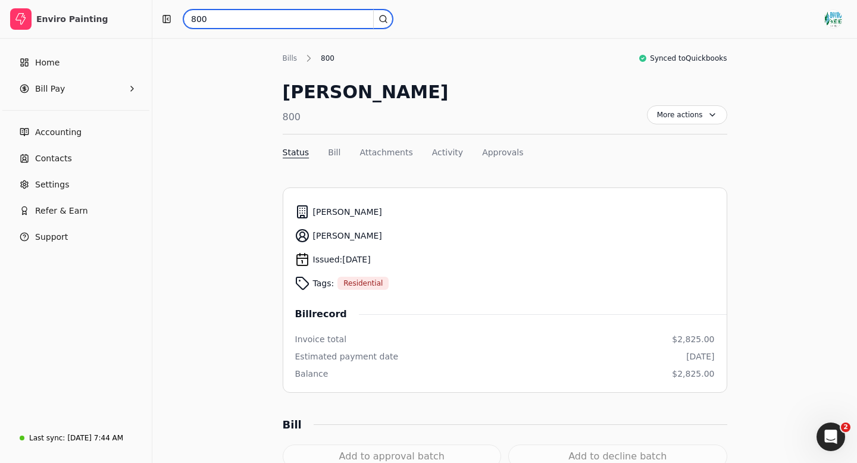
click at [212, 20] on input "800" at bounding box center [287, 19] width 209 height 19
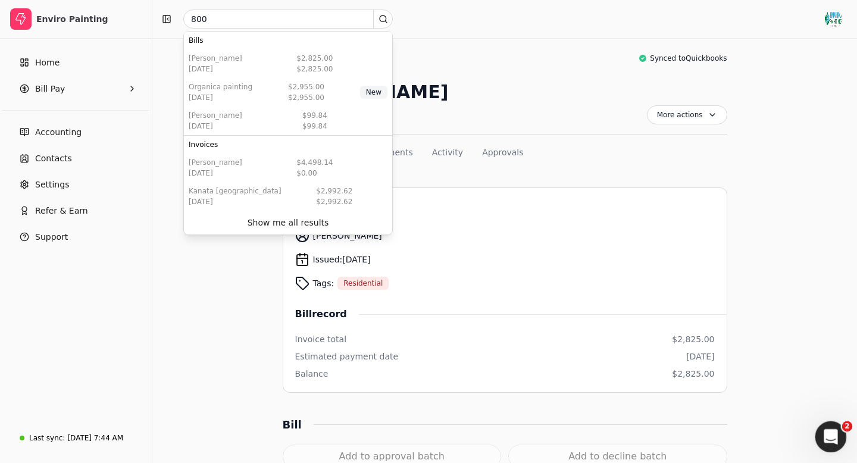
click at [827, 436] on icon "Open Intercom Messenger" at bounding box center [829, 435] width 8 height 10
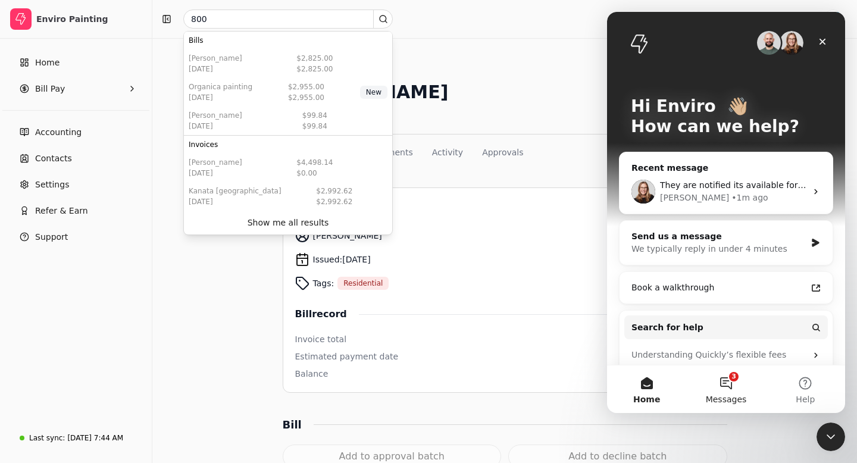
click at [725, 387] on button "3 Messages" at bounding box center [725, 389] width 79 height 48
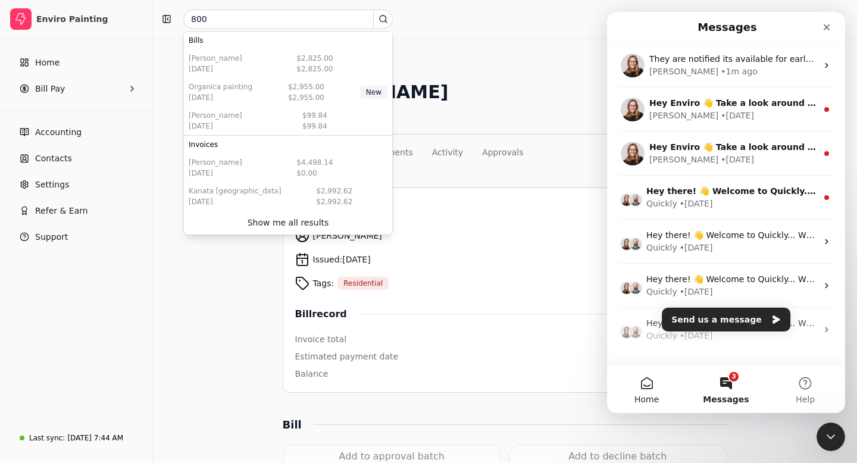
click at [652, 393] on button "Home" at bounding box center [646, 389] width 79 height 48
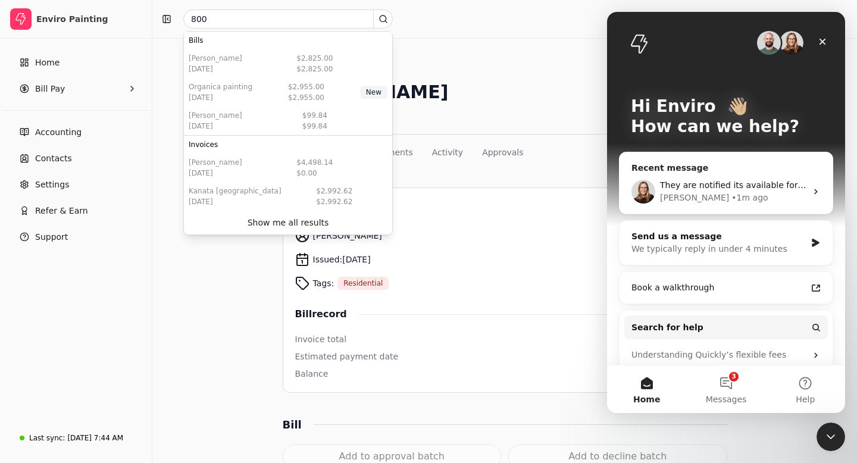
click at [753, 196] on div "Evanne • 1m ago" at bounding box center [733, 198] width 146 height 12
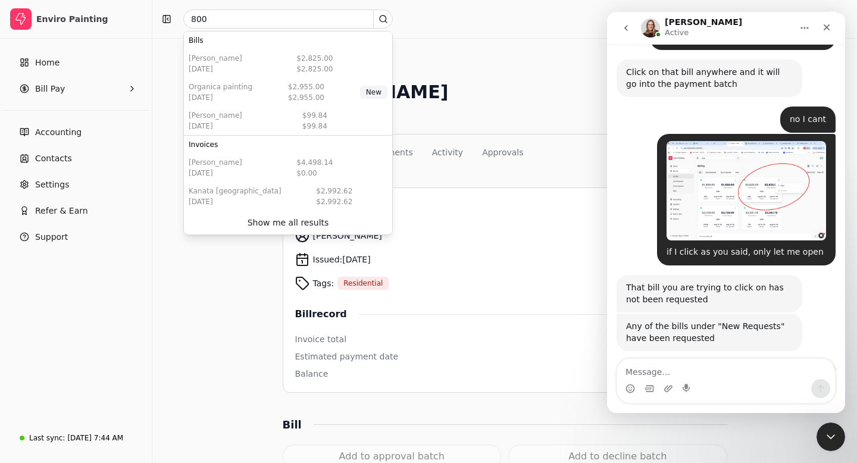
scroll to position [1130, 0]
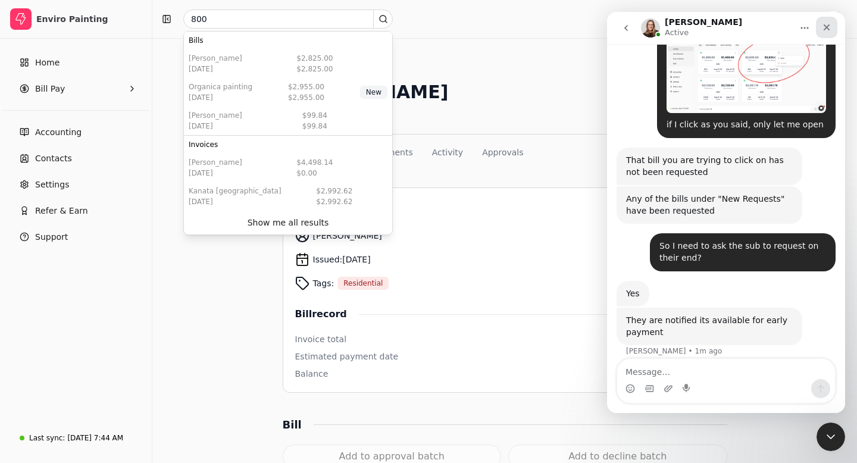
click at [827, 26] on icon "Close" at bounding box center [827, 28] width 10 height 10
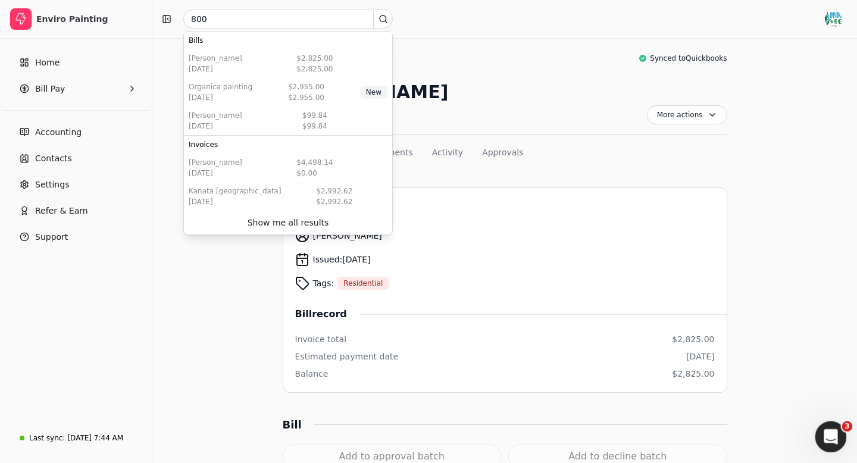
click at [832, 434] on icon "Open Intercom Messenger" at bounding box center [829, 435] width 20 height 20
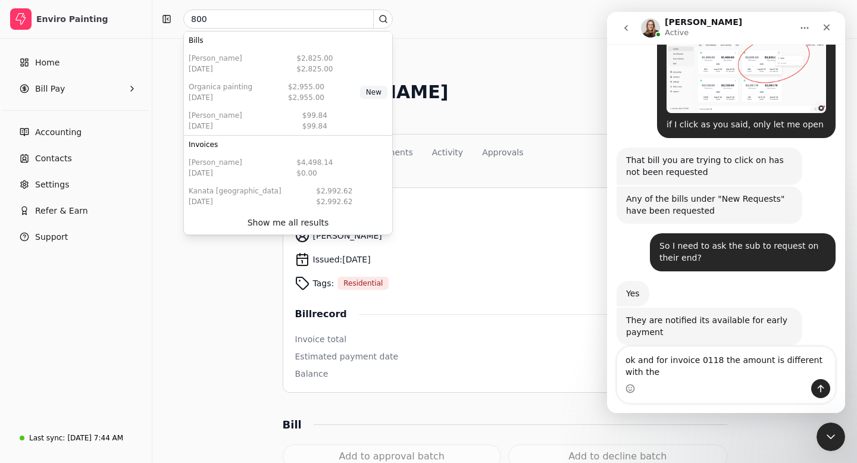
scroll to position [1142, 0]
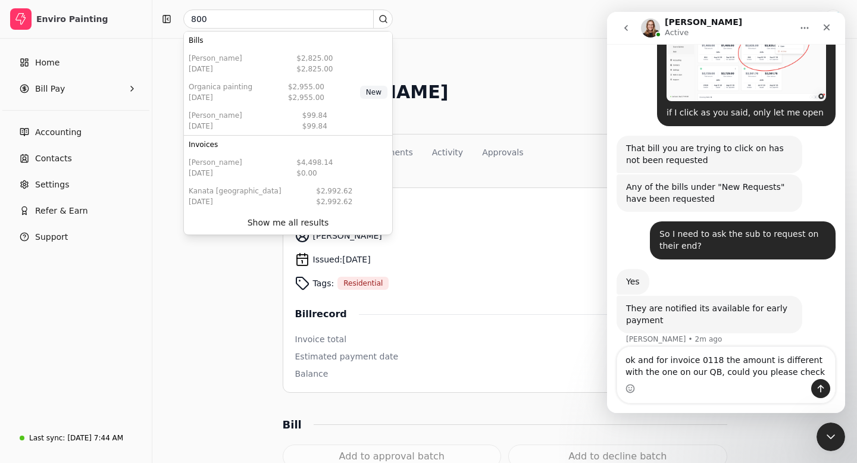
type textarea "ok and for invoice 0118 the amount is different with the one on our QB, could y…"
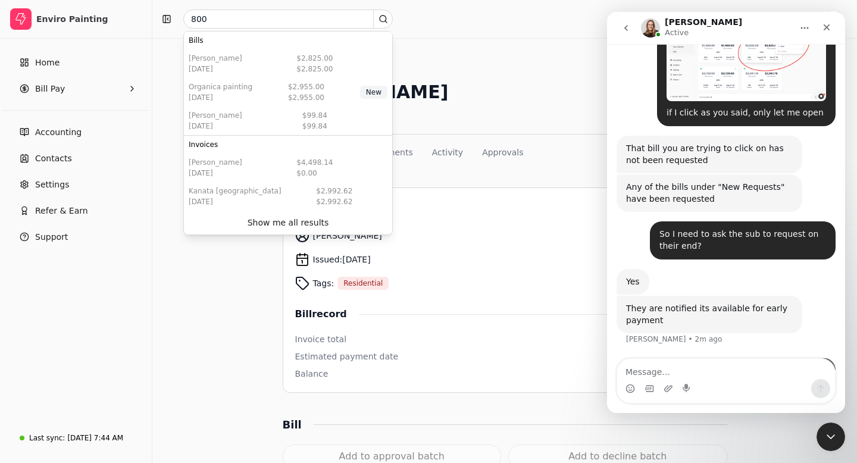
scroll to position [1189, 0]
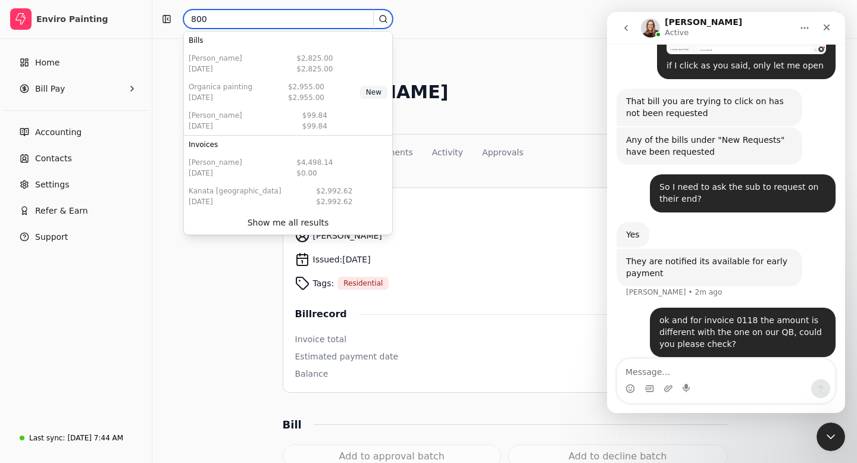
click at [306, 20] on input "800" at bounding box center [287, 19] width 209 height 19
type input "8"
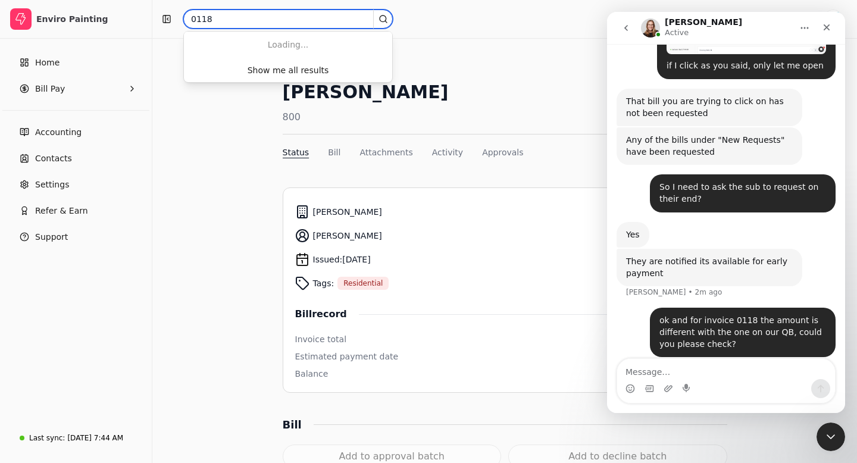
type input "0118"
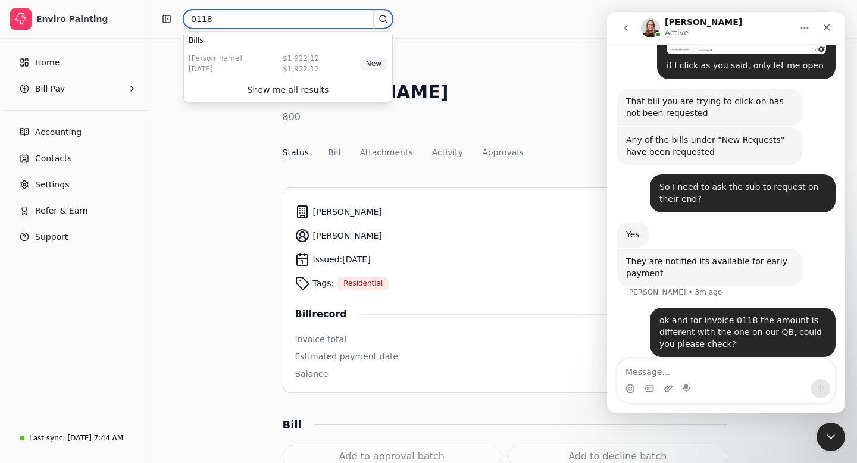
scroll to position [1235, 0]
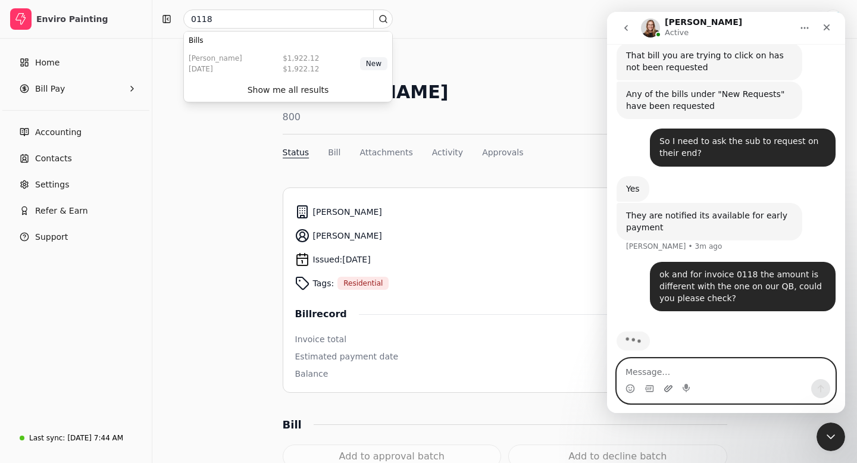
click at [669, 388] on icon "Upload attachment" at bounding box center [668, 389] width 10 height 10
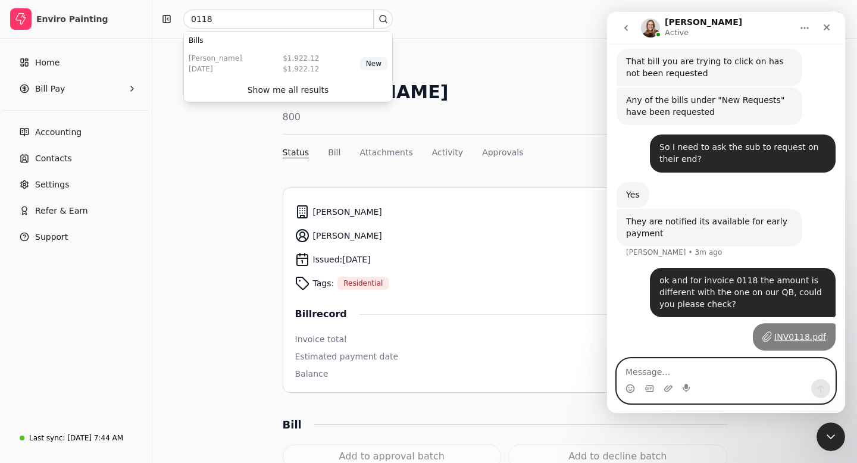
scroll to position [1218, 0]
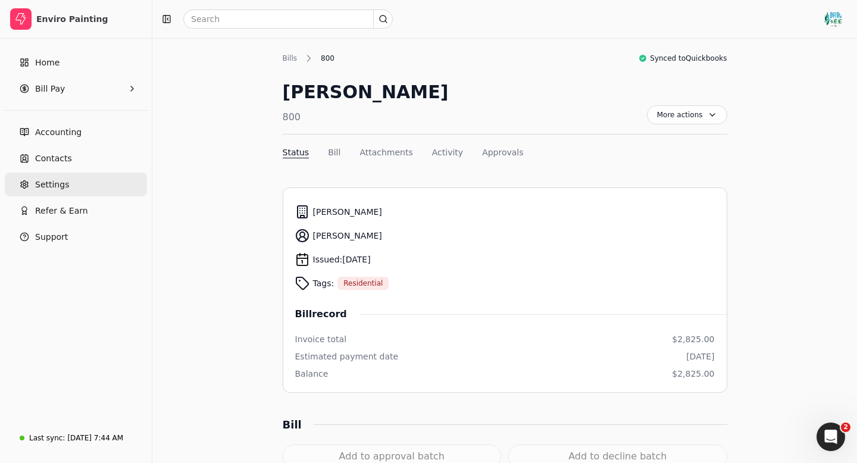
click at [54, 184] on span "Settings" at bounding box center [52, 184] width 34 height 12
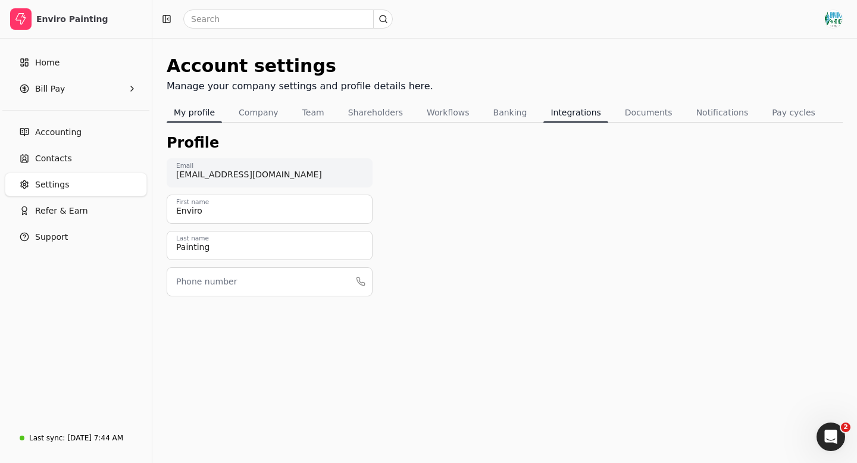
click at [564, 111] on button "Integrations" at bounding box center [575, 112] width 64 height 19
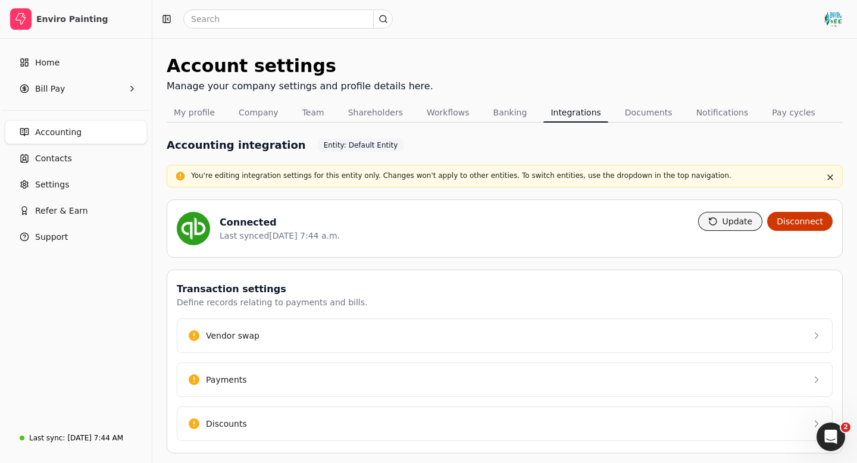
click at [732, 224] on button "Update" at bounding box center [730, 221] width 65 height 19
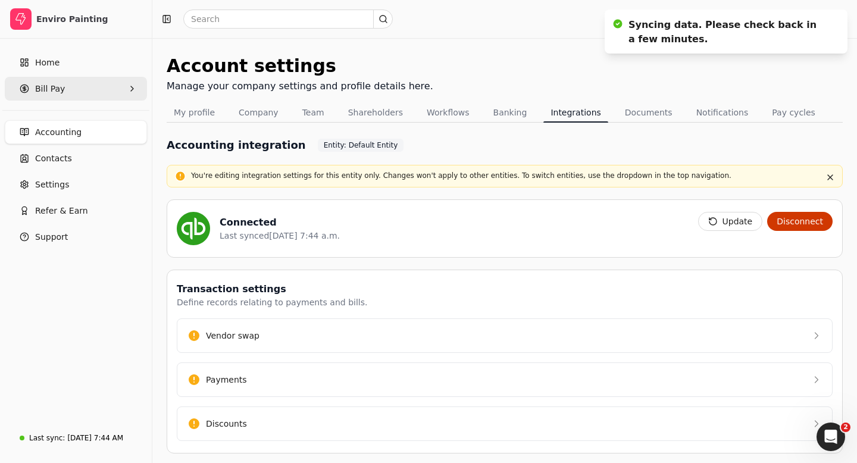
click at [53, 91] on span "Bill Pay" at bounding box center [50, 89] width 30 height 12
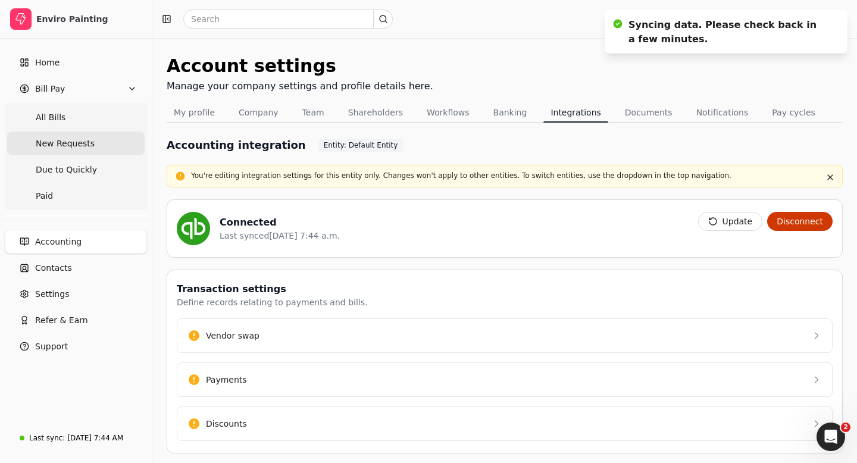
click at [64, 146] on span "New Requests" at bounding box center [65, 143] width 59 height 12
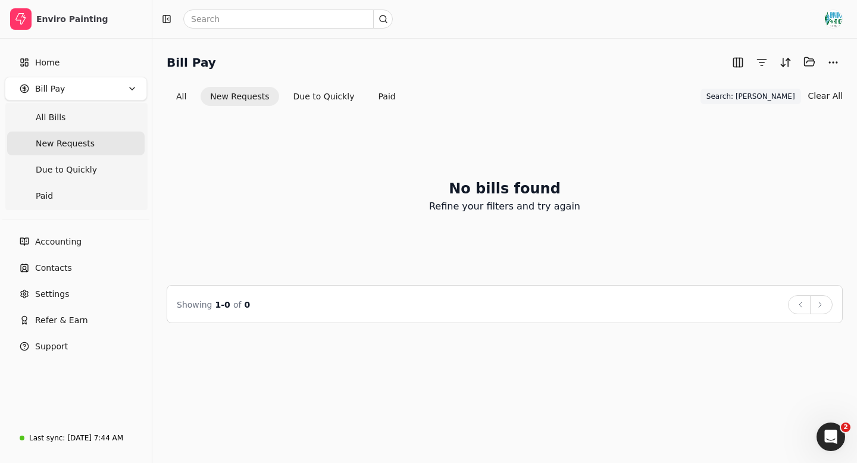
click at [64, 146] on span "New Requests" at bounding box center [65, 143] width 59 height 12
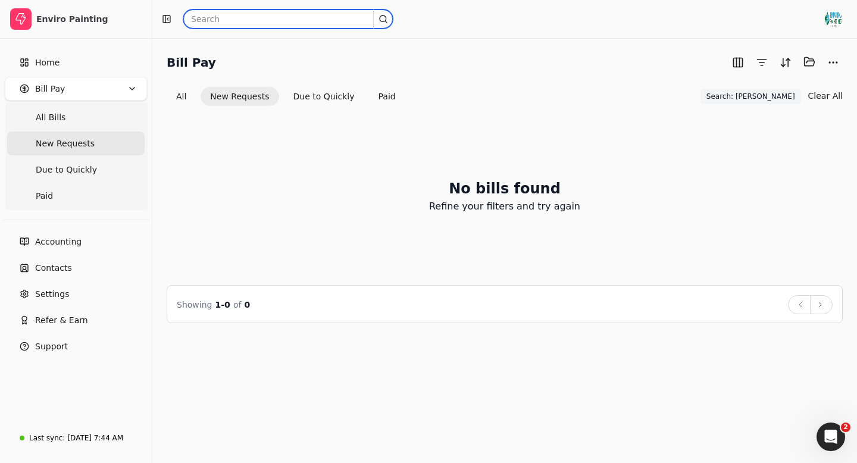
click at [211, 18] on input "text" at bounding box center [287, 19] width 209 height 19
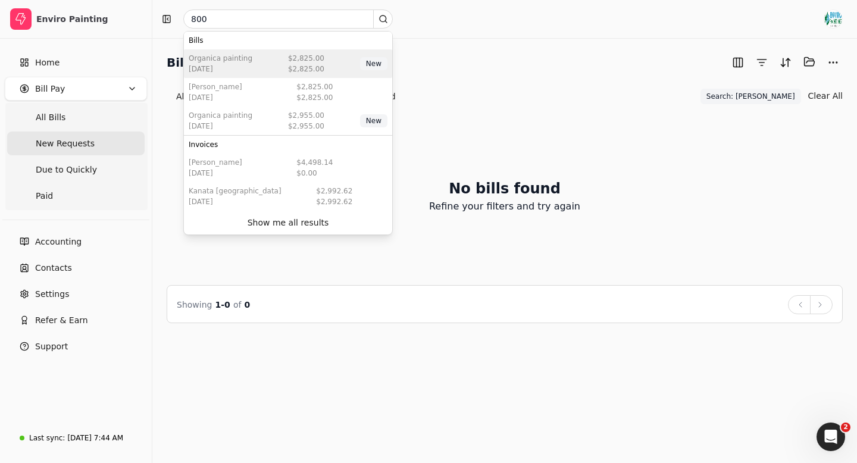
click at [268, 67] on div "Organica Painting Sep 02 2025 $2,825.00 $2,825.00 New" at bounding box center [288, 63] width 208 height 29
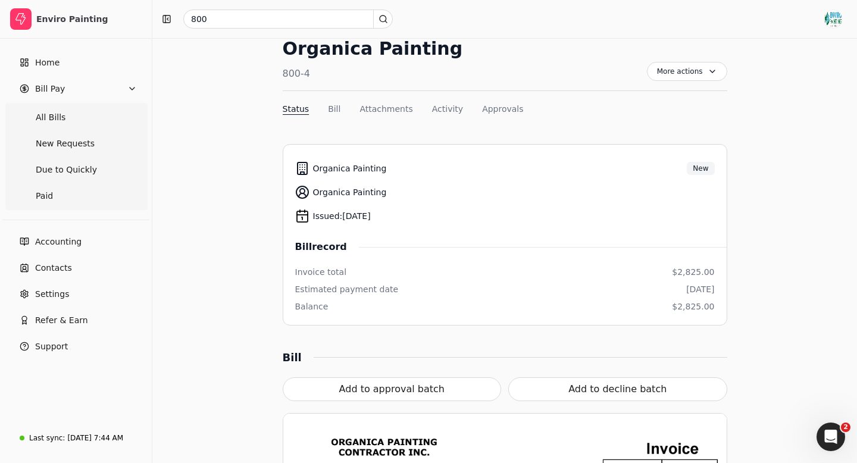
scroll to position [50, 0]
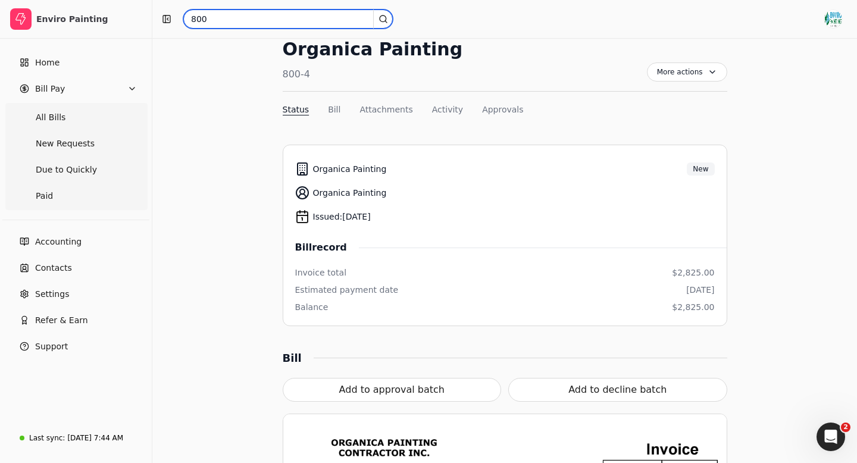
click at [214, 13] on input "800" at bounding box center [287, 19] width 209 height 19
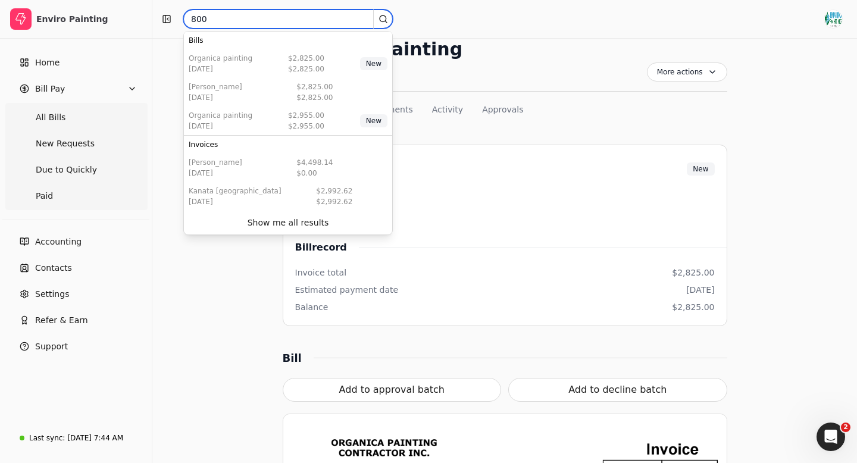
click at [216, 15] on input "800" at bounding box center [287, 19] width 209 height 19
type input "804"
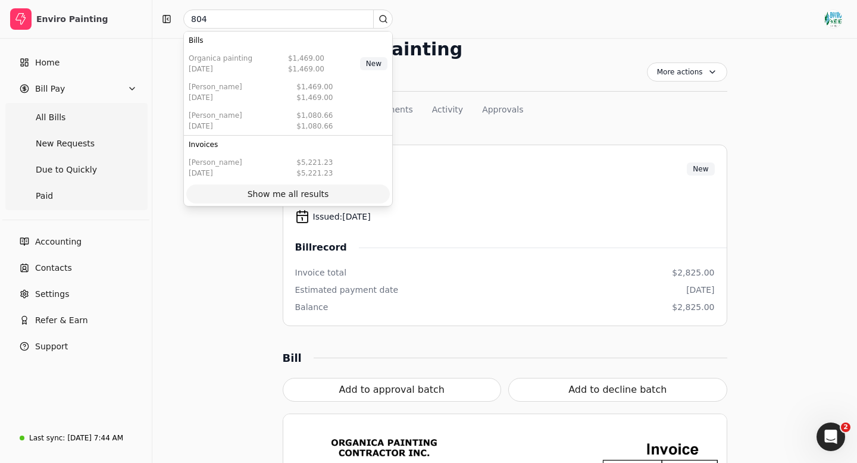
click at [287, 196] on div "Show me all results" at bounding box center [288, 194] width 82 height 12
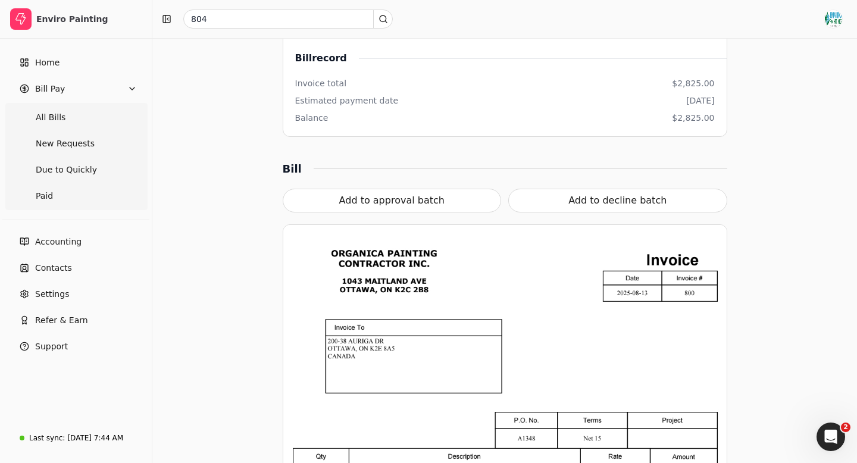
scroll to position [278, 0]
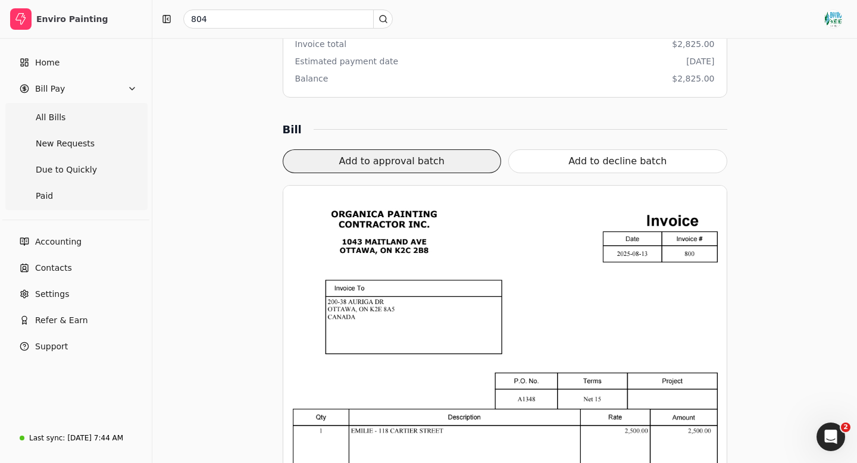
click at [384, 160] on button "Add to approval batch" at bounding box center [392, 161] width 219 height 24
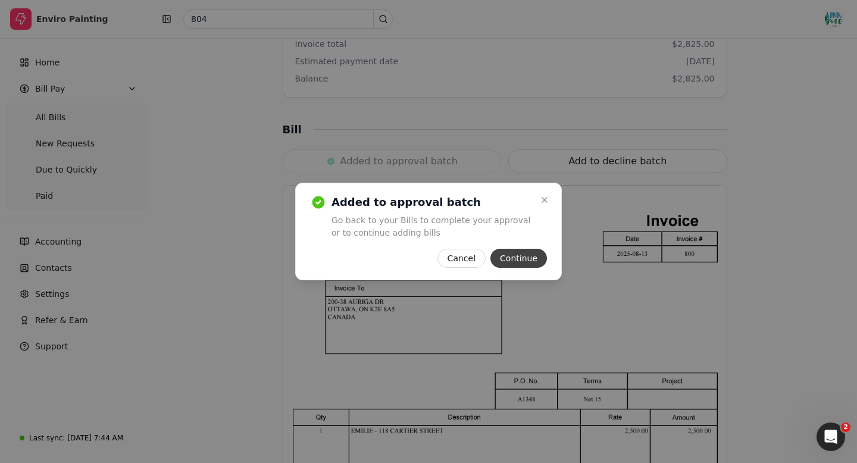
click at [517, 258] on button "Continue" at bounding box center [518, 258] width 57 height 19
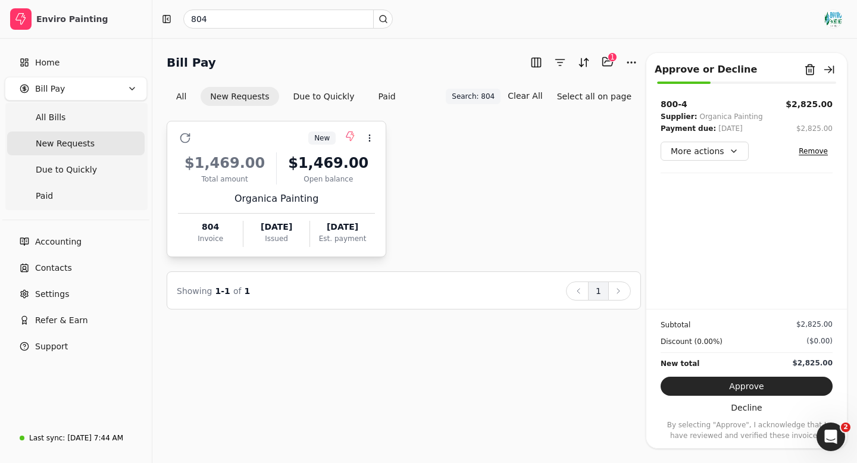
click at [258, 162] on div "$1,469.00" at bounding box center [224, 162] width 93 height 21
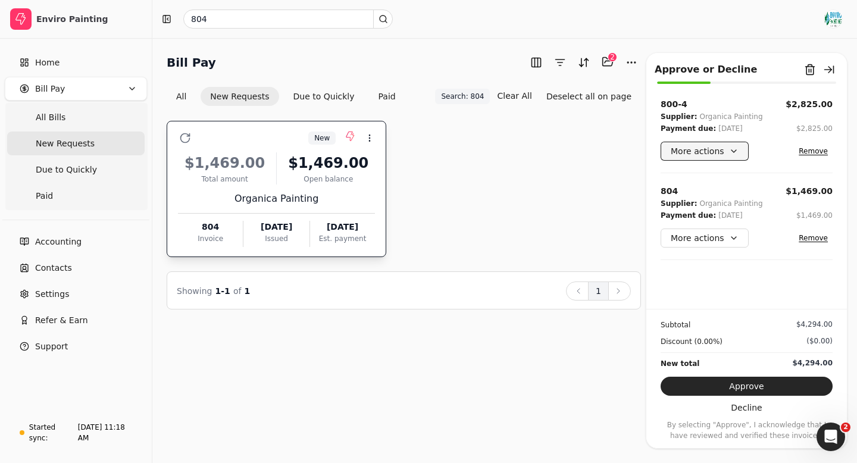
click at [720, 152] on button "More actions" at bounding box center [704, 151] width 88 height 19
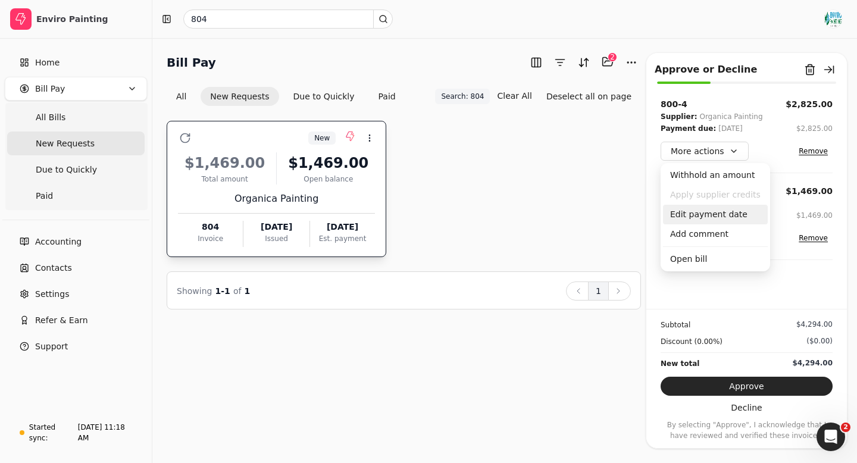
click at [709, 218] on div "Edit payment date" at bounding box center [715, 215] width 105 height 20
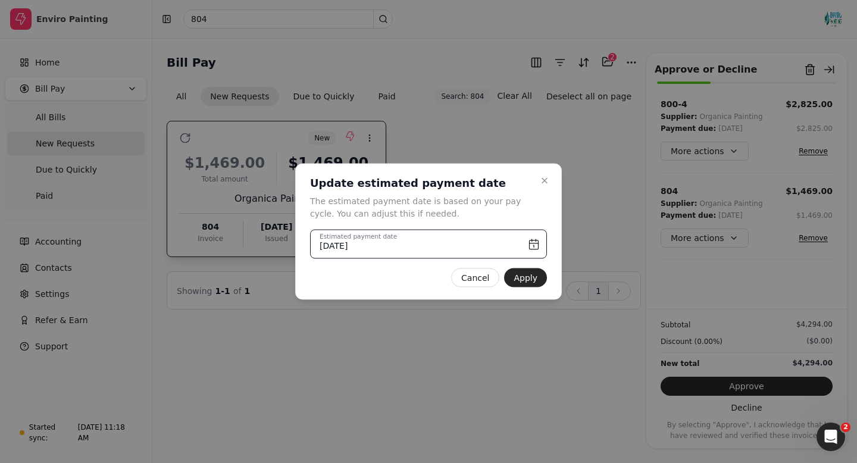
click at [535, 243] on input "October 1st, 2025" at bounding box center [428, 244] width 237 height 29
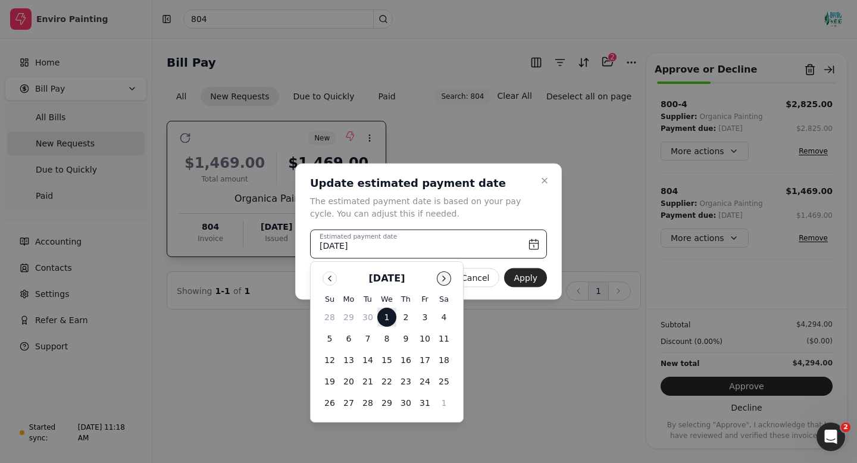
click at [444, 275] on button "Go to next month" at bounding box center [444, 278] width 14 height 14
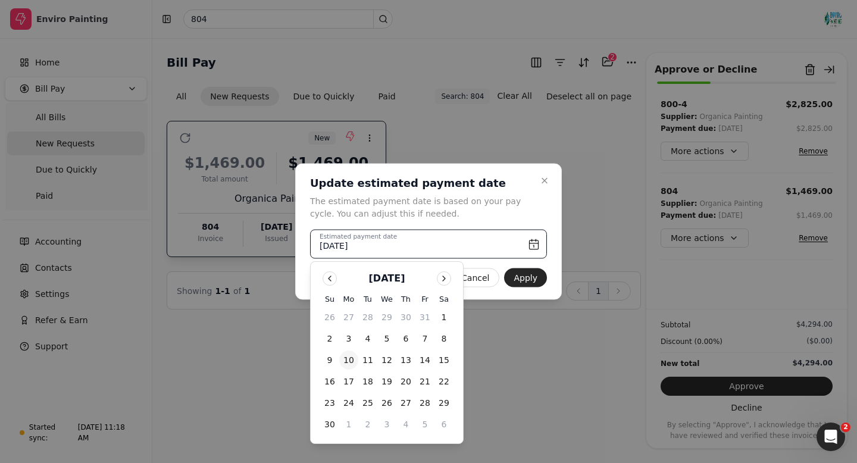
click at [346, 356] on button "10" at bounding box center [348, 359] width 19 height 19
type input "November 10th, 2025"
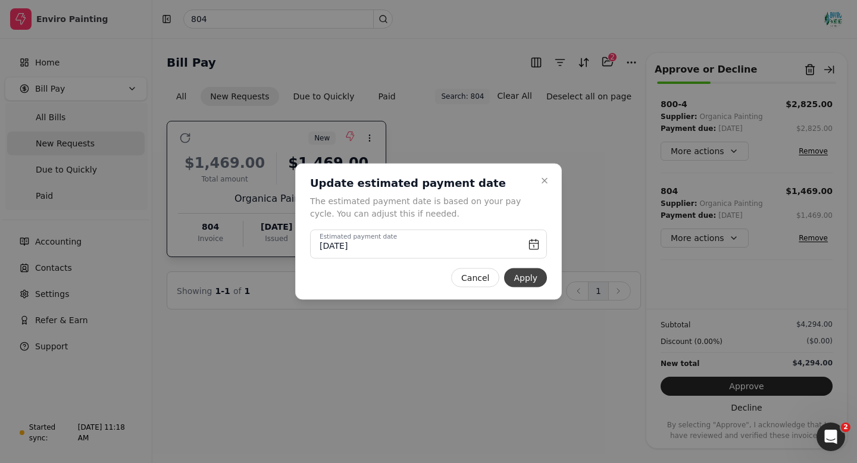
click at [525, 279] on button "Apply" at bounding box center [525, 277] width 43 height 19
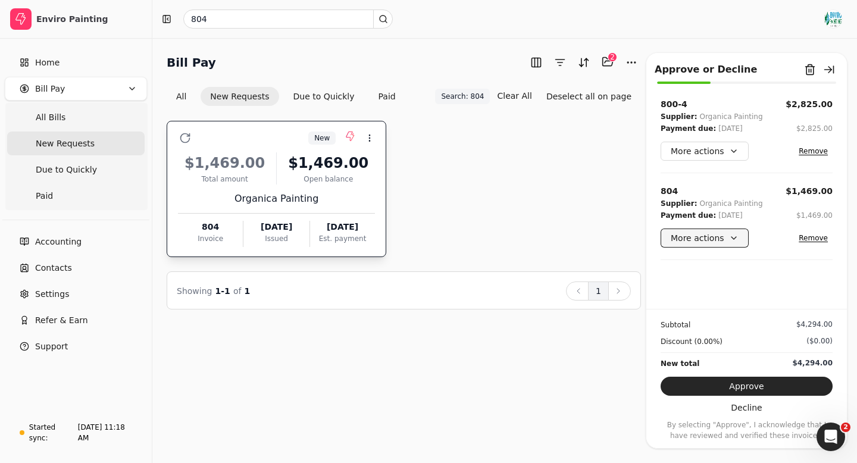
click at [722, 233] on button "More actions" at bounding box center [704, 237] width 88 height 19
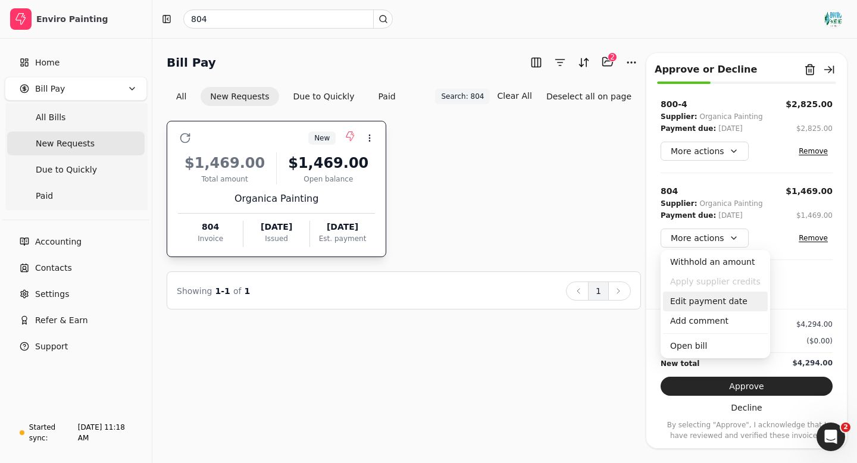
click at [696, 299] on div "Edit payment date" at bounding box center [715, 301] width 105 height 20
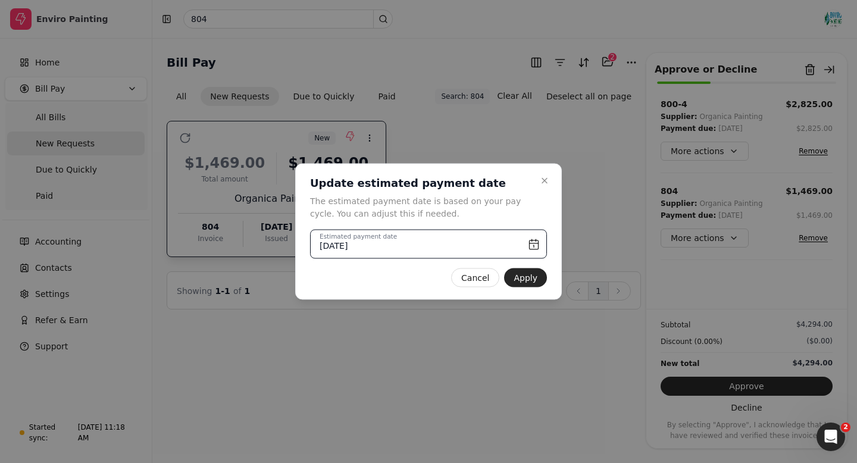
click at [532, 244] on input "October 1st, 2025" at bounding box center [428, 244] width 237 height 29
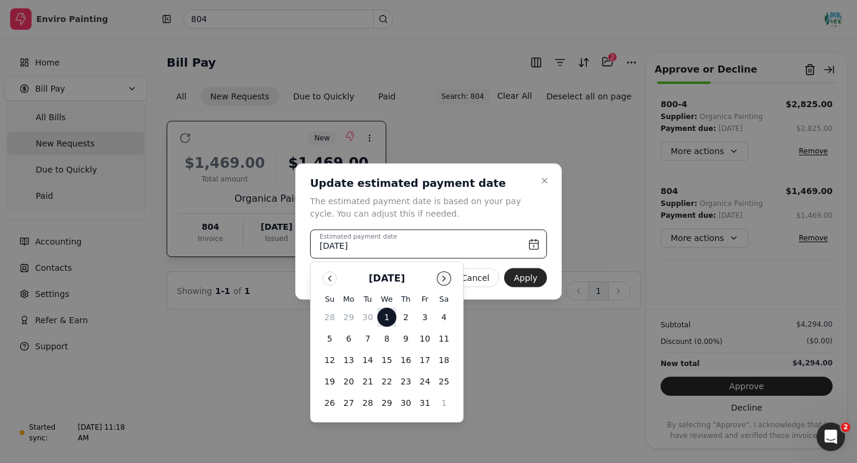
click at [445, 277] on button "Go to next month" at bounding box center [444, 278] width 14 height 14
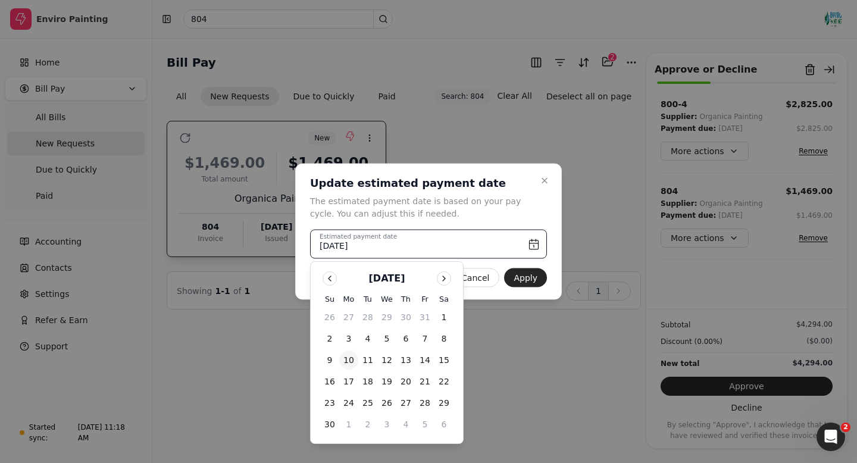
click at [346, 361] on button "10" at bounding box center [348, 359] width 19 height 19
type input "November 10th, 2025"
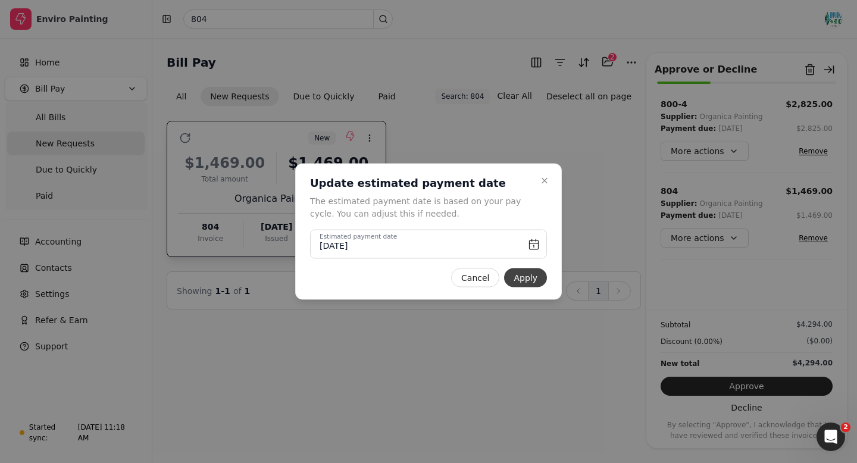
click at [534, 280] on button "Apply" at bounding box center [525, 277] width 43 height 19
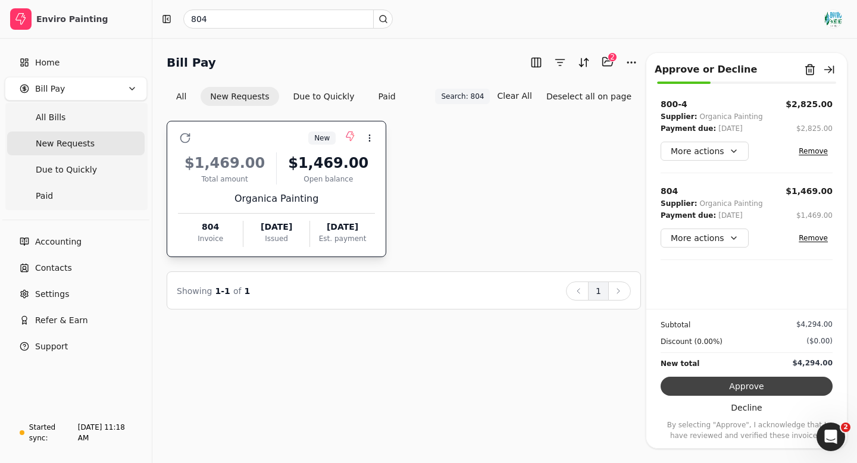
click at [701, 385] on button "Approve" at bounding box center [746, 386] width 172 height 19
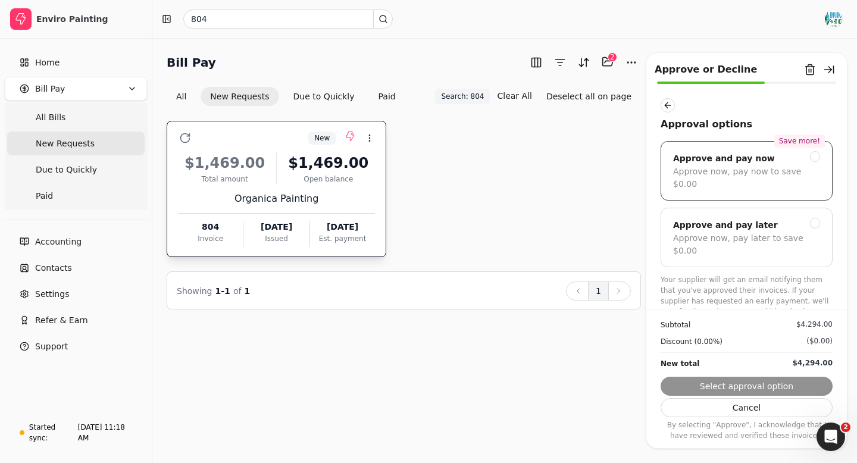
click at [817, 157] on div at bounding box center [815, 156] width 11 height 11
click at [756, 383] on button "Next" at bounding box center [746, 386] width 172 height 19
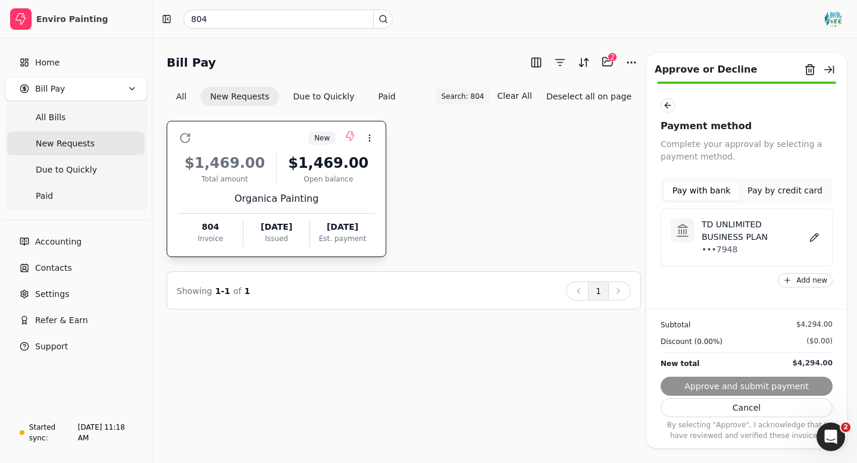
click at [782, 190] on button "Pay by credit card" at bounding box center [784, 190] width 90 height 21
click at [707, 193] on button "Pay with bank" at bounding box center [701, 190] width 77 height 21
click at [724, 390] on div "Subtotal $4,294.00 Discount (0.00%) ($0.00) New total $4,294.00 Approve and sub…" at bounding box center [746, 375] width 200 height 132
click at [778, 189] on button "Pay by credit card" at bounding box center [784, 190] width 90 height 21
click at [703, 193] on button "Pay with bank" at bounding box center [701, 190] width 77 height 21
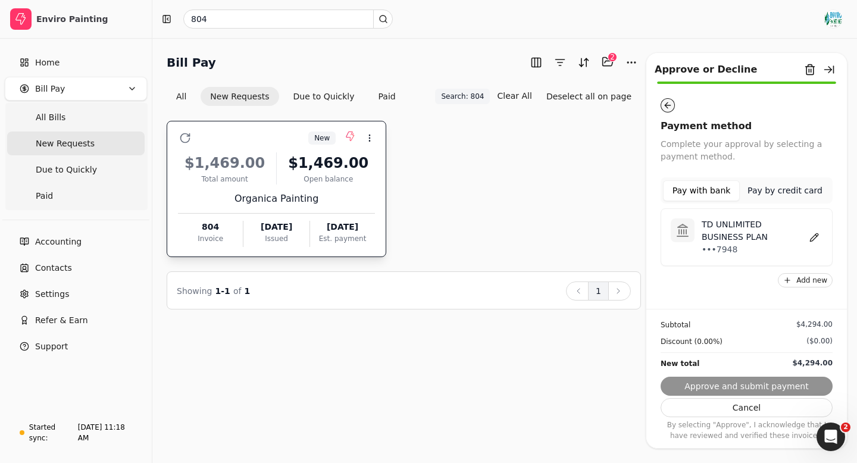
click at [668, 108] on button "button" at bounding box center [667, 105] width 14 height 14
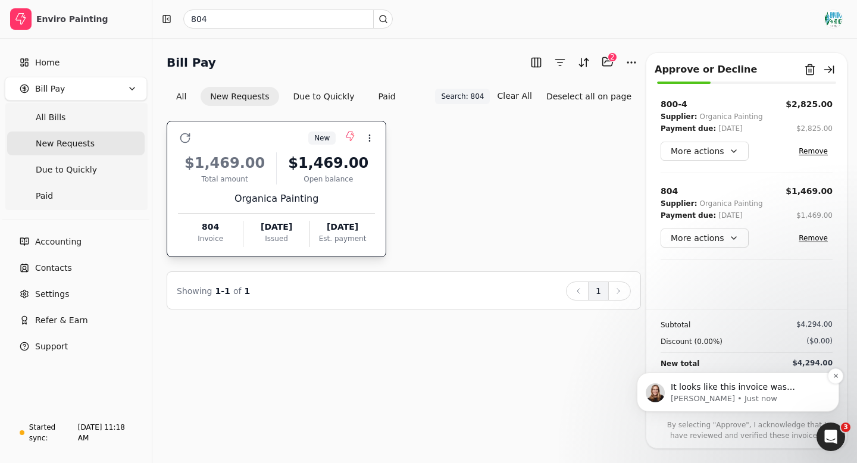
click at [728, 394] on p "[PERSON_NAME] • Just now" at bounding box center [746, 398] width 153 height 11
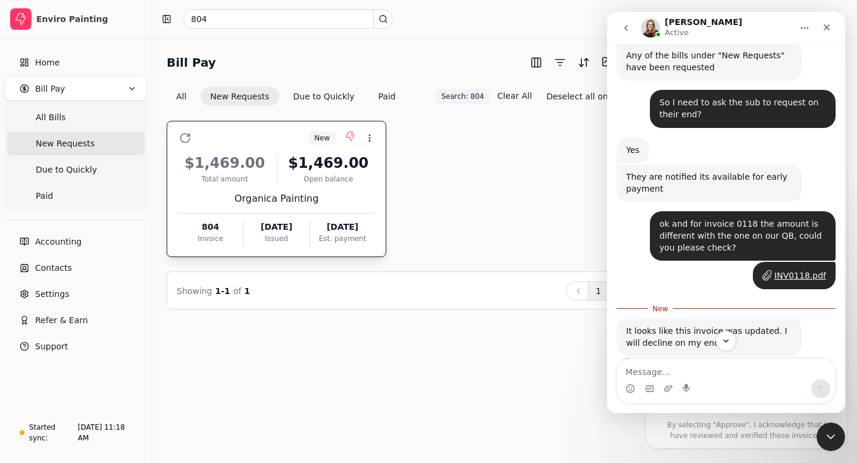
scroll to position [1284, 0]
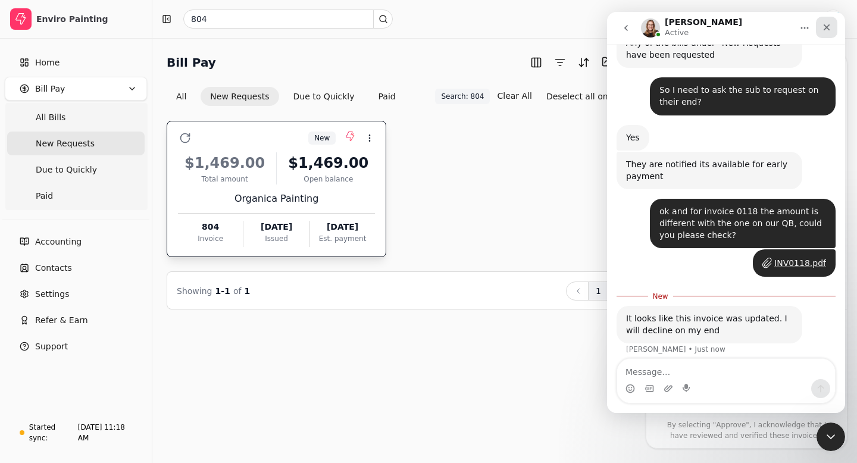
click at [827, 27] on icon "Close" at bounding box center [827, 28] width 10 height 10
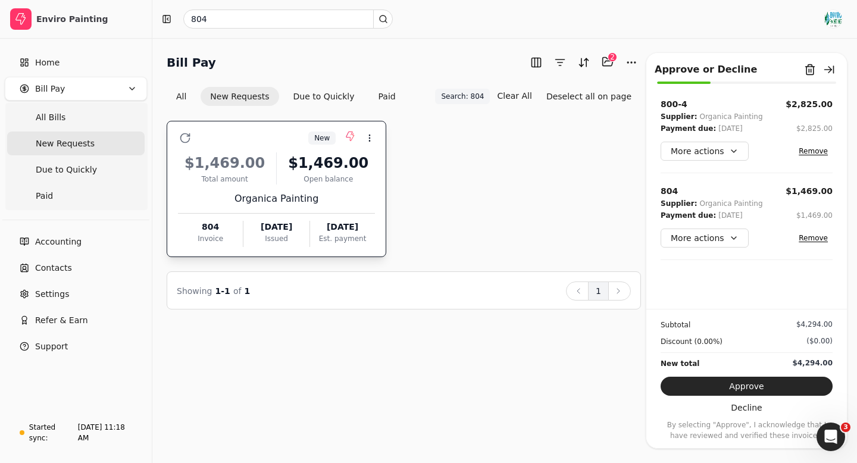
scroll to position [1265, 0]
click at [773, 389] on button "Approve" at bounding box center [746, 386] width 172 height 19
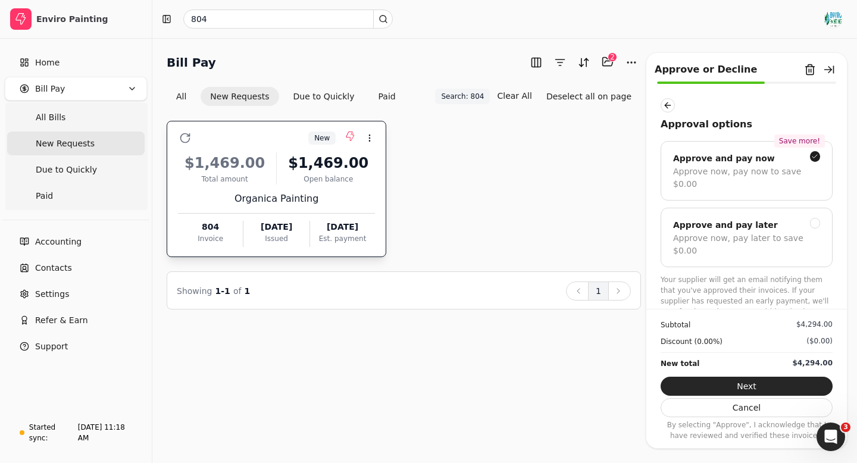
click at [773, 389] on button "Next" at bounding box center [746, 386] width 172 height 19
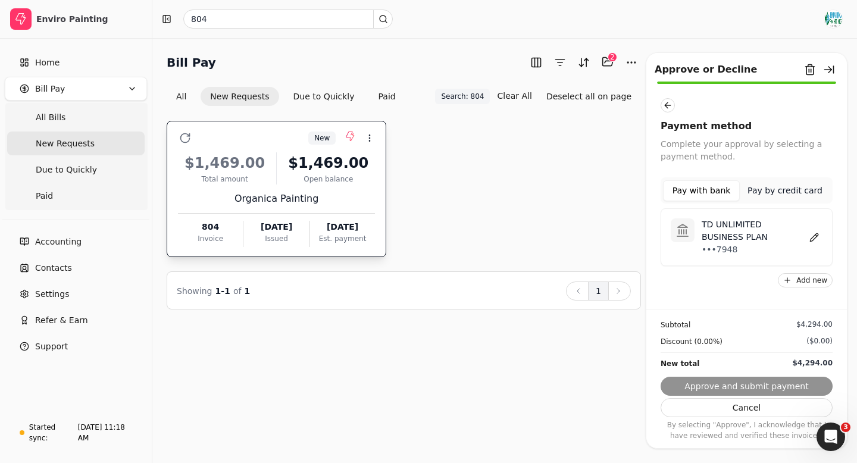
click at [768, 246] on p "•••7948" at bounding box center [753, 249] width 104 height 12
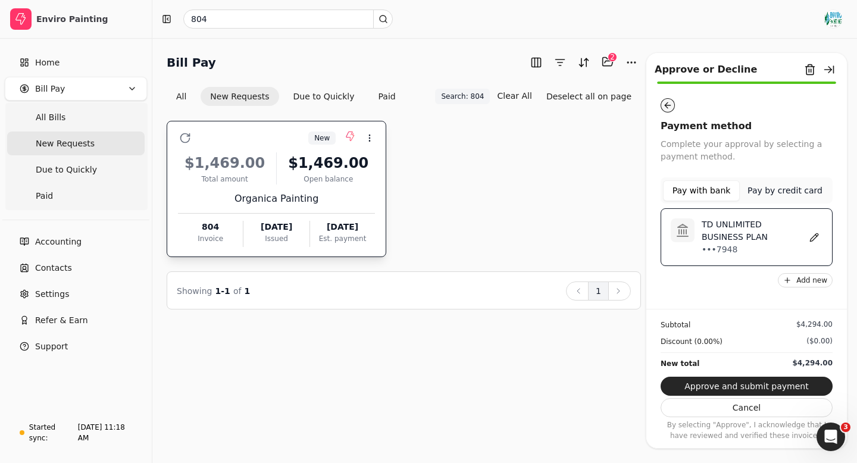
click at [663, 103] on button "button" at bounding box center [667, 105] width 14 height 14
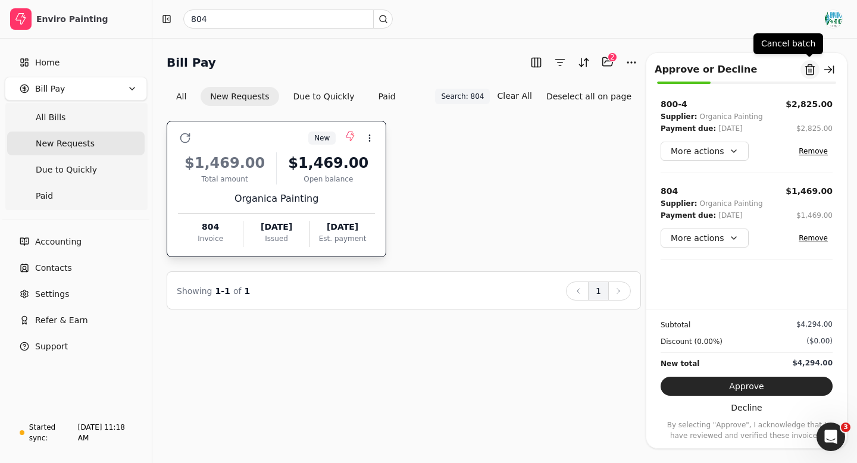
click at [805, 67] on button "Remove from batch" at bounding box center [809, 69] width 19 height 19
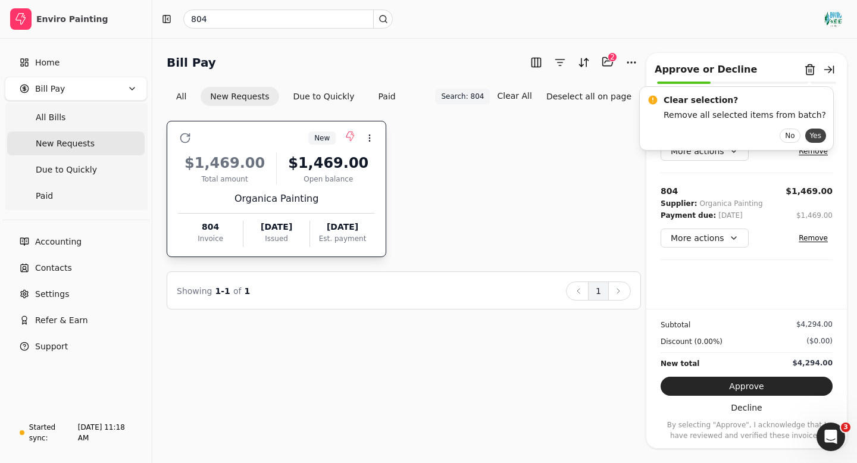
click at [805, 138] on button "Yes" at bounding box center [815, 135] width 21 height 14
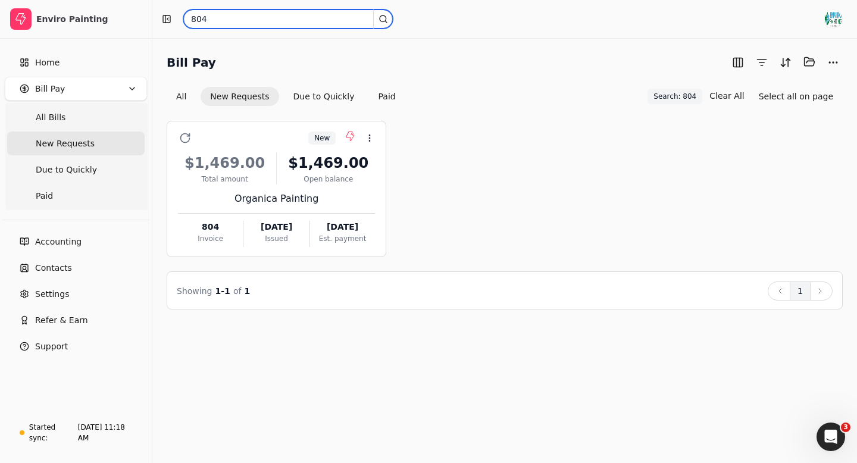
click at [215, 17] on input "804" at bounding box center [287, 19] width 209 height 19
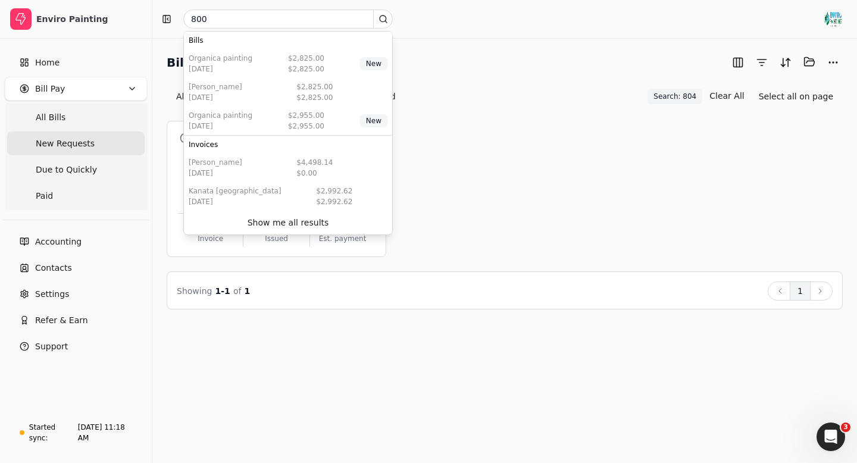
click at [412, 130] on div "New Context Menu Button $1,469.00 Total amount $1,469.00 Open balance Organica …" at bounding box center [505, 189] width 676 height 136
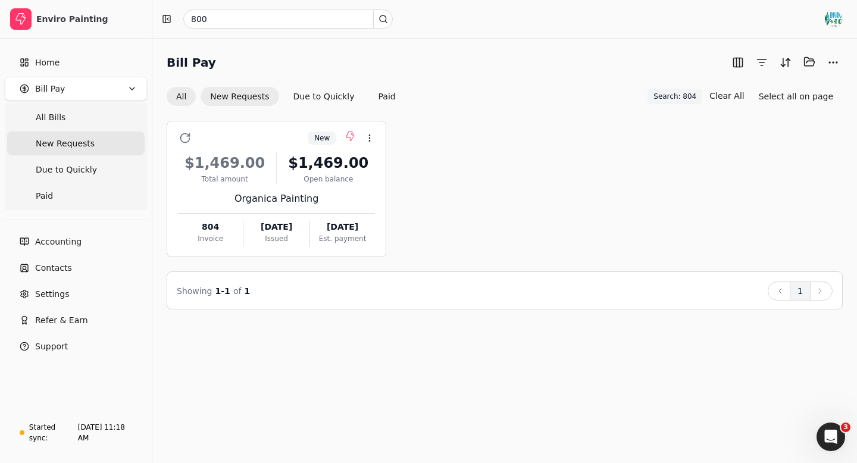
click at [180, 98] on button "All" at bounding box center [181, 96] width 29 height 19
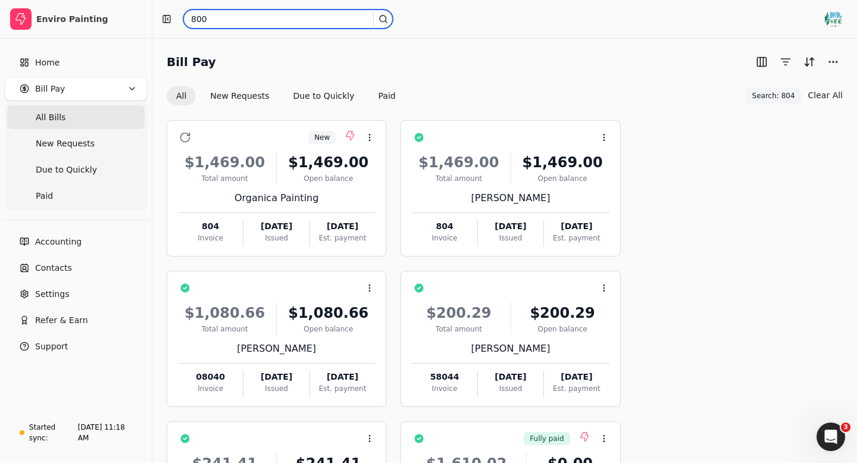
click at [226, 23] on input "800" at bounding box center [287, 19] width 209 height 19
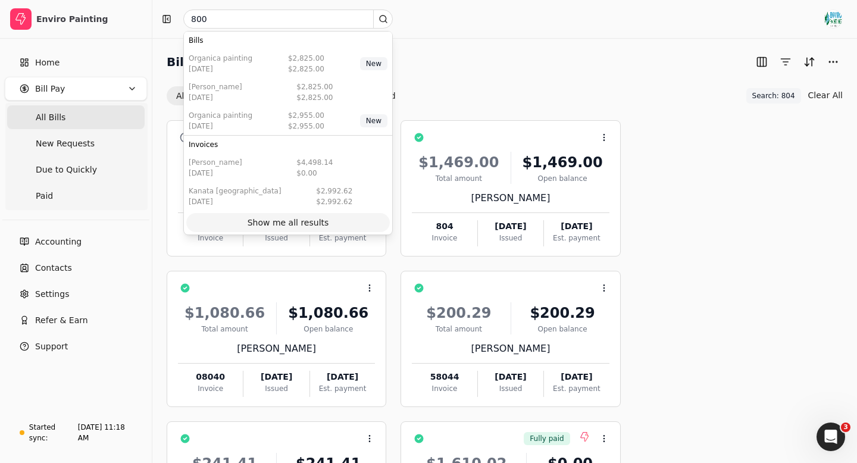
click at [262, 225] on div "Show me all results" at bounding box center [288, 223] width 82 height 12
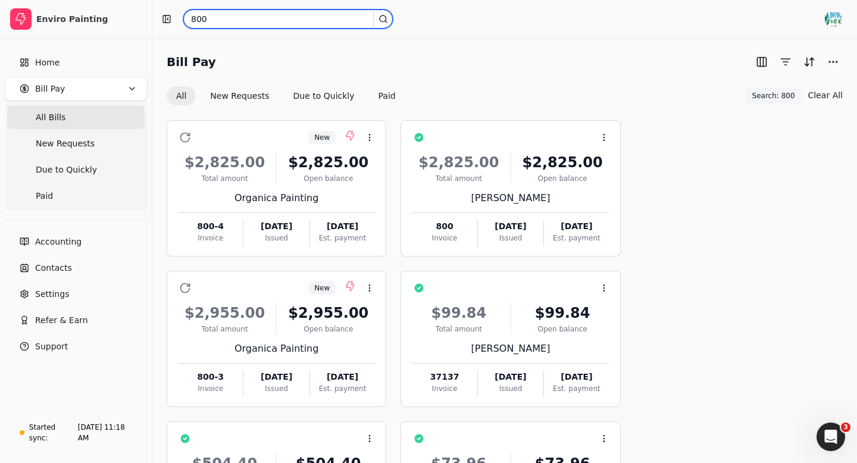
click at [215, 17] on input "800" at bounding box center [287, 19] width 209 height 19
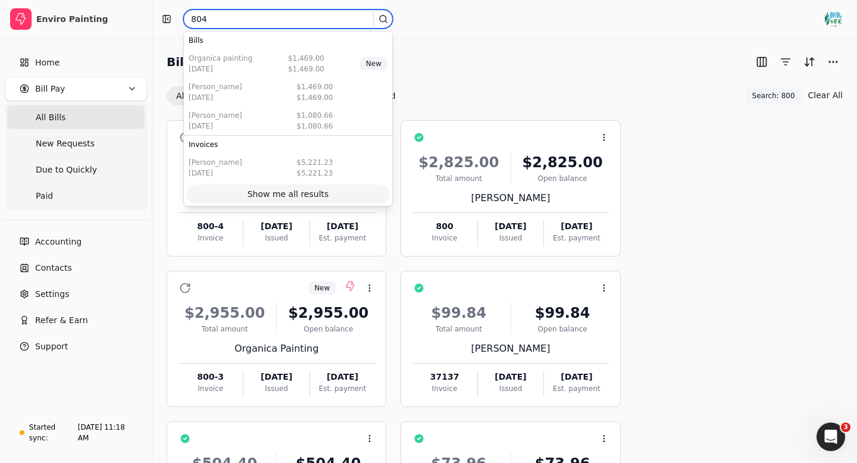
type input "804"
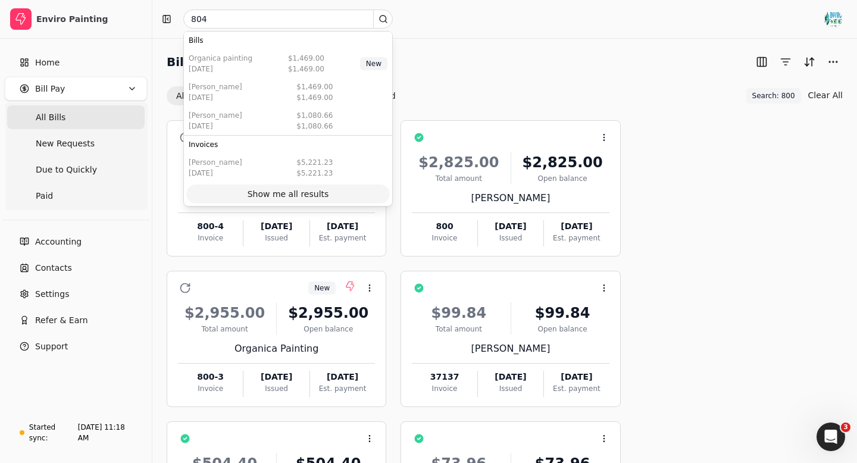
click at [272, 195] on div "Show me all results" at bounding box center [288, 194] width 82 height 12
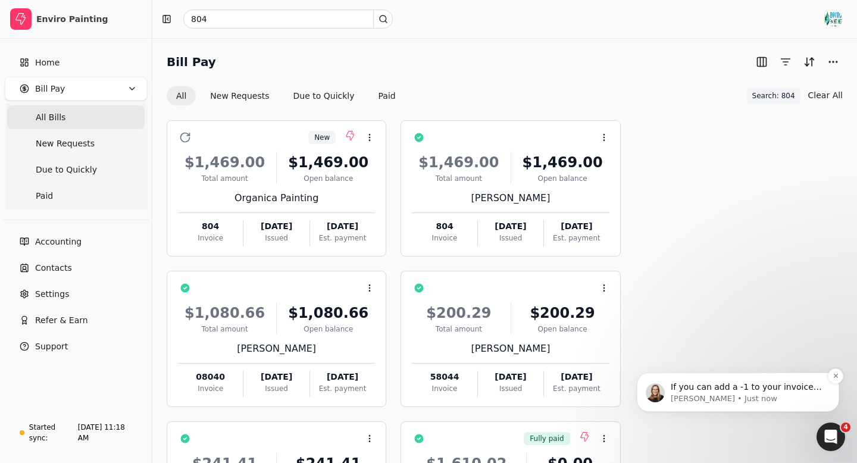
click at [719, 392] on p "If you can add a -1 to your invoice name in QBD side, it will upload as a new i…" at bounding box center [746, 387] width 153 height 12
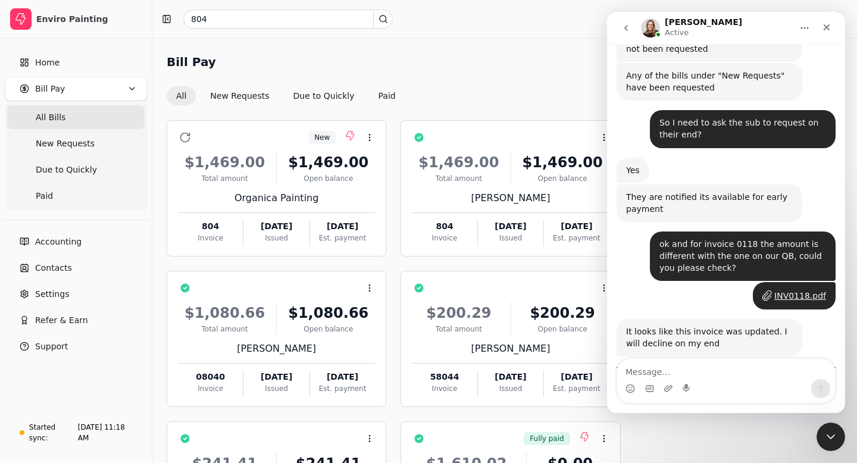
scroll to position [1323, 0]
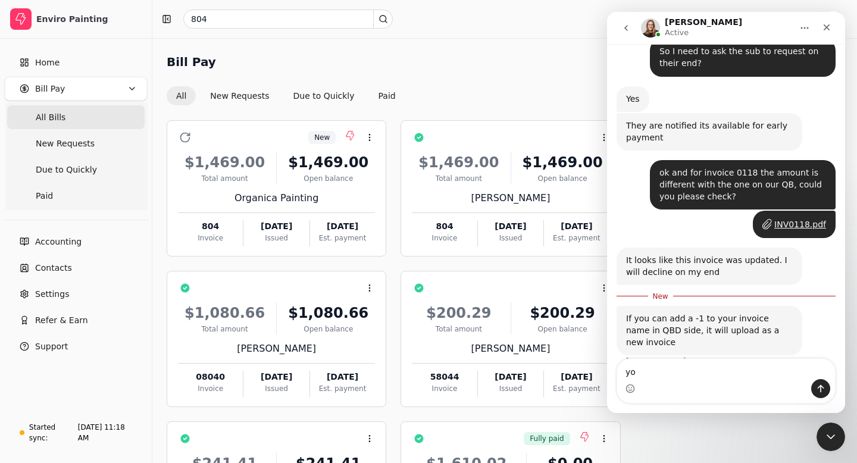
type textarea "y"
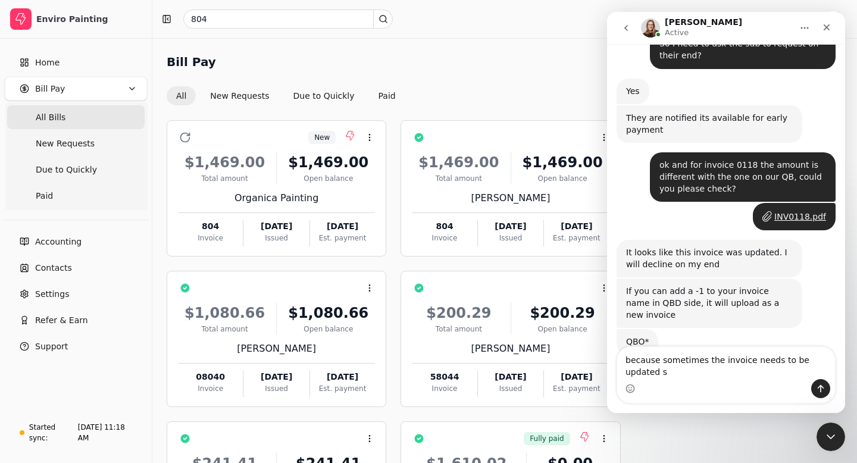
scroll to position [1343, 0]
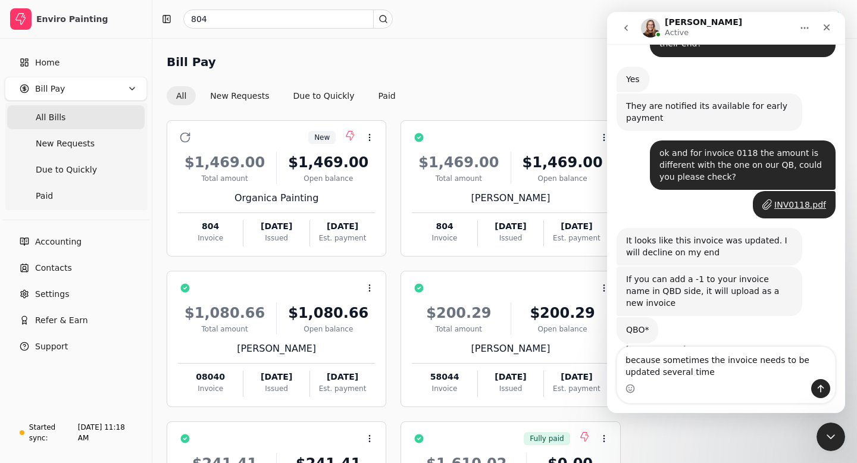
type textarea "because sometimes the invoice needs to be updated several times"
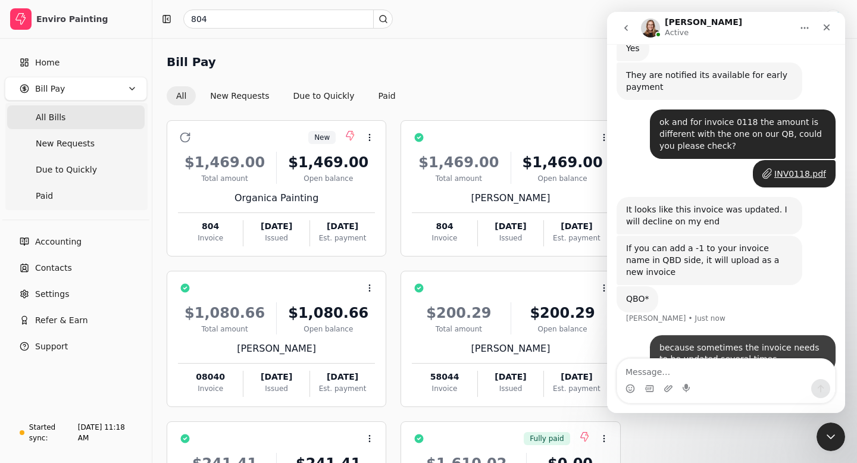
scroll to position [1378, 0]
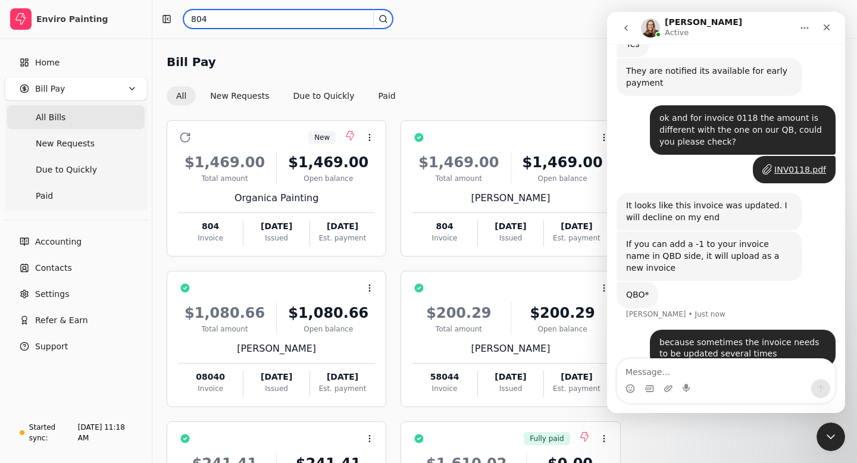
drag, startPoint x: 209, startPoint y: 17, endPoint x: 186, endPoint y: 18, distance: 23.2
click at [184, 18] on input "804" at bounding box center [287, 19] width 209 height 19
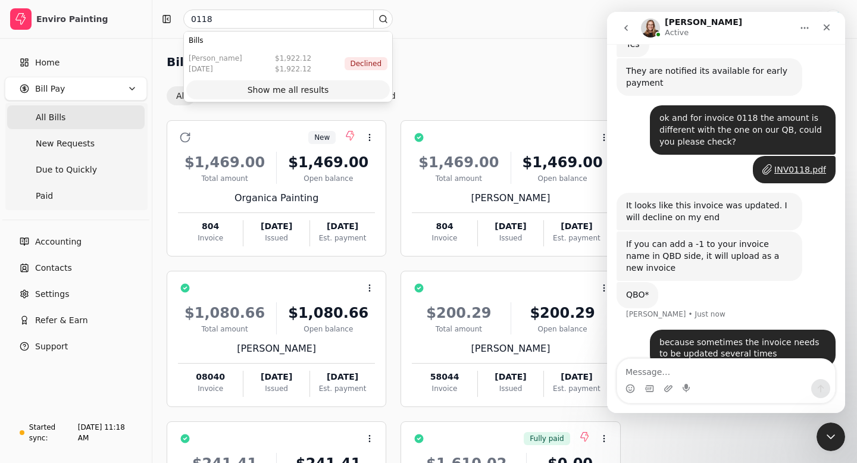
click at [279, 96] on div "Show me all results" at bounding box center [288, 90] width 82 height 12
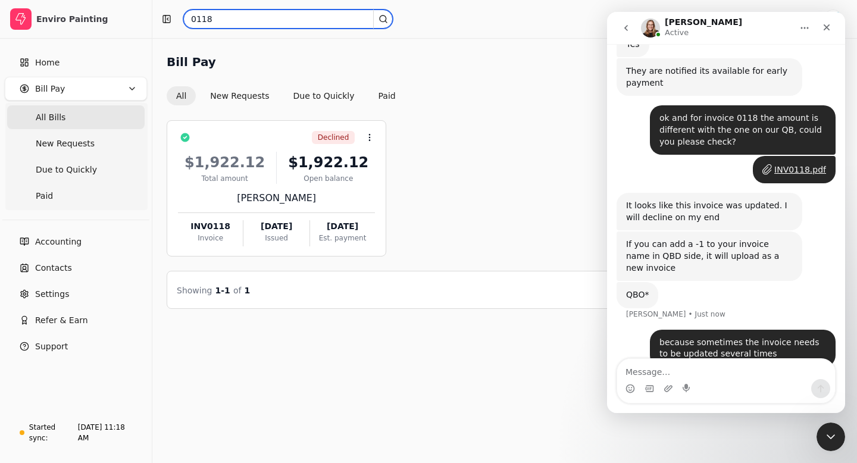
click at [224, 20] on input "0118" at bounding box center [287, 19] width 209 height 19
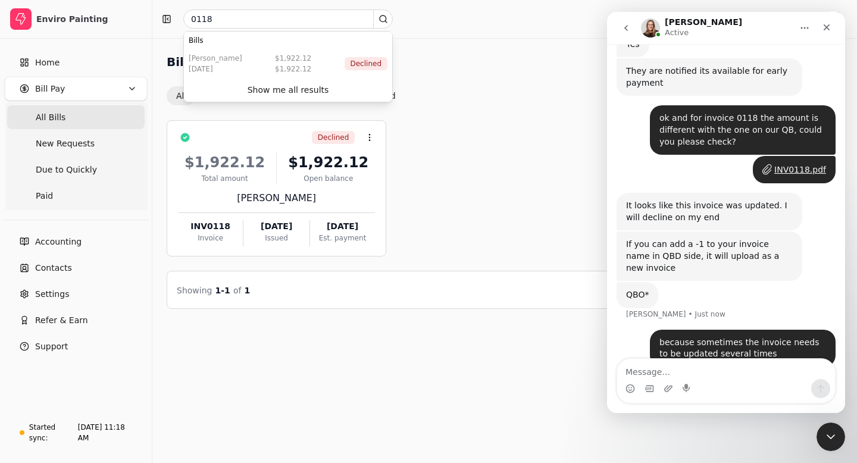
click at [542, 196] on div "Declined Context Menu Button $1,922.12 Total amount $1,922.12 Open balance Rode…" at bounding box center [505, 188] width 676 height 136
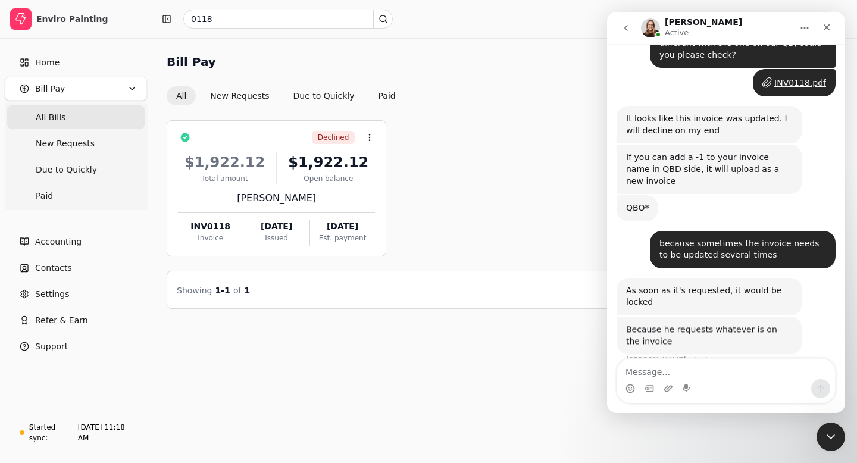
scroll to position [1463, 0]
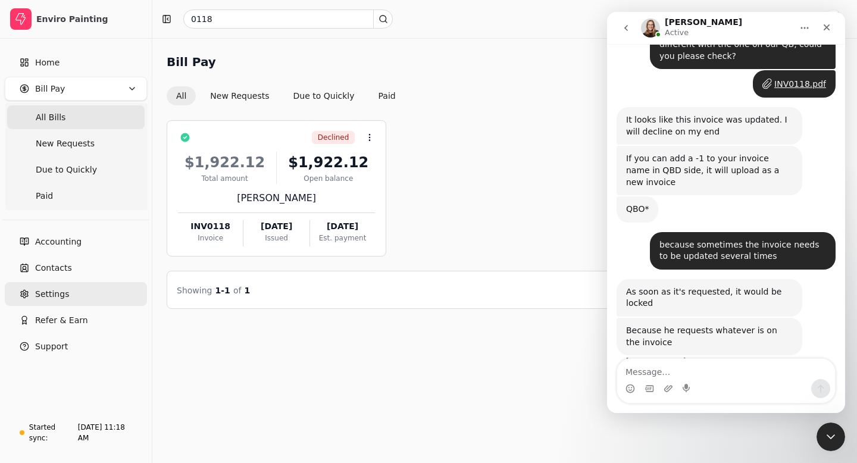
click at [57, 294] on span "Settings" at bounding box center [52, 294] width 34 height 12
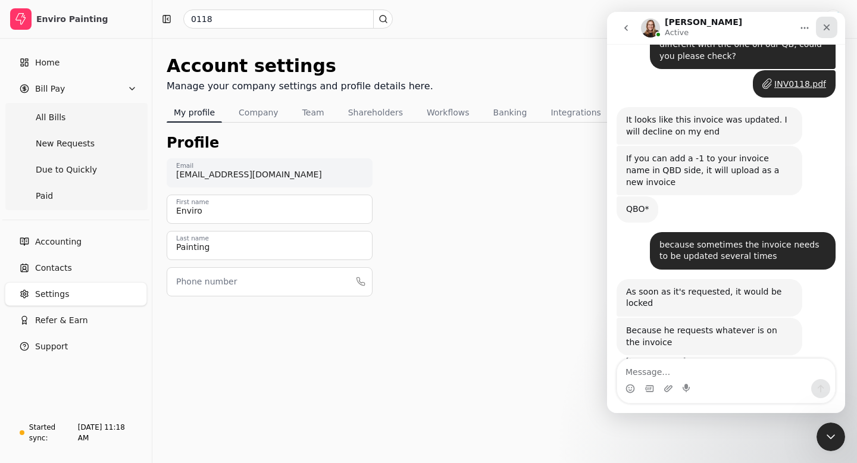
click at [829, 27] on icon "Close" at bounding box center [827, 28] width 10 height 10
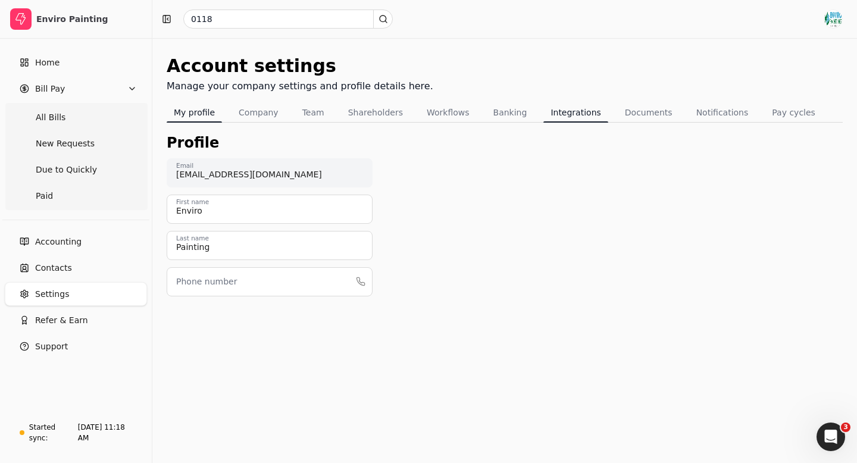
click at [565, 116] on button "Integrations" at bounding box center [575, 112] width 64 height 19
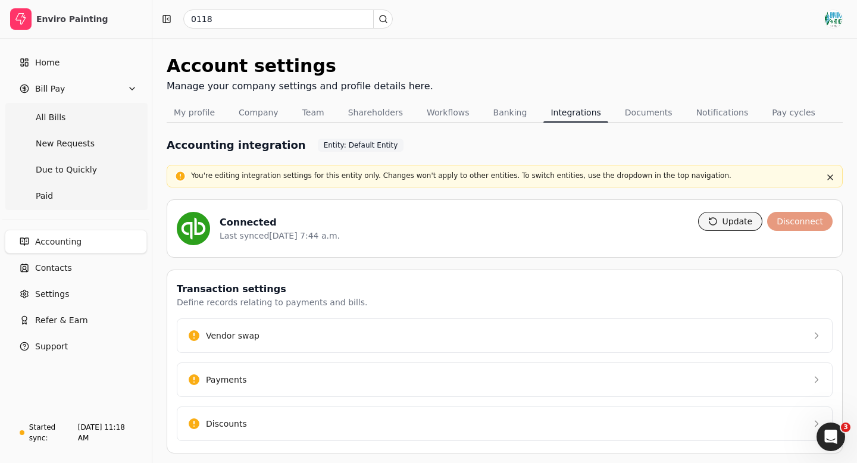
click at [723, 220] on button "Update" at bounding box center [730, 221] width 65 height 19
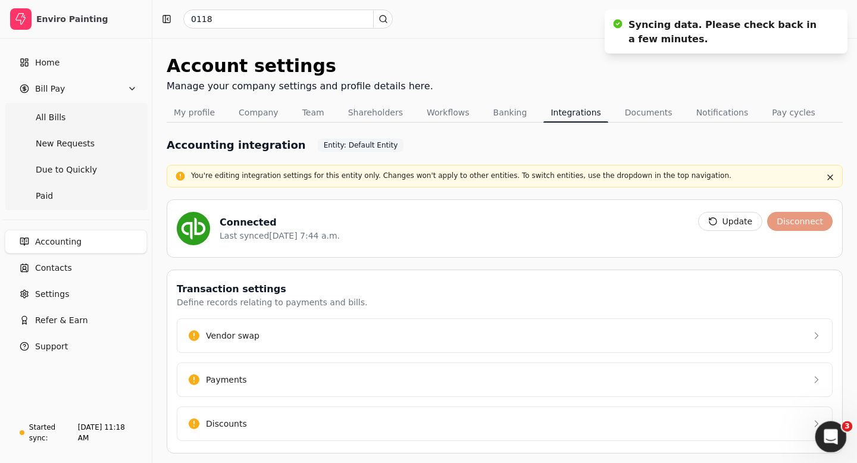
click at [837, 438] on div "Open Intercom Messenger" at bounding box center [828, 434] width 39 height 39
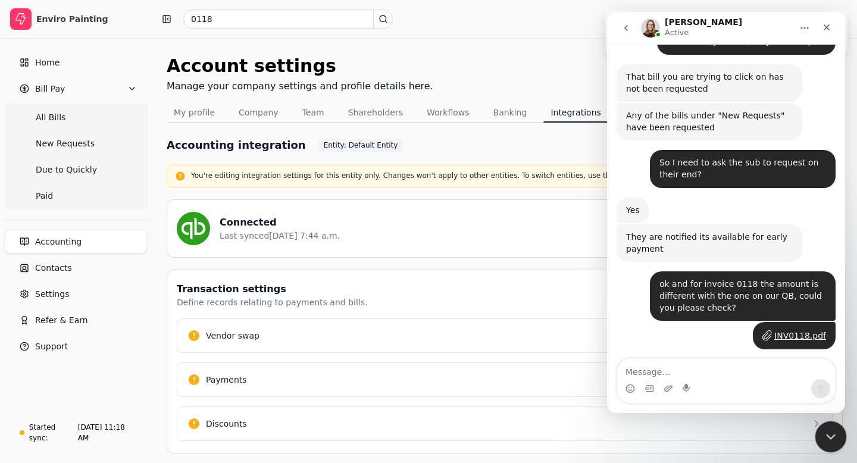
scroll to position [1463, 0]
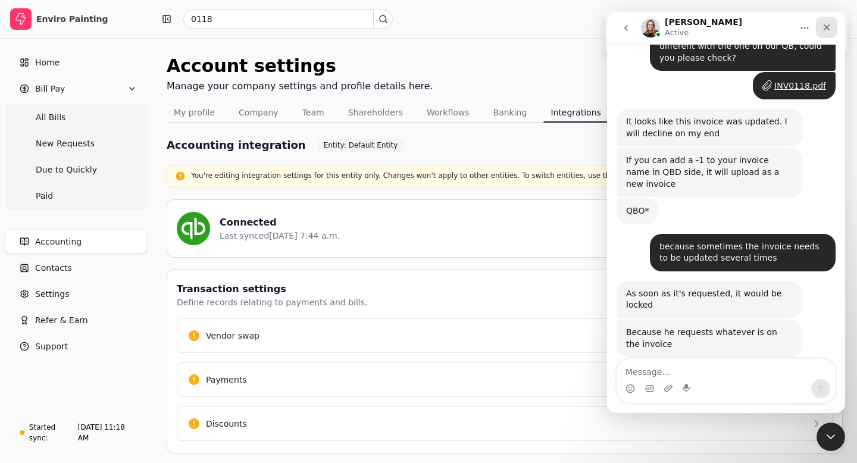
click at [829, 26] on icon "Close" at bounding box center [827, 28] width 10 height 10
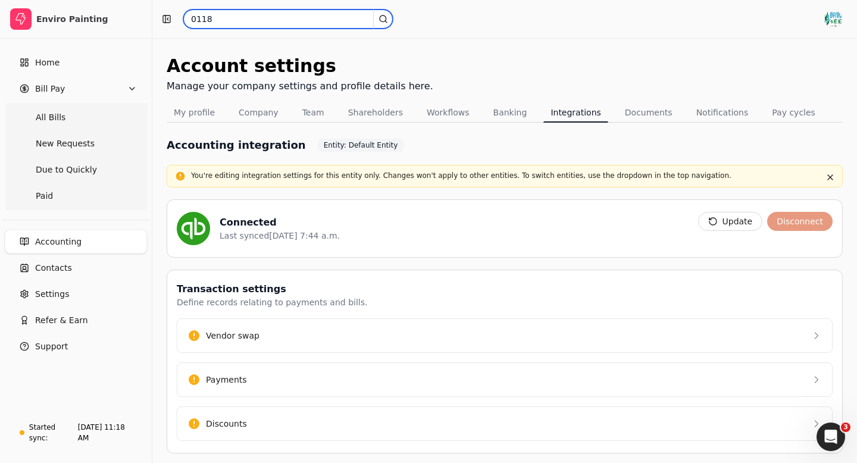
click at [235, 26] on input "0118" at bounding box center [287, 19] width 209 height 19
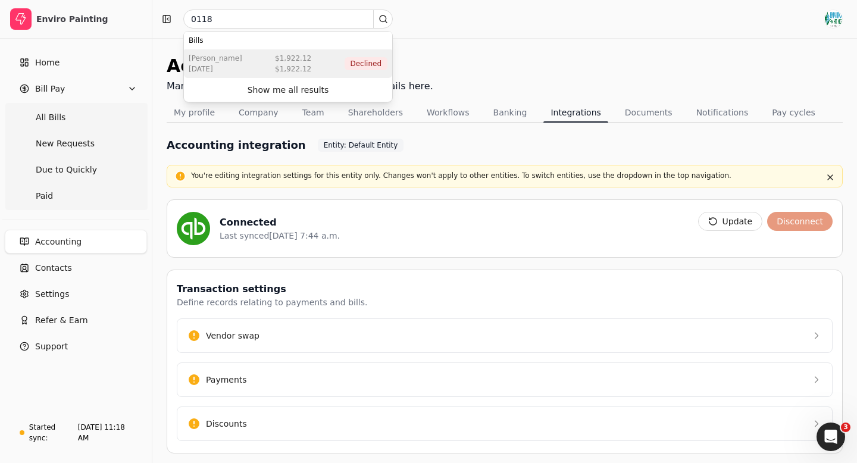
click at [253, 68] on div "Rodelio Espayos Aug 14 2025 $1,922.12 $1,922.12 Declined" at bounding box center [288, 63] width 208 height 29
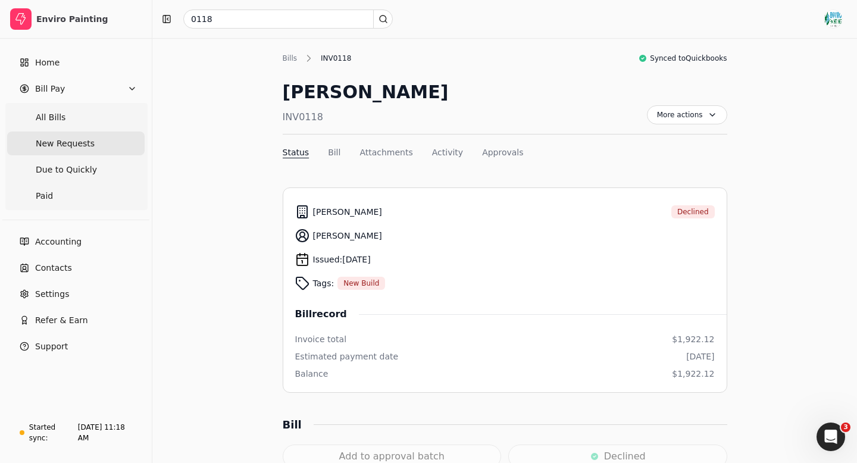
click at [74, 144] on span "New Requests" at bounding box center [65, 143] width 59 height 12
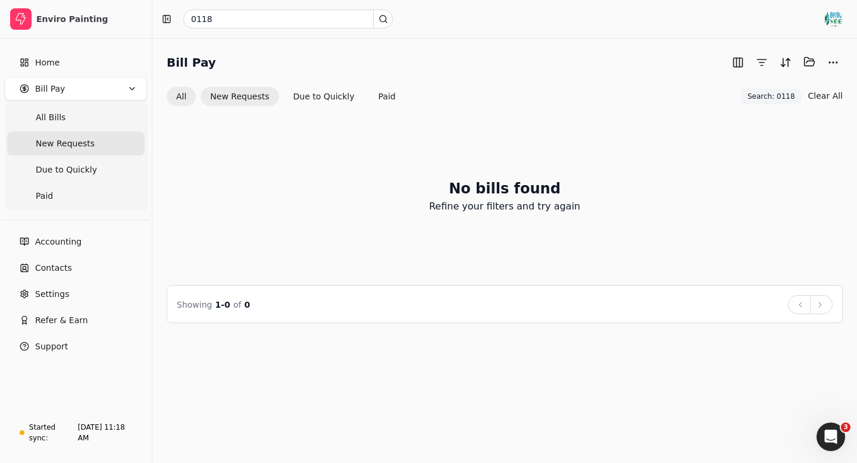
click at [178, 98] on button "All" at bounding box center [181, 96] width 29 height 19
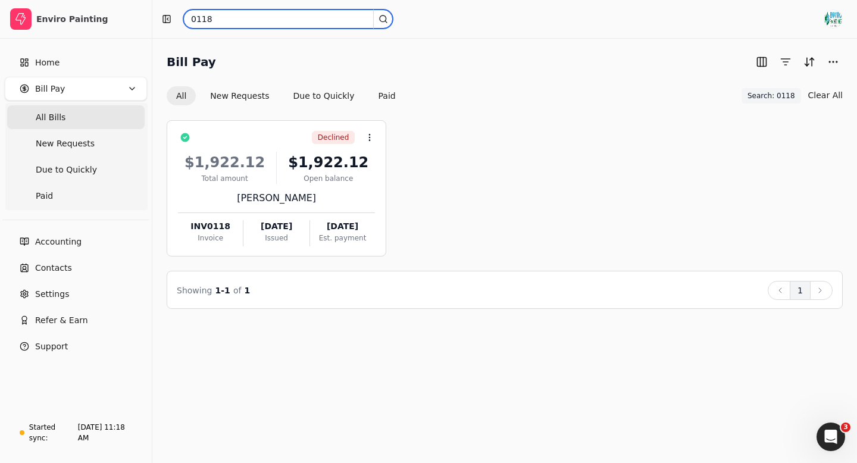
click at [208, 23] on input "0118" at bounding box center [287, 19] width 209 height 19
type input "0118-1"
drag, startPoint x: 229, startPoint y: 18, endPoint x: 186, endPoint y: 18, distance: 42.8
click at [186, 18] on input "0118-1" at bounding box center [287, 19] width 209 height 19
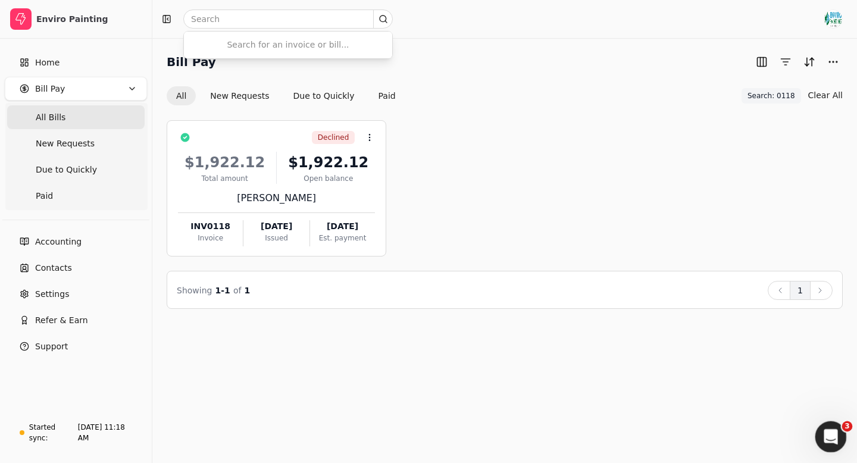
click at [831, 437] on icon "Open Intercom Messenger" at bounding box center [829, 435] width 20 height 20
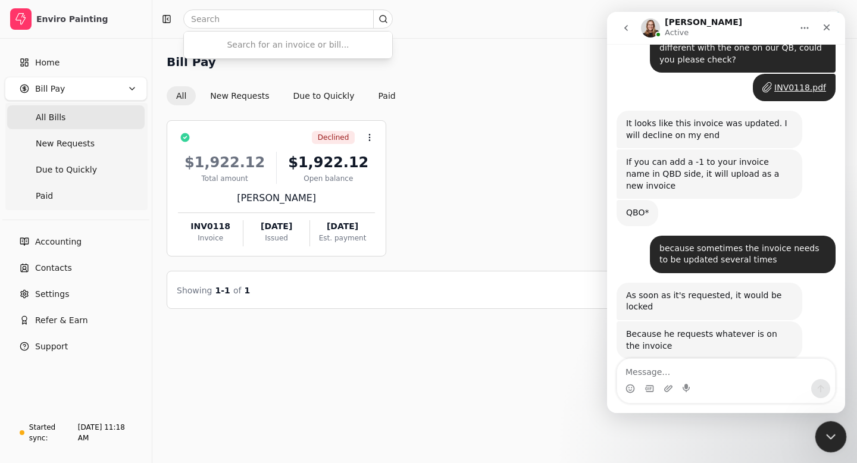
scroll to position [1463, 0]
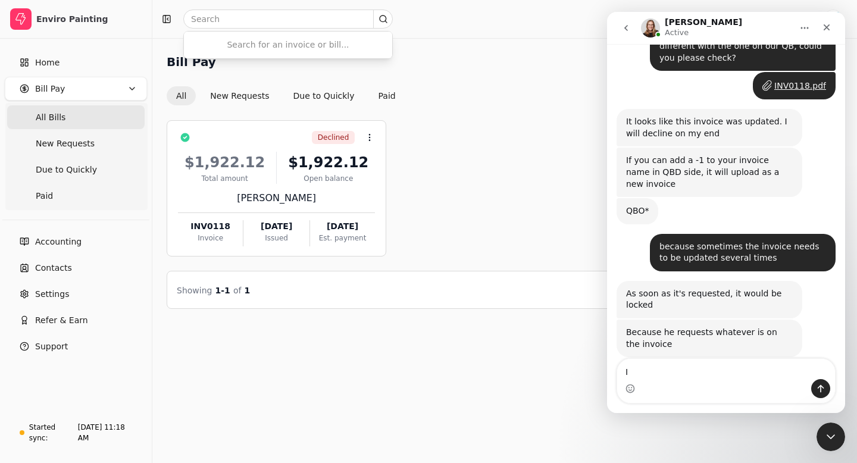
type textarea "I"
type textarea "i"
type textarea "INV0118-1 uploaded to our QBO"
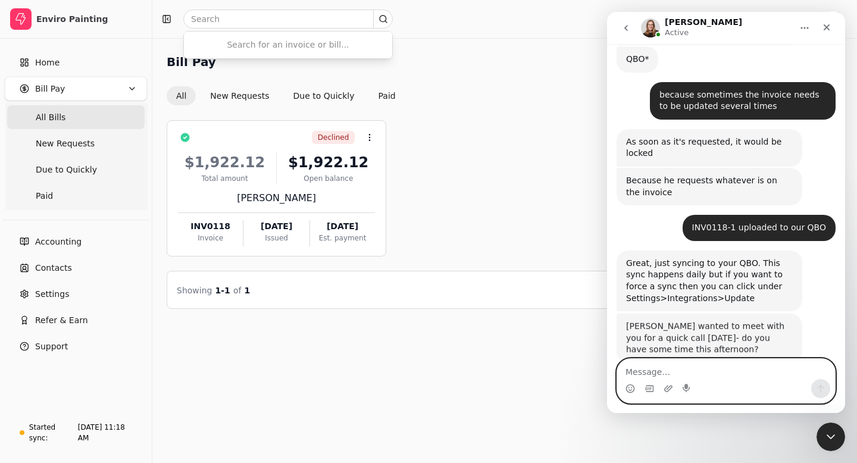
scroll to position [1620, 0]
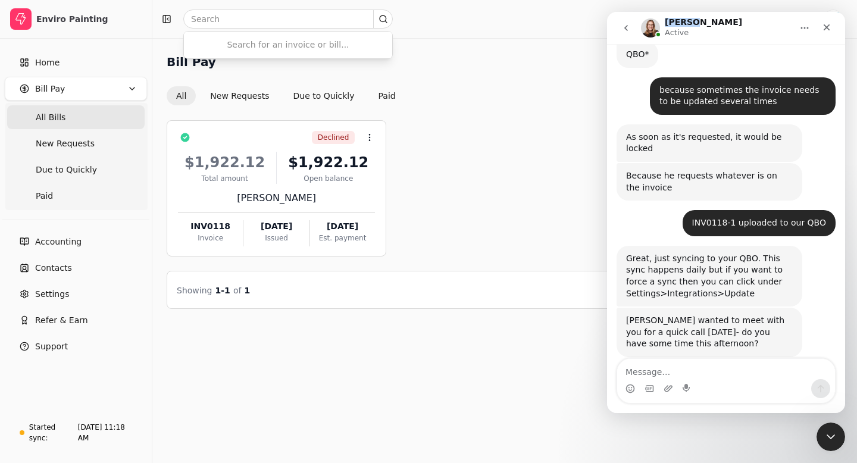
drag, startPoint x: 695, startPoint y: 21, endPoint x: 663, endPoint y: 25, distance: 32.9
click at [662, 24] on div "Evanne Active" at bounding box center [716, 28] width 151 height 21
copy h1 "[PERSON_NAME]"
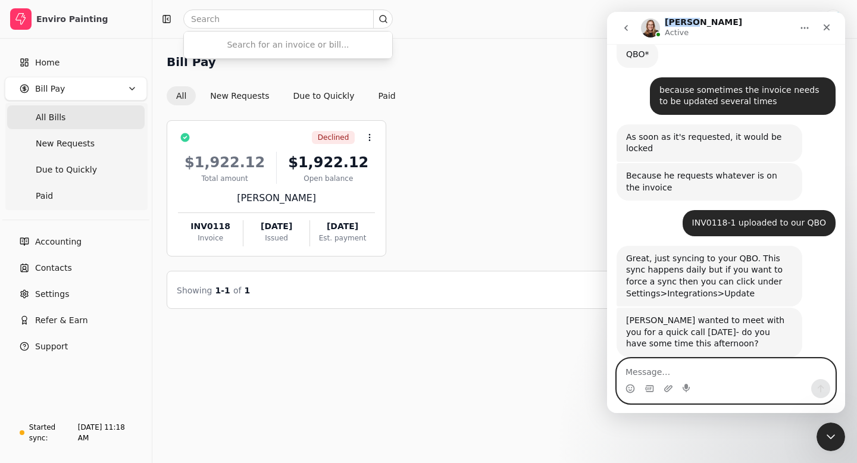
click at [634, 373] on textarea "Message…" at bounding box center [726, 369] width 218 height 20
paste textarea "[PERSON_NAME]"
click at [623, 371] on textarea "[PERSON_NAME]" at bounding box center [726, 369] width 218 height 20
click at [664, 371] on textarea "Hi Evanne" at bounding box center [726, 369] width 218 height 20
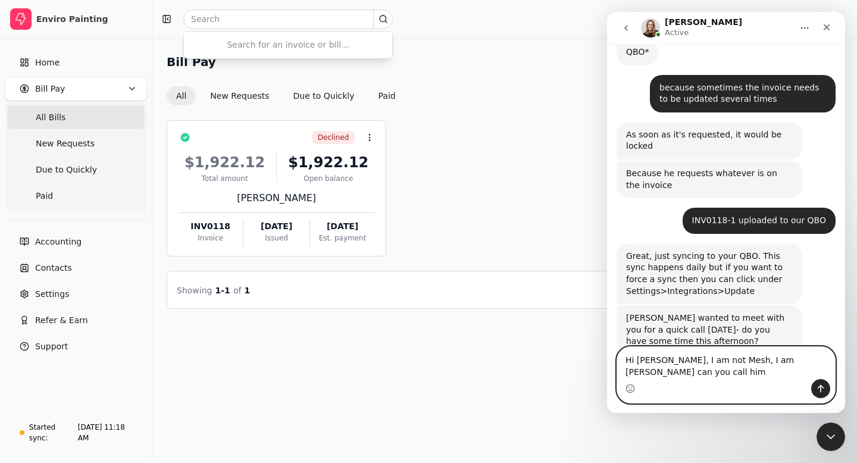
scroll to position [1632, 0]
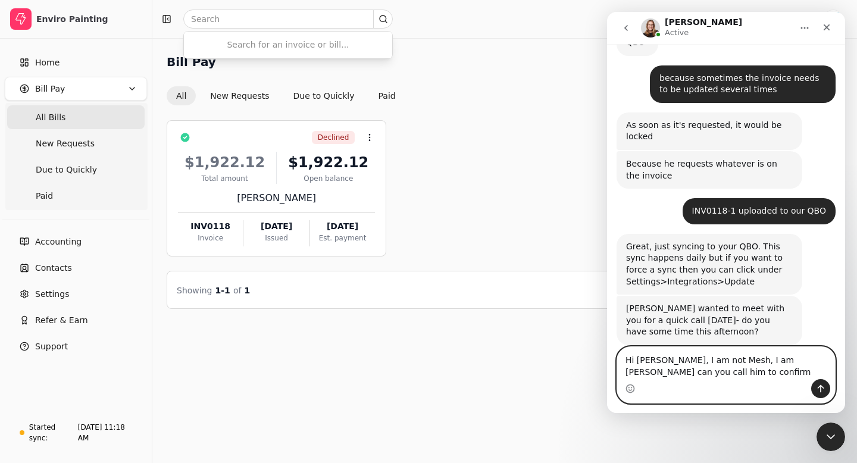
type textarea "Hi Evanne, I am not Mesh, I am Nancy can you call him to confirm"
click at [826, 383] on button "Send a message…" at bounding box center [820, 388] width 19 height 19
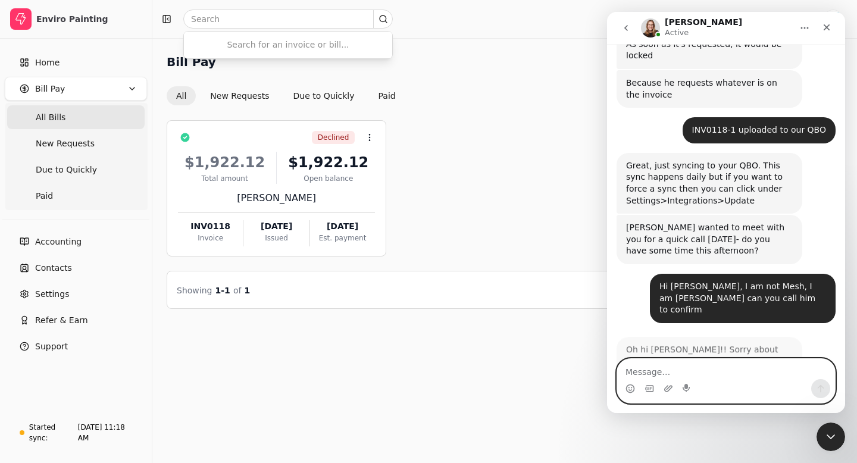
scroll to position [1703, 0]
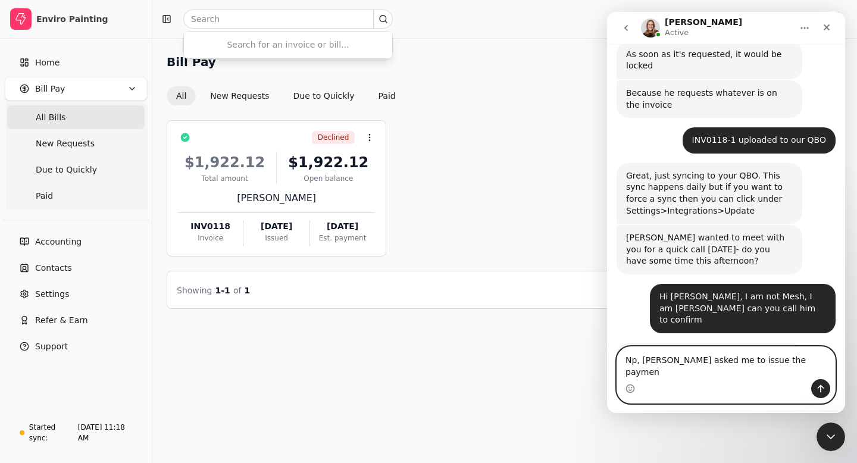
type textarea "Np, Mesh asked me to issue the payment"
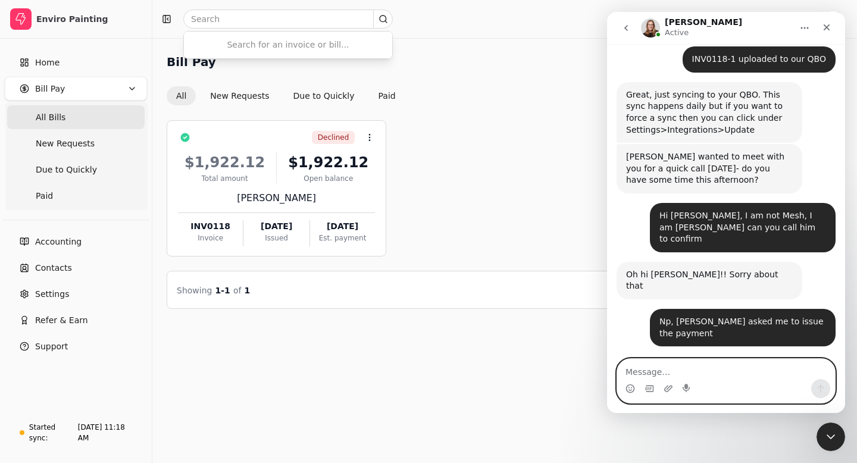
scroll to position [1773, 0]
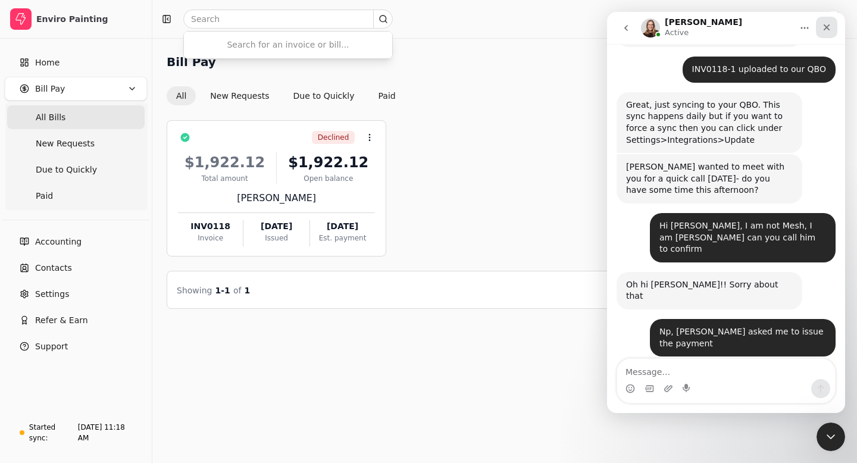
click at [826, 30] on icon "Close" at bounding box center [827, 28] width 10 height 10
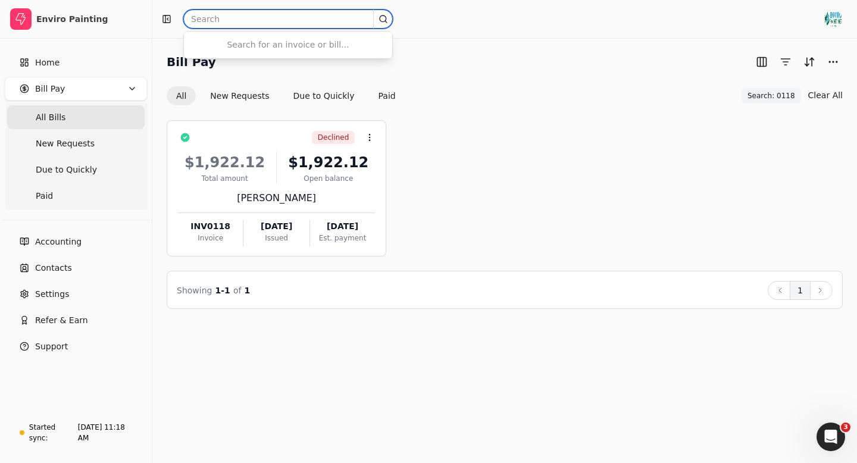
click at [210, 22] on input "text" at bounding box center [287, 19] width 209 height 19
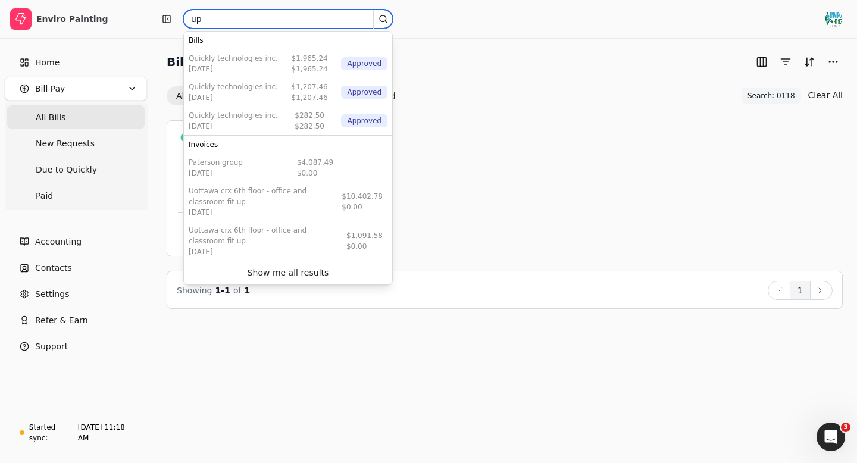
type input "upscale"
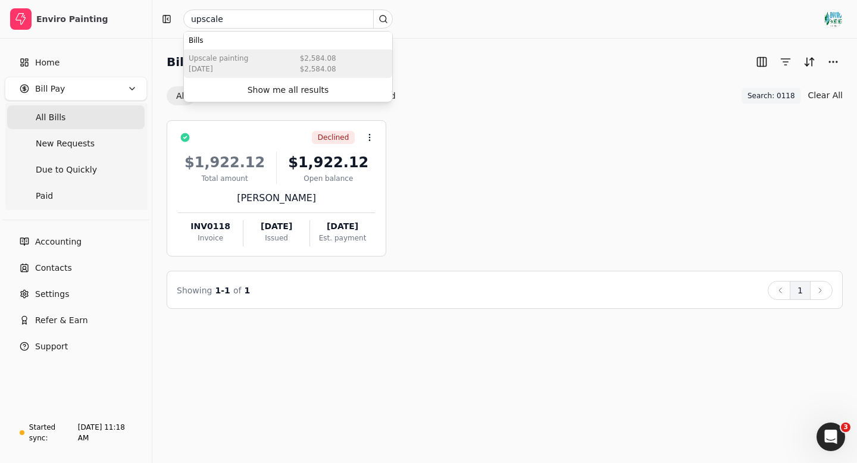
click at [259, 64] on div "Upscale Painting [DATE] $2,584.08 $2,584.08" at bounding box center [288, 63] width 208 height 29
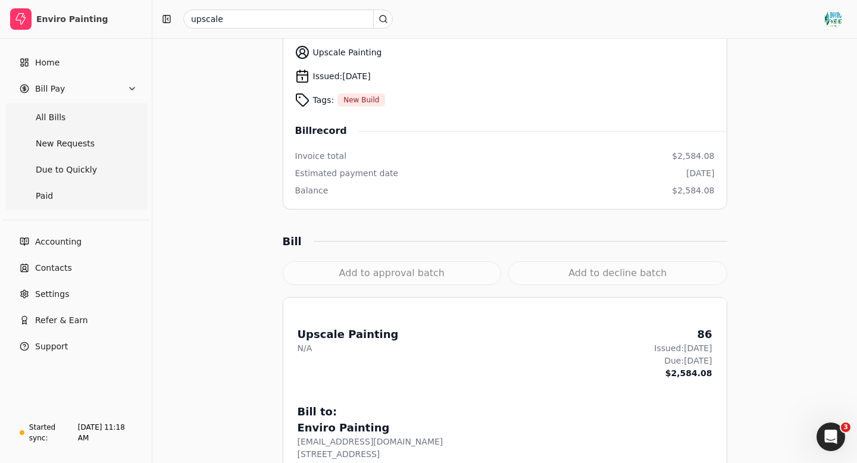
scroll to position [278, 0]
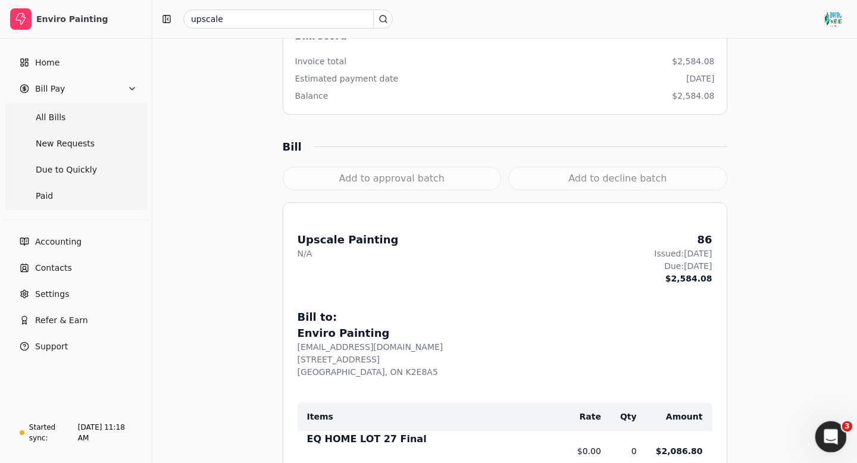
click at [829, 443] on icon "Open Intercom Messenger" at bounding box center [829, 435] width 20 height 20
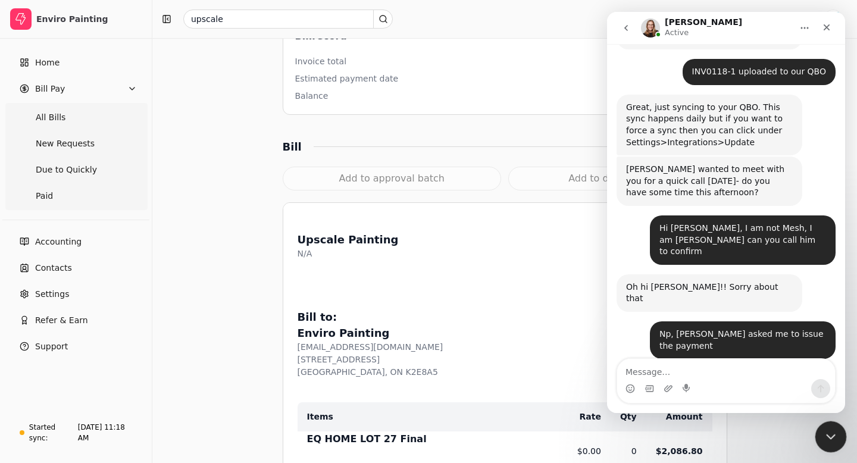
scroll to position [1773, 0]
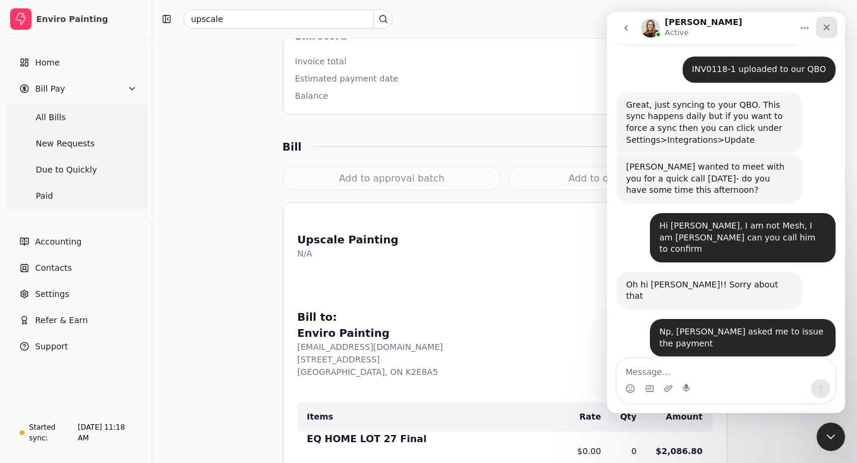
click at [827, 27] on icon "Close" at bounding box center [826, 27] width 7 height 7
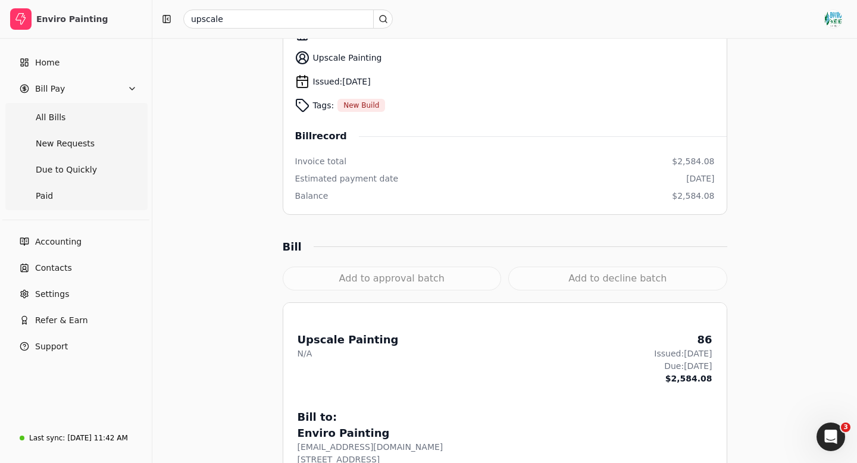
scroll to position [0, 0]
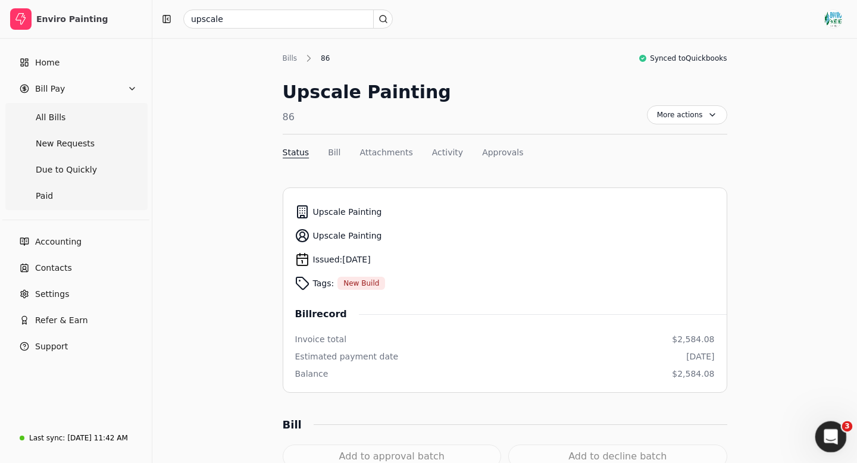
click at [832, 434] on icon "Open Intercom Messenger" at bounding box center [829, 435] width 20 height 20
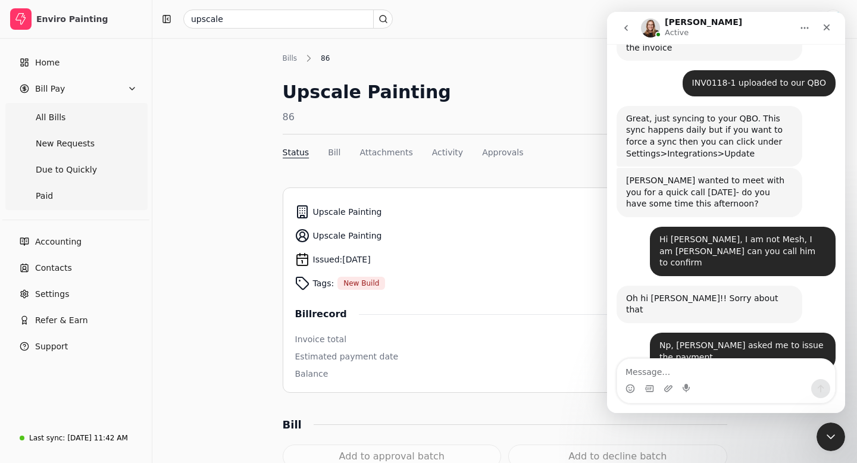
scroll to position [1773, 0]
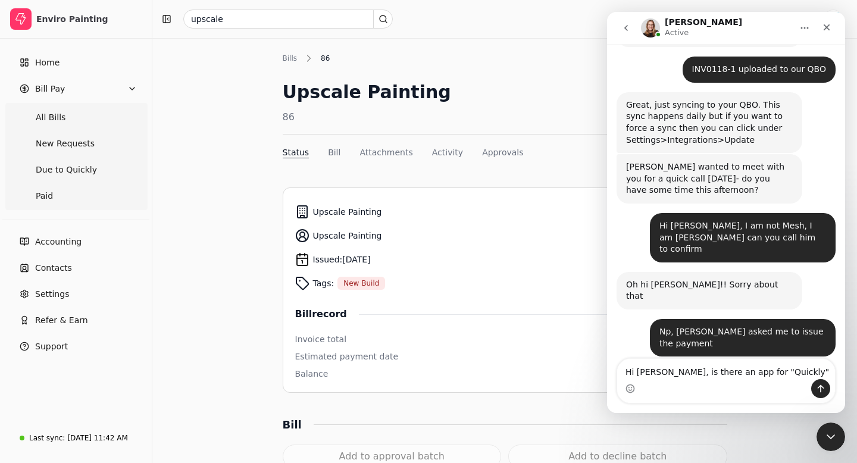
type textarea "Hi Evanne, is there an app for "Quickly"?"
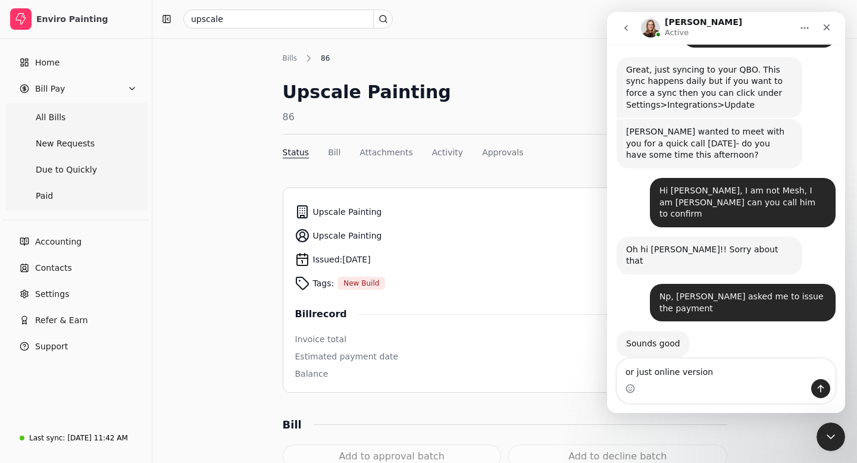
type textarea "or just online version?"
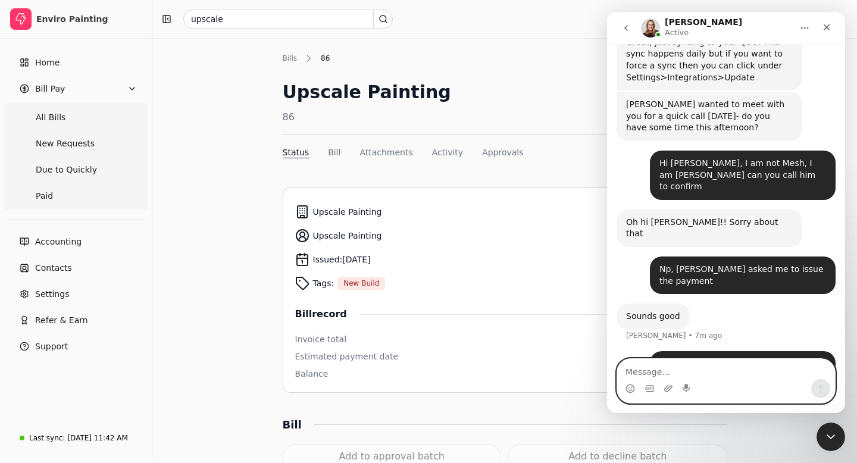
click at [702, 376] on textarea "Message…" at bounding box center [726, 369] width 218 height 20
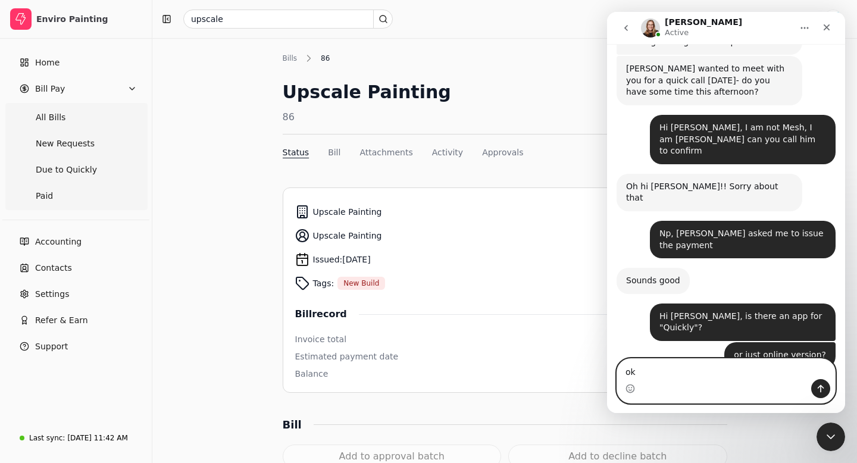
type textarea "okk"
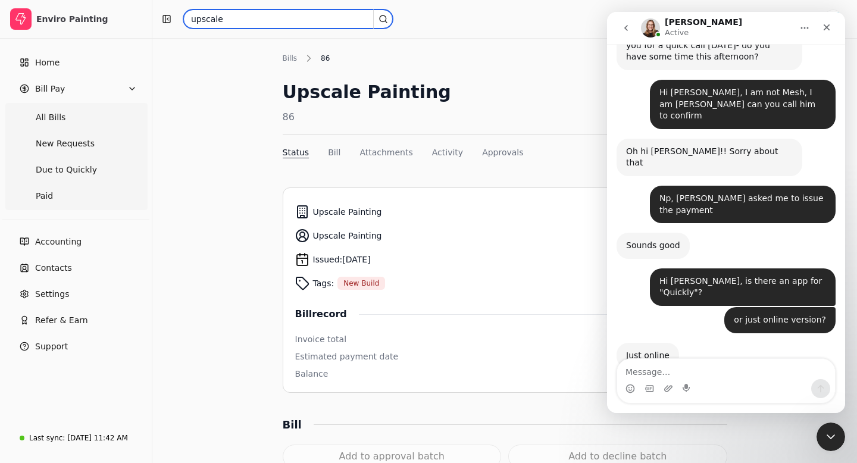
click at [255, 22] on input "upscale" at bounding box center [287, 19] width 209 height 19
drag, startPoint x: 255, startPoint y: 22, endPoint x: 190, endPoint y: 22, distance: 65.4
click at [189, 21] on input "upscale" at bounding box center [287, 19] width 209 height 19
type input "0118-1"
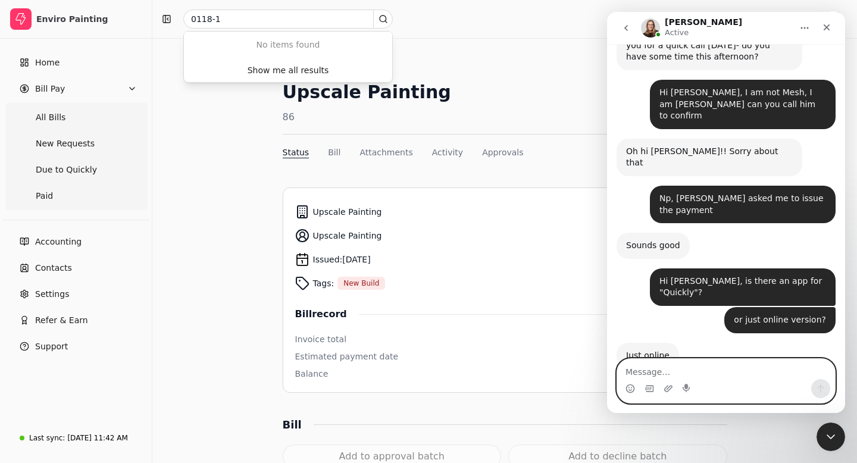
click at [630, 367] on textarea "Message…" at bounding box center [726, 369] width 218 height 20
type textarea "H"
type textarea "0118-1 I still can not see it"
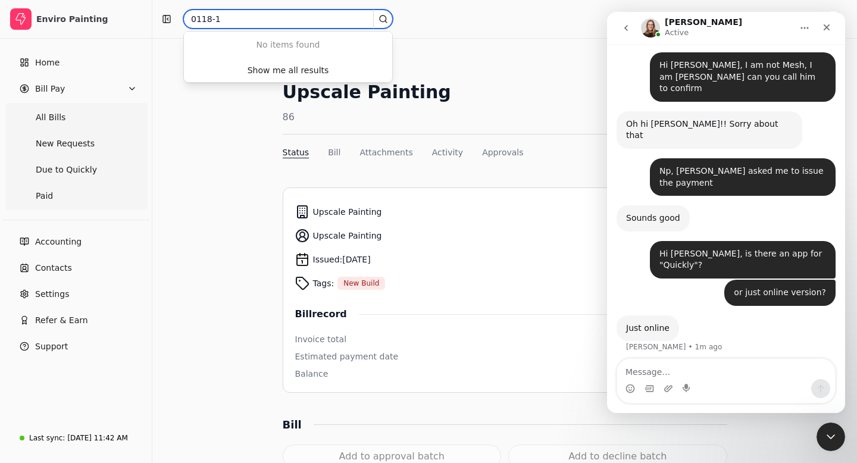
drag, startPoint x: 220, startPoint y: 21, endPoint x: 187, endPoint y: 21, distance: 32.7
click at [187, 21] on input "0118-1" at bounding box center [287, 19] width 209 height 19
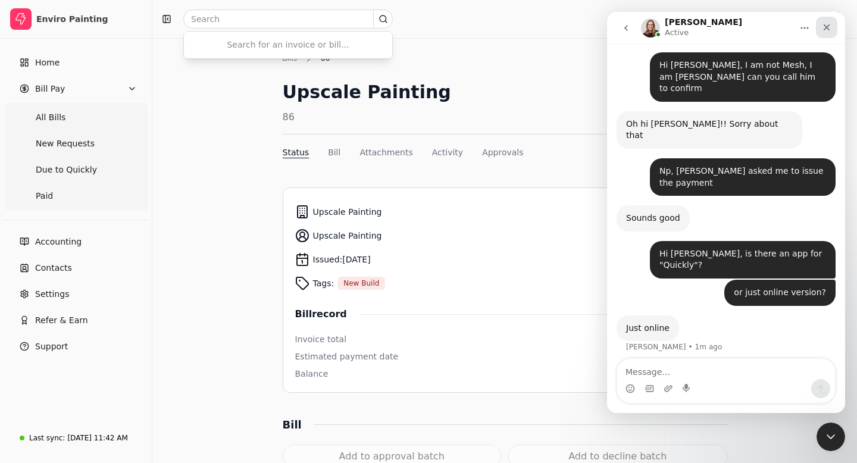
click at [825, 27] on icon "Close" at bounding box center [826, 27] width 7 height 7
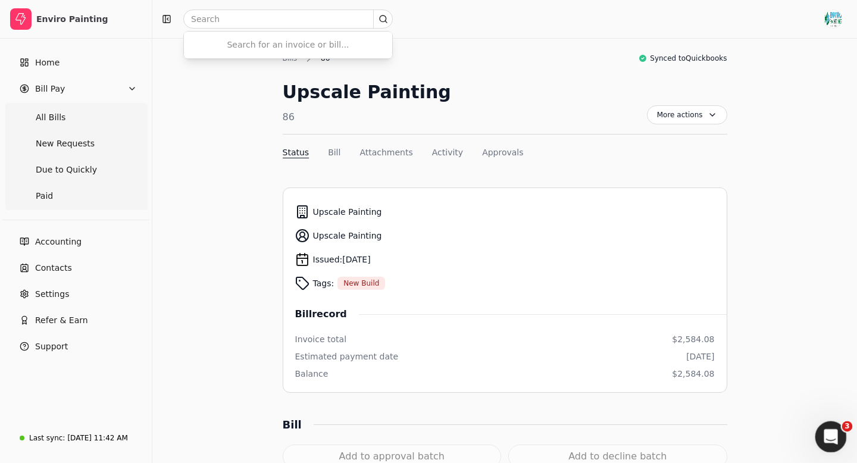
click at [829, 438] on icon "Open Intercom Messenger" at bounding box center [829, 435] width 20 height 20
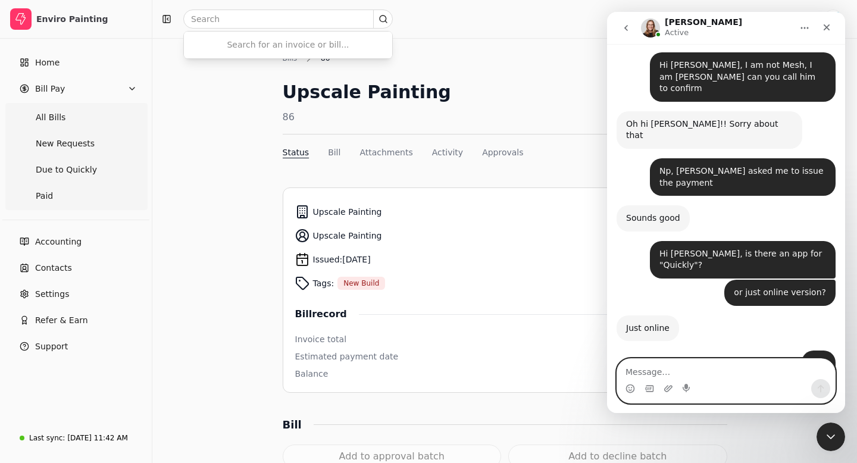
scroll to position [1969, 0]
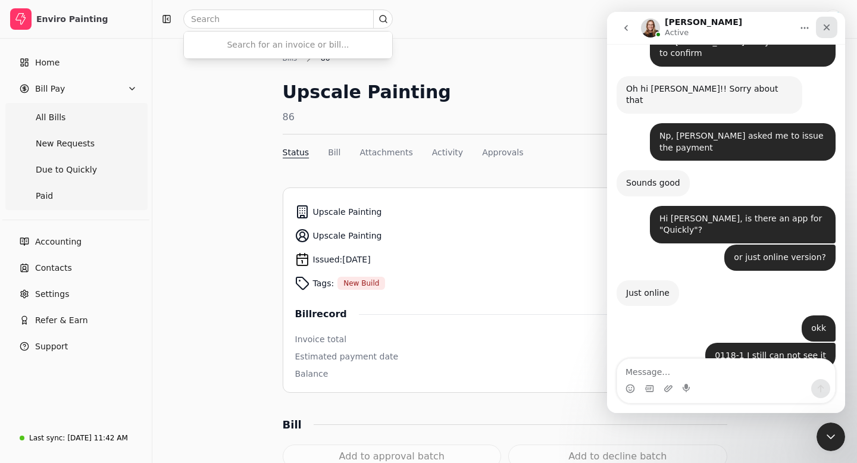
click at [826, 30] on icon "Close" at bounding box center [827, 28] width 10 height 10
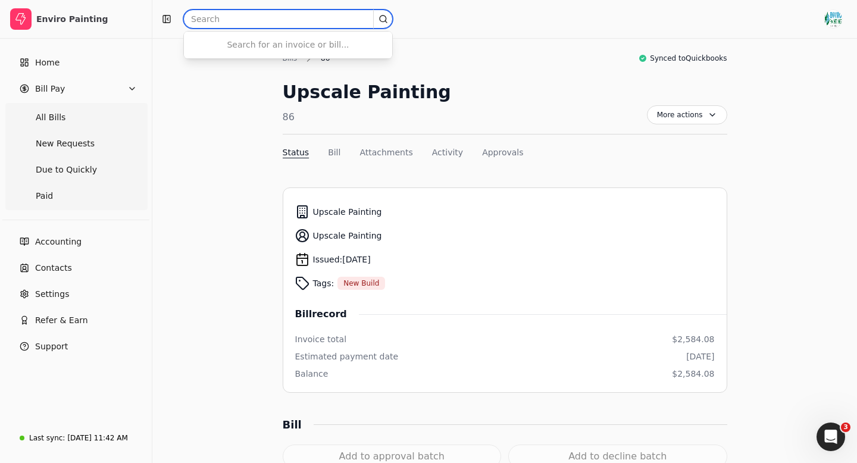
click at [212, 21] on input "text" at bounding box center [287, 19] width 209 height 19
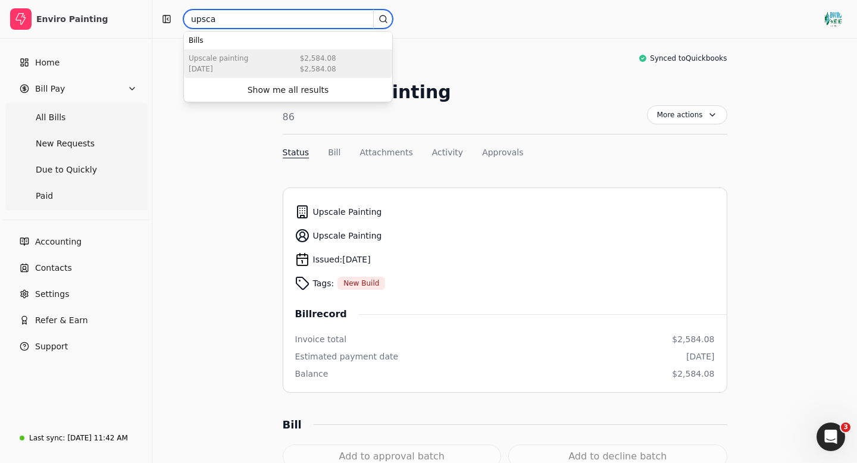
type input "upsca"
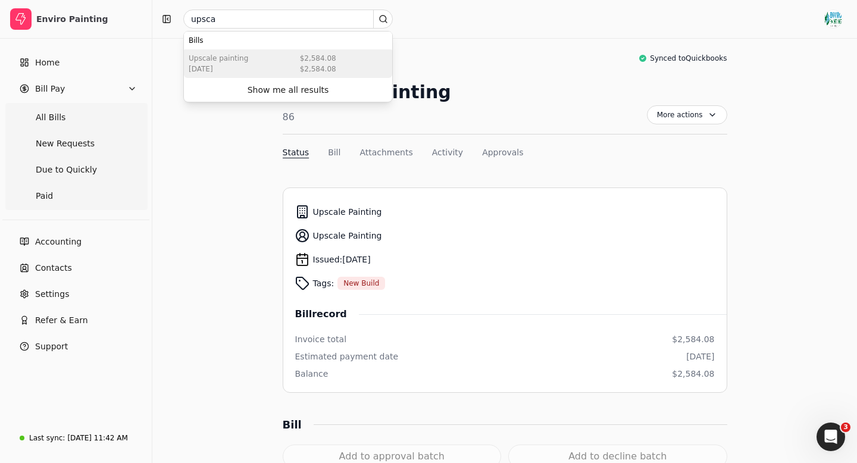
click at [204, 77] on div "Upscale Painting [DATE] $2,584.08 $2,584.08" at bounding box center [288, 63] width 208 height 29
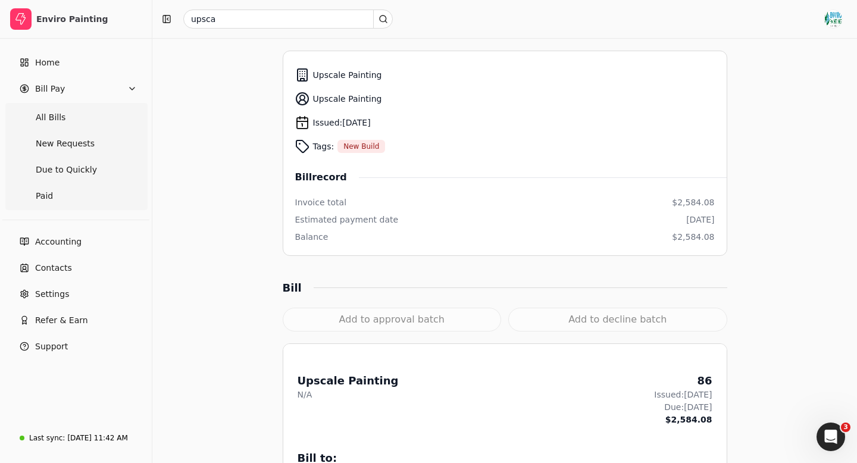
scroll to position [193, 0]
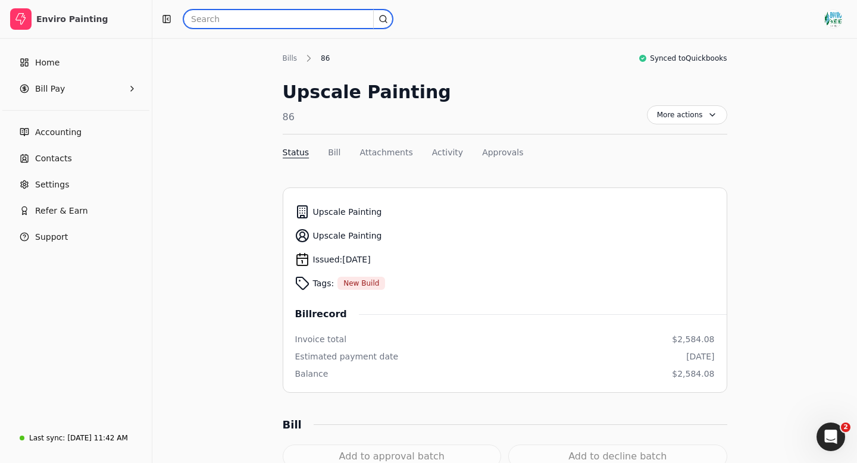
click at [210, 18] on input "text" at bounding box center [287, 19] width 209 height 19
